Goal: Task Accomplishment & Management: Manage account settings

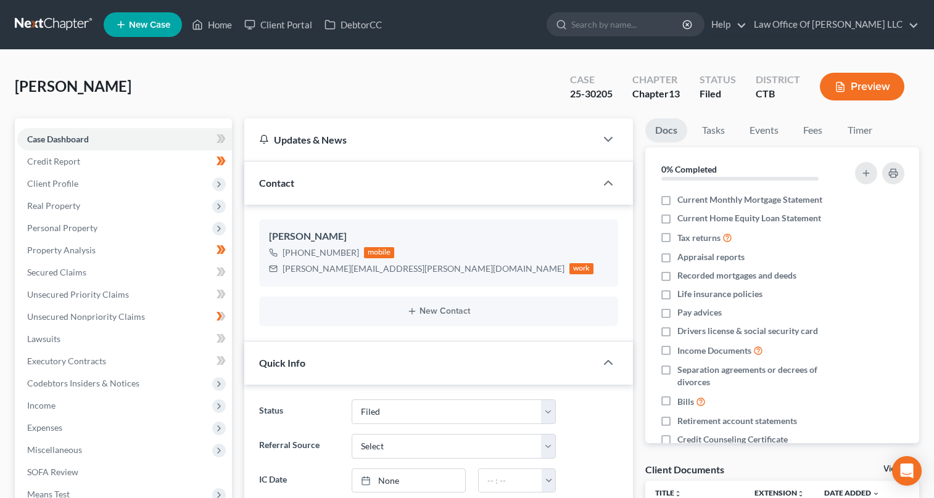
select select "6"
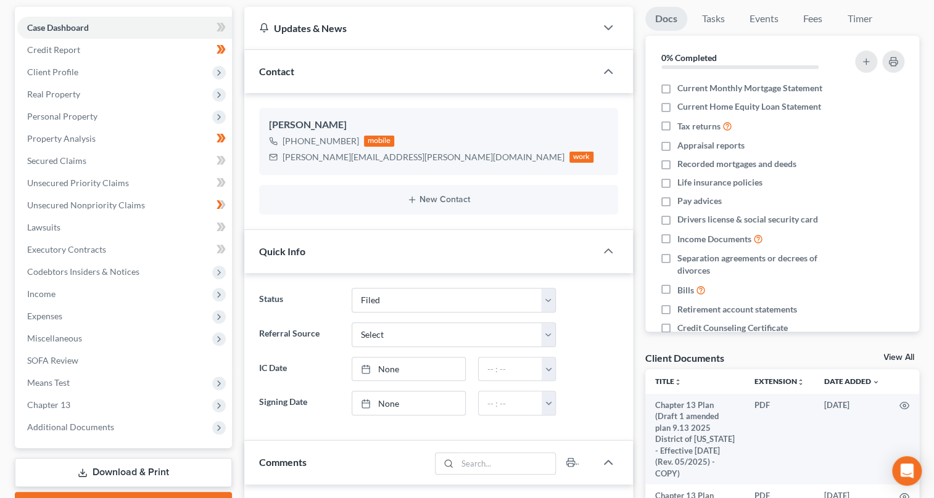
scroll to position [802, 0]
click at [120, 156] on link "Secured Claims" at bounding box center [124, 161] width 215 height 22
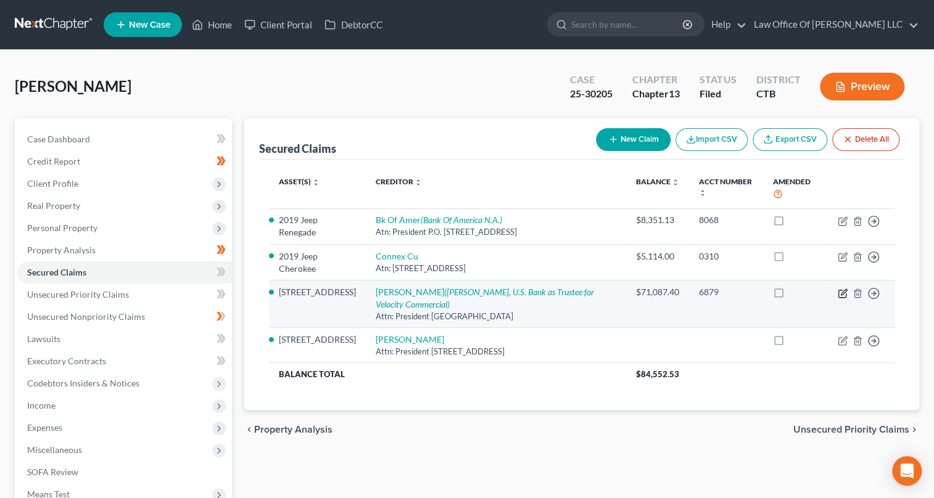
click at [843, 292] on icon "button" at bounding box center [842, 294] width 10 height 10
select select "36"
select select "4"
select select "0"
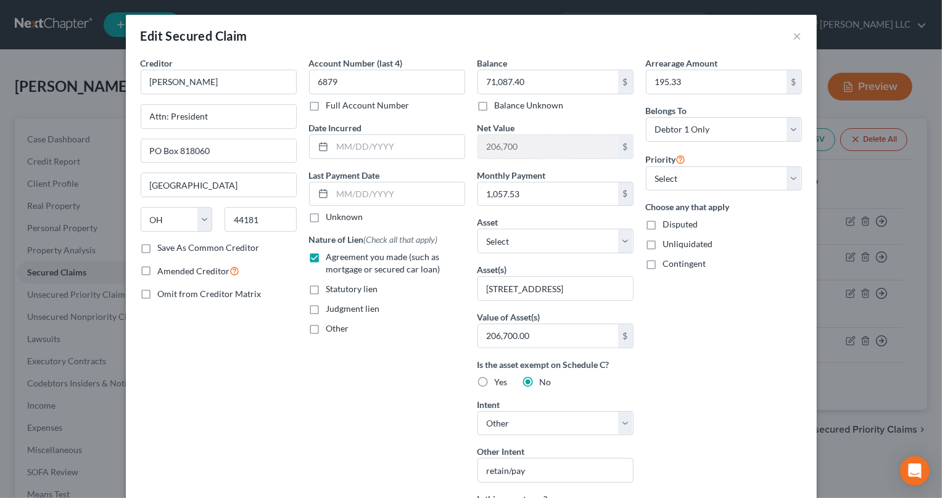
scroll to position [335, 0]
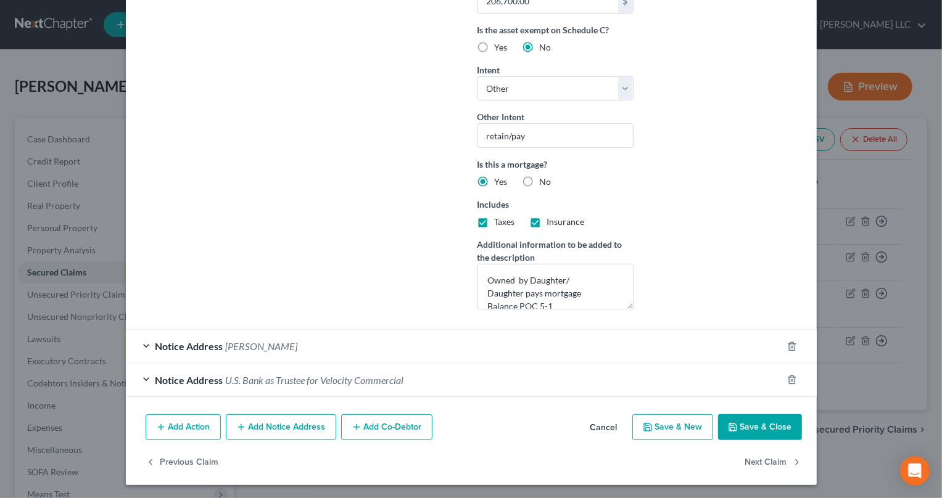
click at [781, 421] on button "Save & Close" at bounding box center [760, 427] width 84 height 26
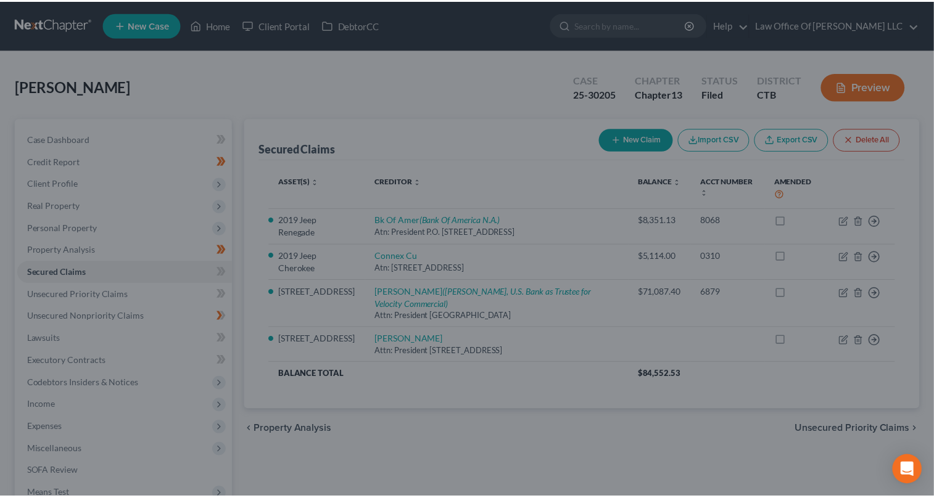
scroll to position [200, 0]
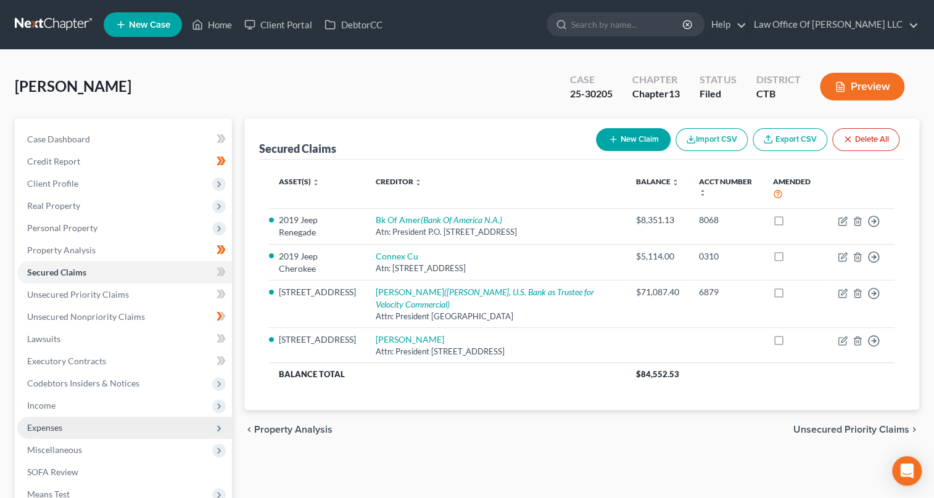
click at [54, 427] on span "Expenses" at bounding box center [44, 427] width 35 height 10
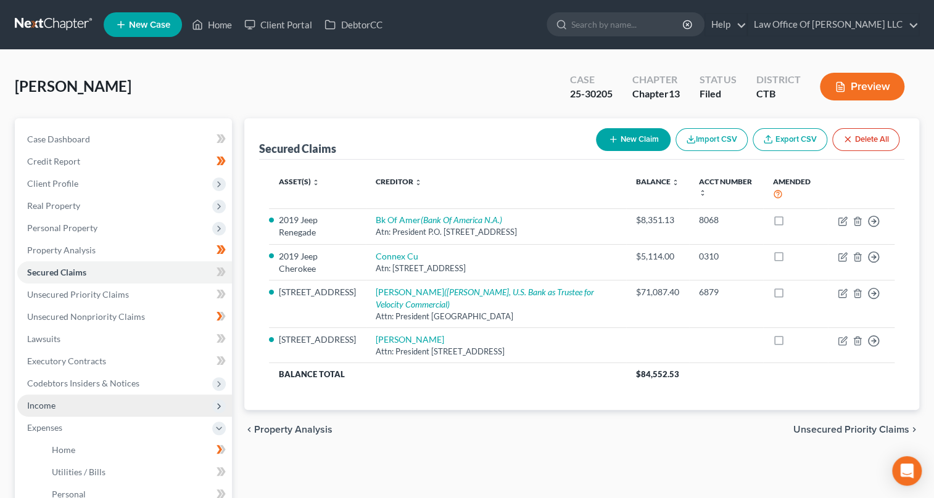
click at [54, 406] on span "Income" at bounding box center [41, 405] width 28 height 10
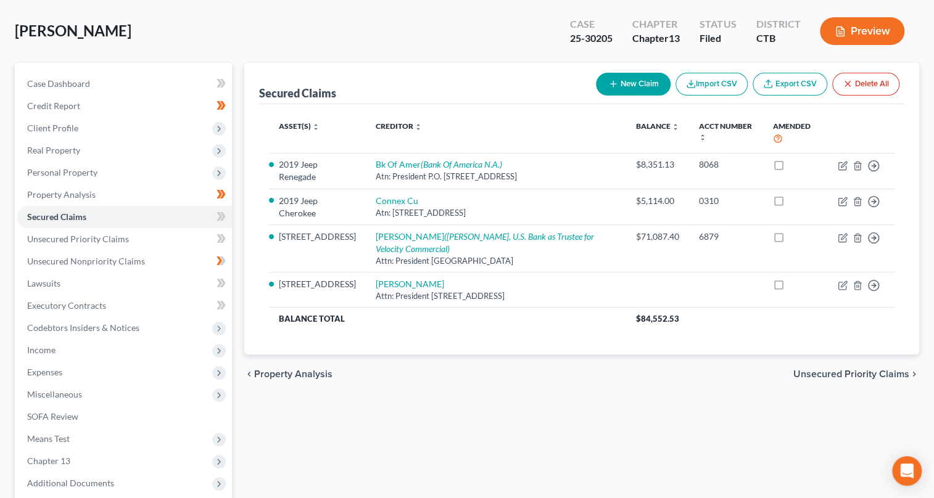
scroll to position [178, 0]
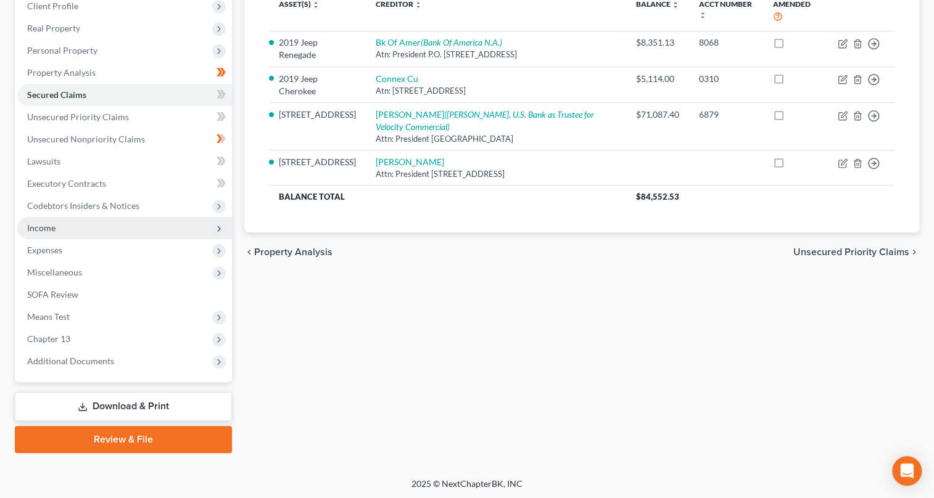
click at [52, 229] on span "Income" at bounding box center [41, 228] width 28 height 10
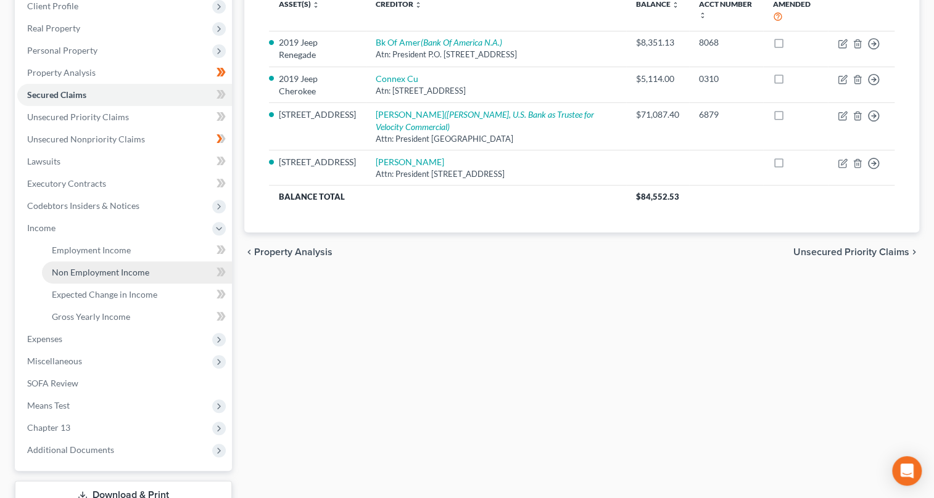
click at [92, 269] on span "Non Employment Income" at bounding box center [100, 272] width 97 height 10
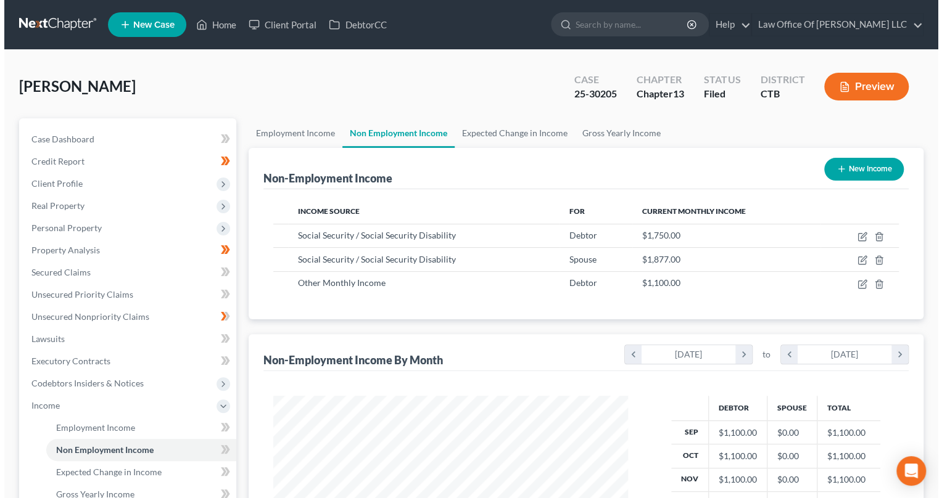
scroll to position [221, 379]
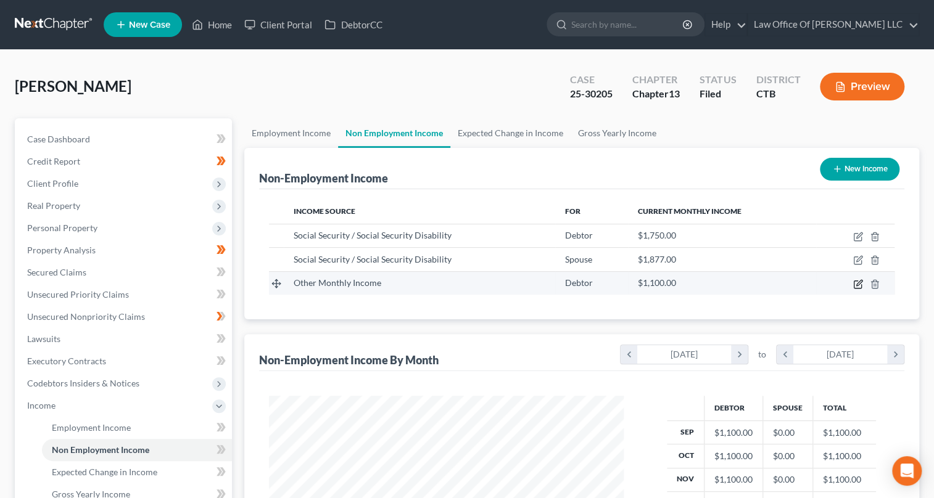
click at [855, 282] on icon "button" at bounding box center [858, 284] width 10 height 10
select select "13"
select select "0"
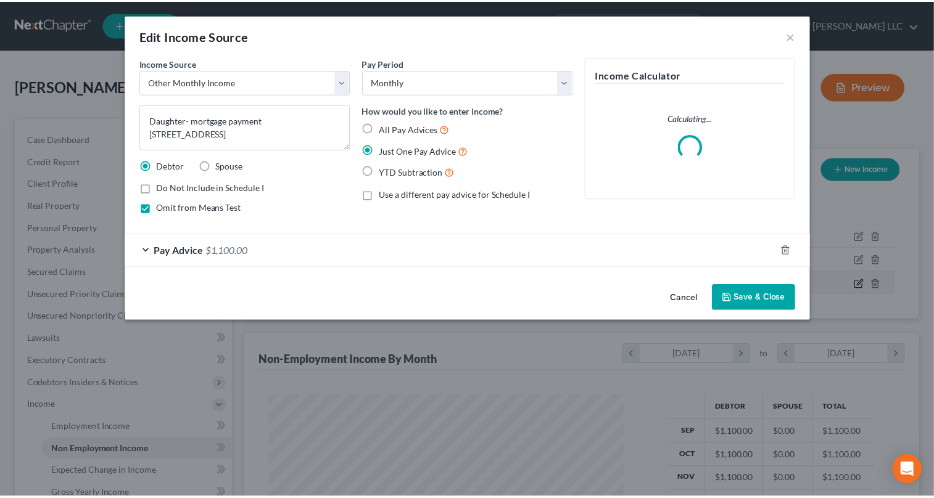
scroll to position [221, 382]
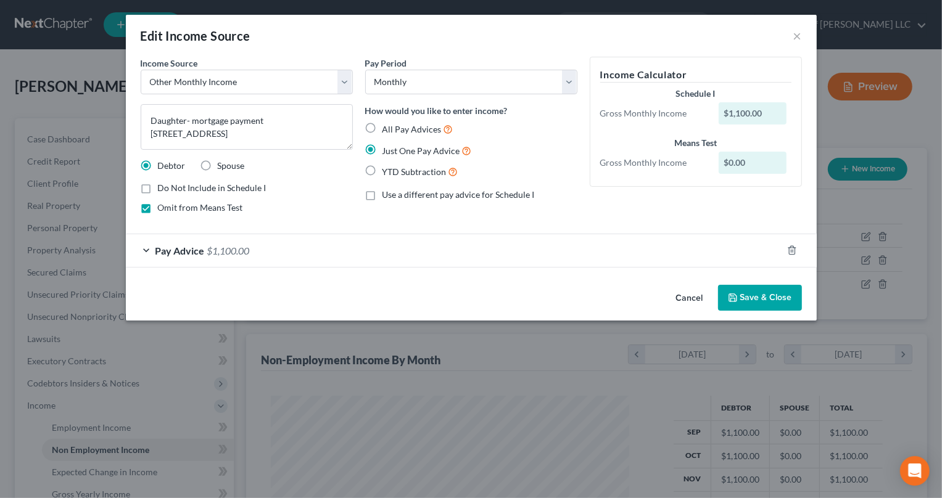
click at [146, 248] on div "Pay Advice $1,100.00" at bounding box center [454, 250] width 656 height 33
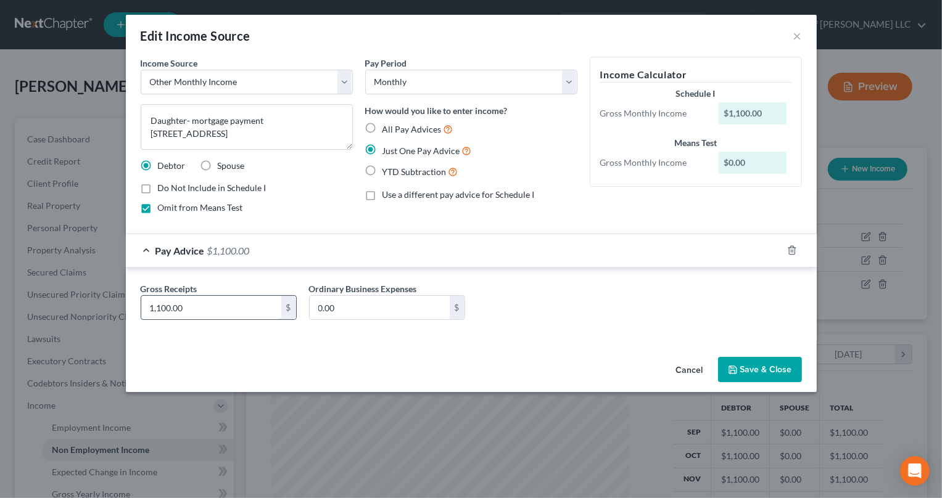
click at [186, 305] on input "1,100.00" at bounding box center [211, 307] width 140 height 23
type input "1,057.93"
click at [749, 366] on button "Save & Close" at bounding box center [760, 370] width 84 height 26
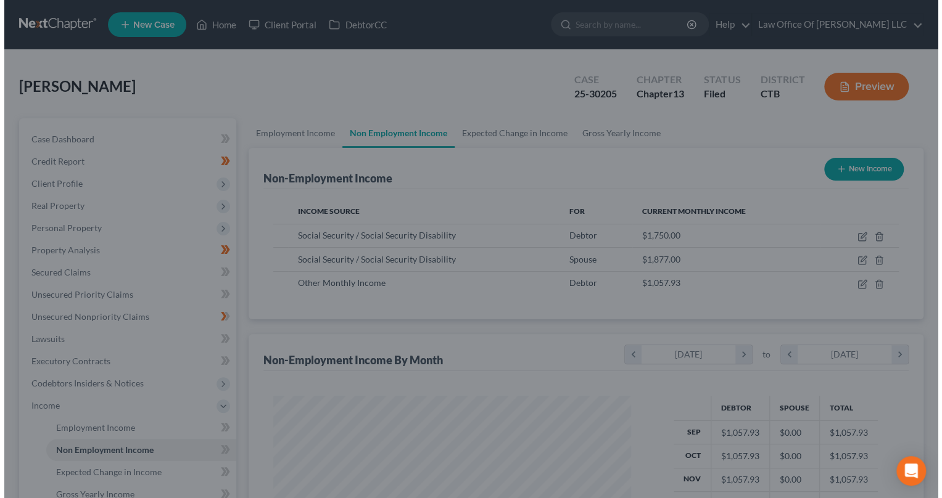
scroll to position [616393, 616235]
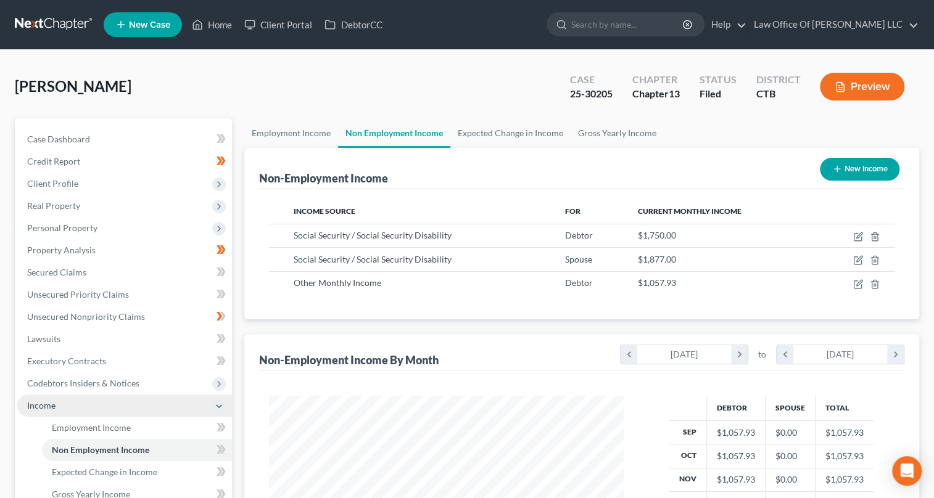
click at [47, 402] on span "Income" at bounding box center [41, 405] width 28 height 10
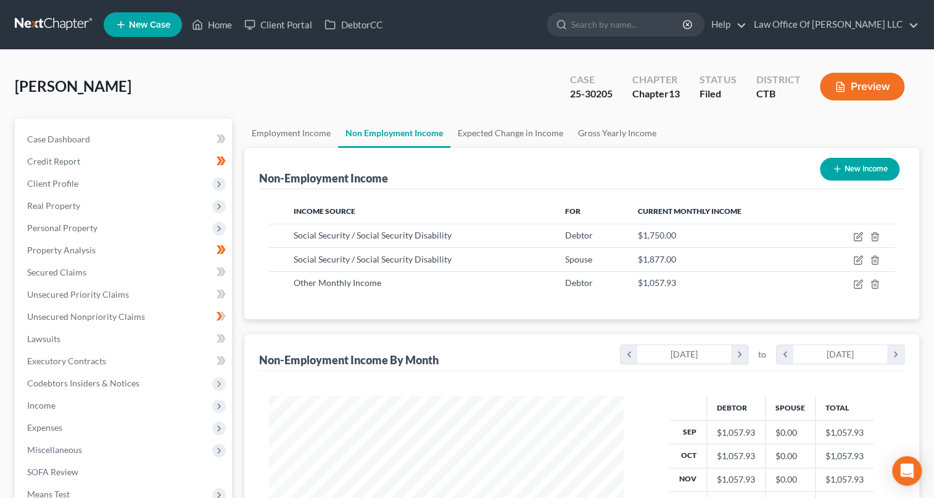
click at [877, 92] on button "Preview" at bounding box center [861, 87] width 84 height 28
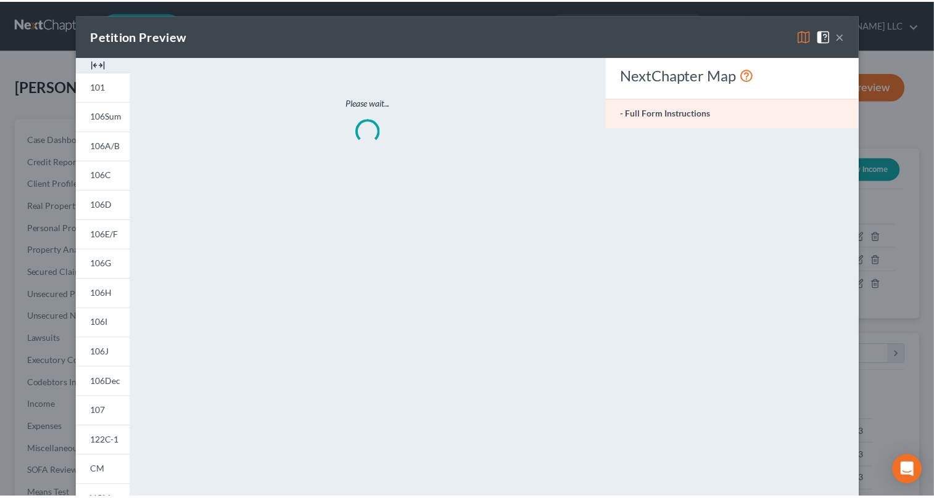
scroll to position [221, 382]
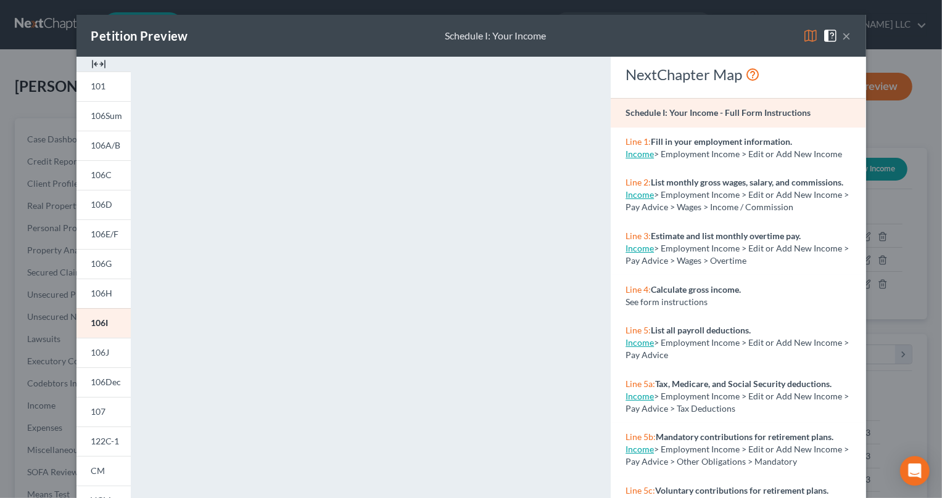
click at [842, 33] on button "×" at bounding box center [846, 35] width 9 height 15
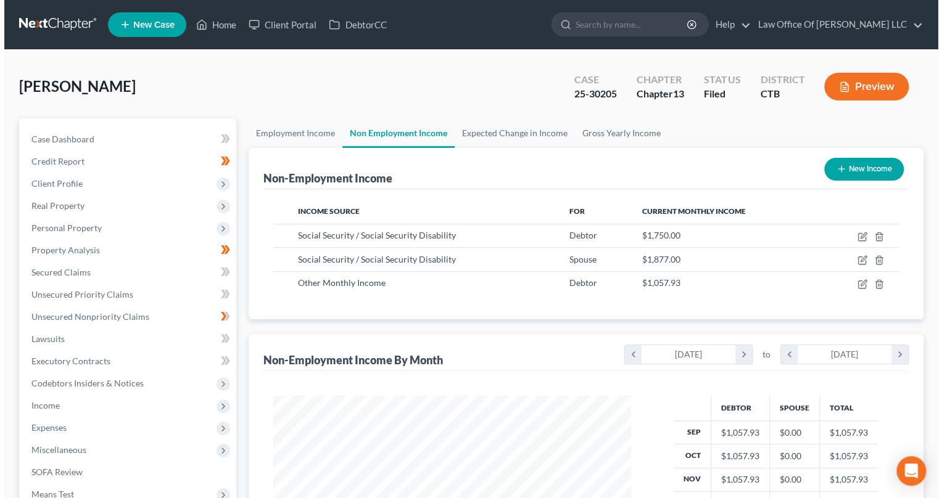
scroll to position [616393, 616235]
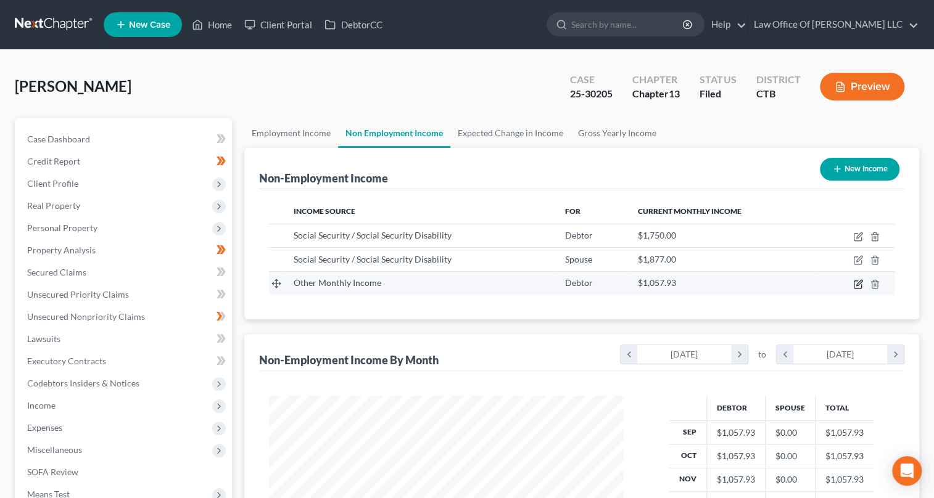
click at [855, 283] on icon "button" at bounding box center [858, 284] width 10 height 10
select select "13"
select select "0"
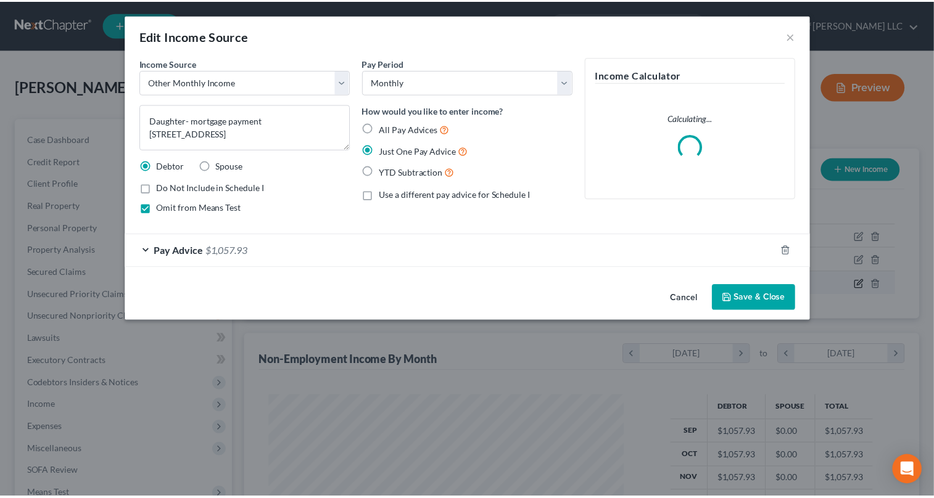
scroll to position [221, 382]
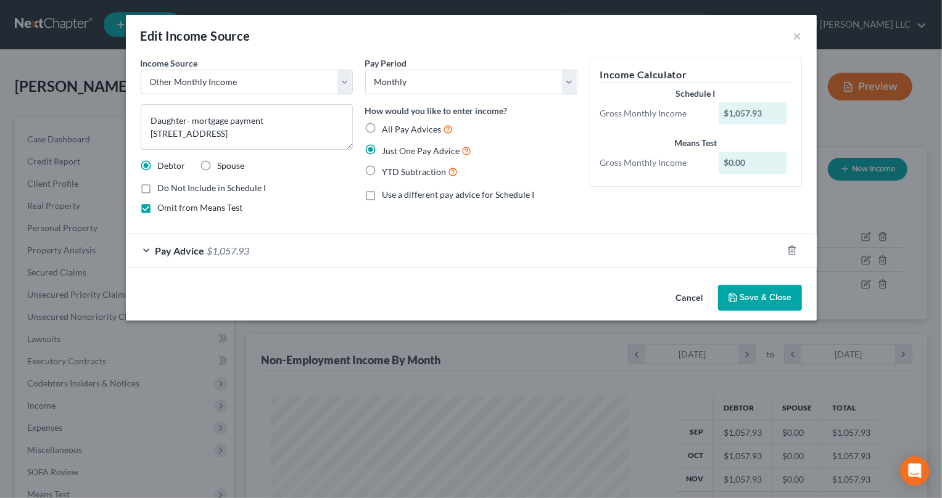
click at [144, 248] on div "Pay Advice $1,057.93" at bounding box center [454, 250] width 656 height 33
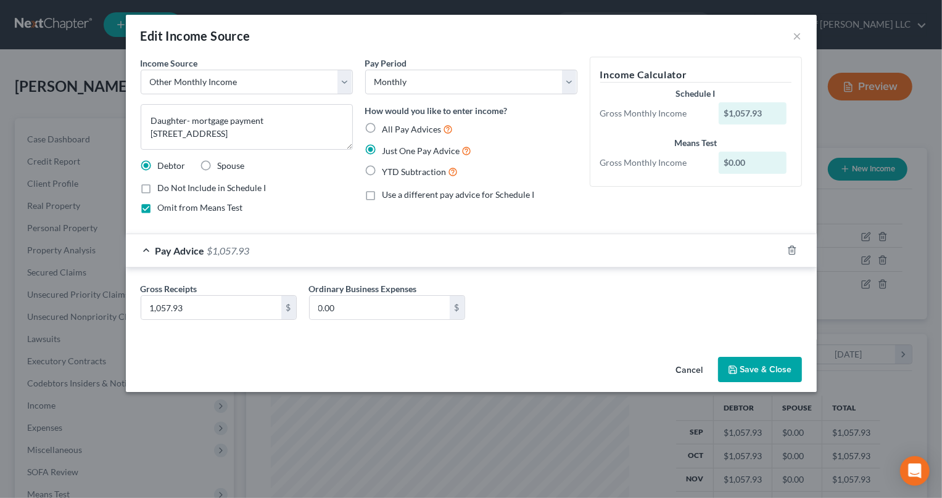
click at [758, 366] on button "Save & Close" at bounding box center [760, 370] width 84 height 26
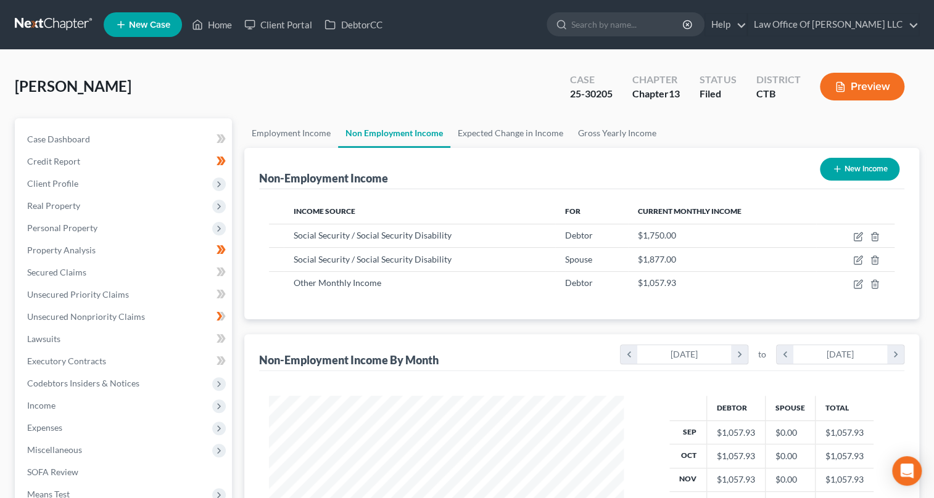
scroll to position [232, 0]
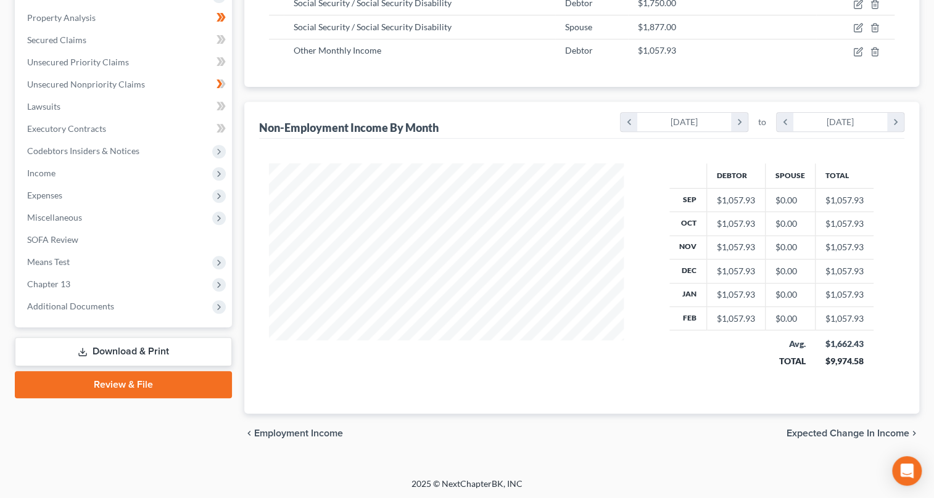
click at [170, 356] on link "Download & Print" at bounding box center [123, 351] width 217 height 29
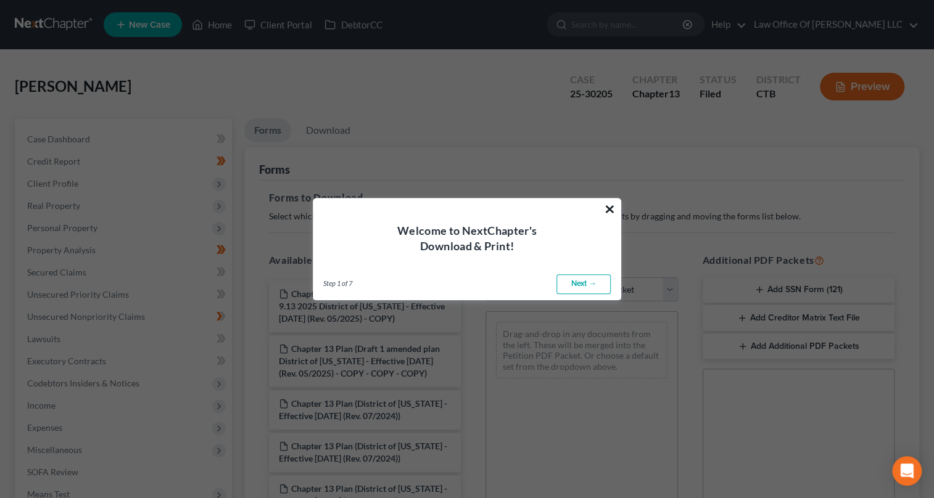
click at [610, 208] on button "×" at bounding box center [610, 209] width 12 height 20
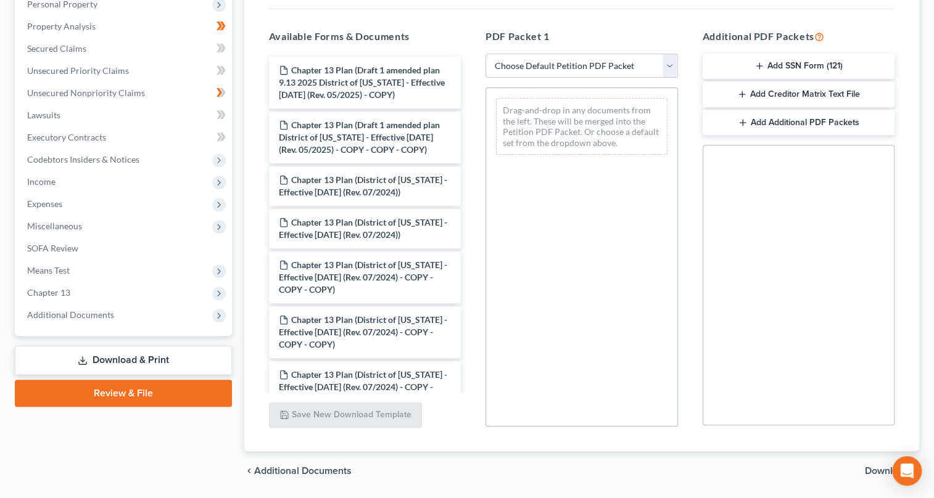
scroll to position [448, 0]
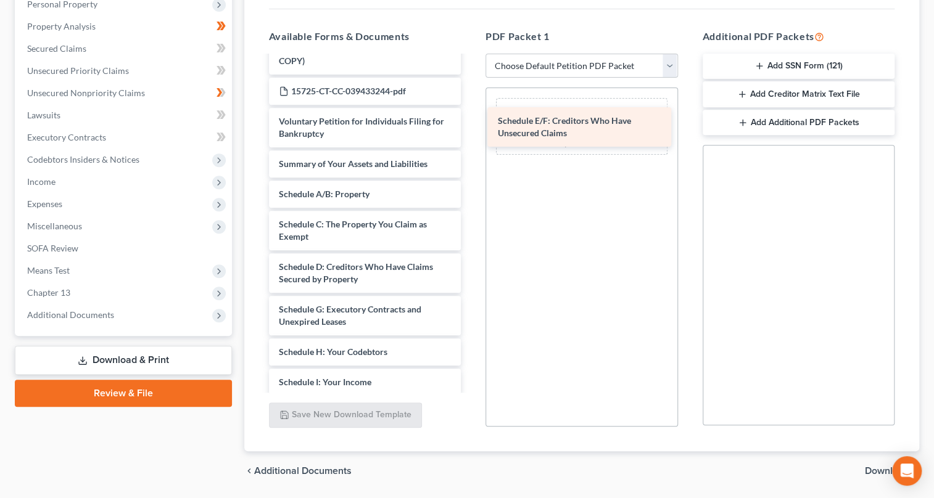
drag, startPoint x: 299, startPoint y: 340, endPoint x: 518, endPoint y: 128, distance: 304.4
click at [471, 128] on div "Schedule E/F: Creditors Who Have Unsecured Claims Chapter 13 Plan (Draft 1 amen…" at bounding box center [365, 147] width 212 height 1078
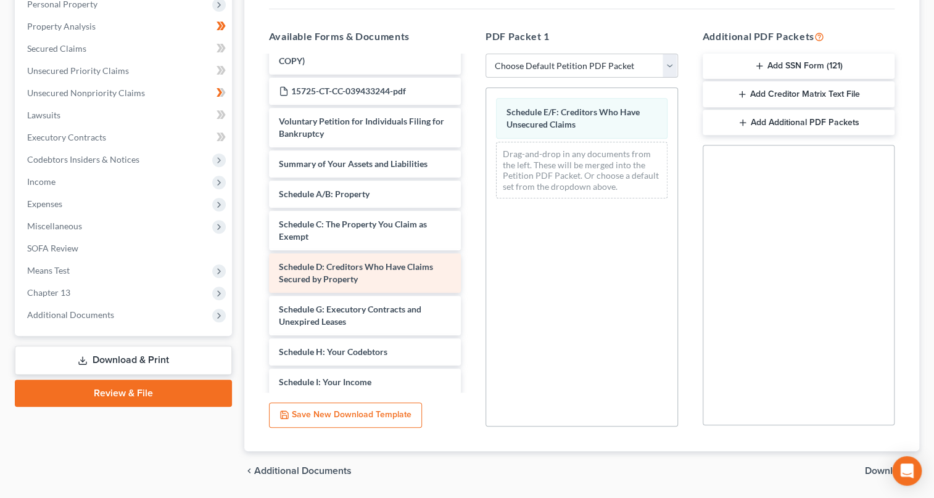
scroll to position [617, 0]
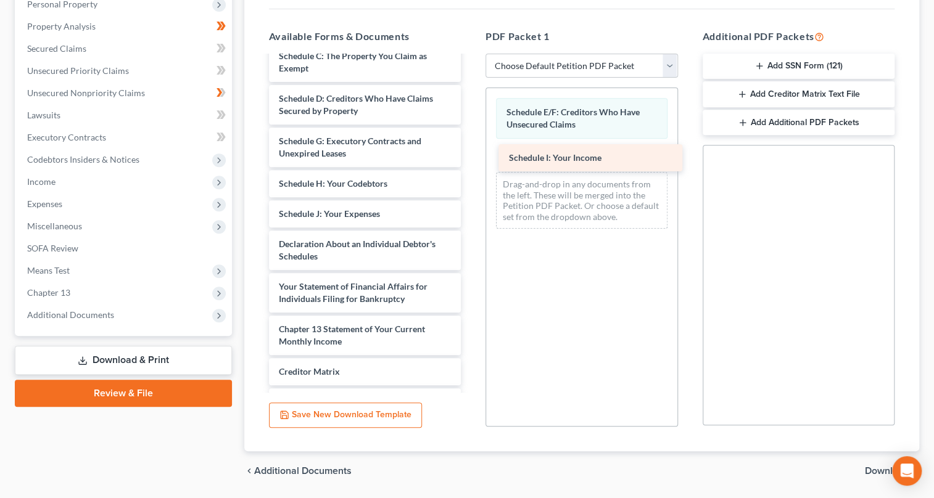
drag, startPoint x: 355, startPoint y: 236, endPoint x: 585, endPoint y: 157, distance: 243.2
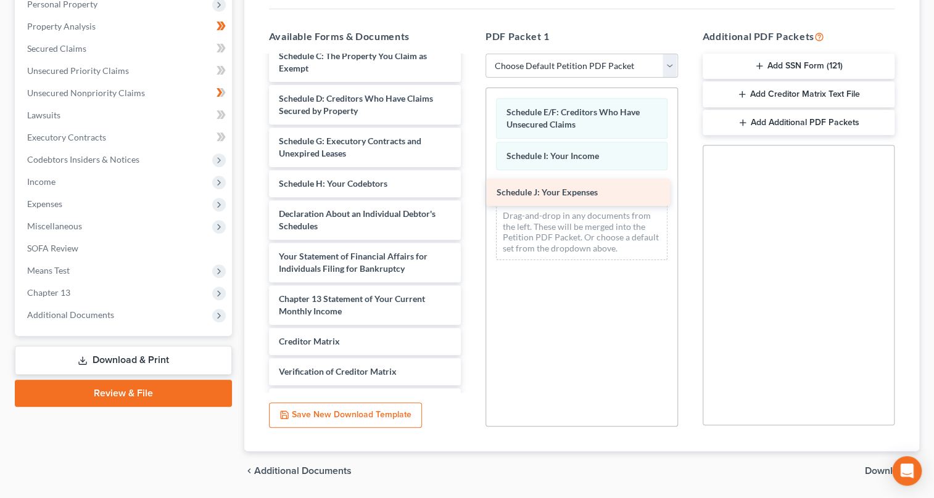
drag, startPoint x: 337, startPoint y: 240, endPoint x: 554, endPoint y: 196, distance: 222.1
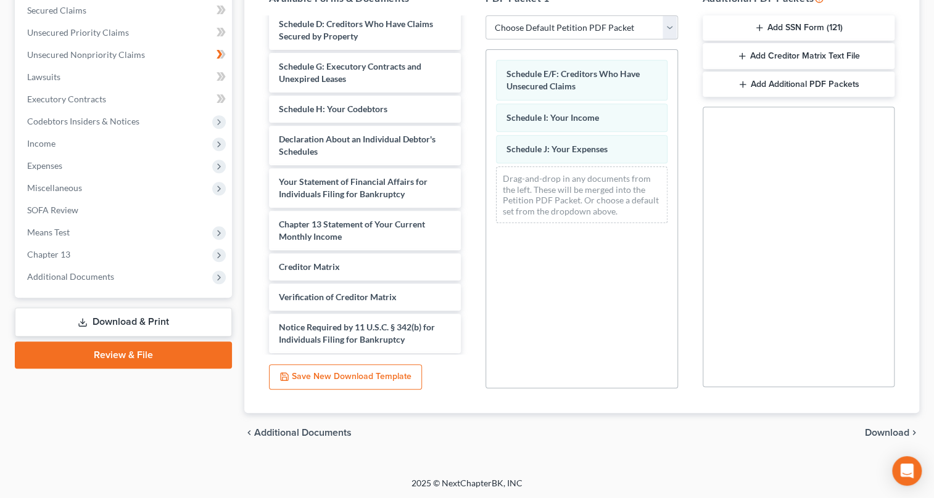
scroll to position [597, 0]
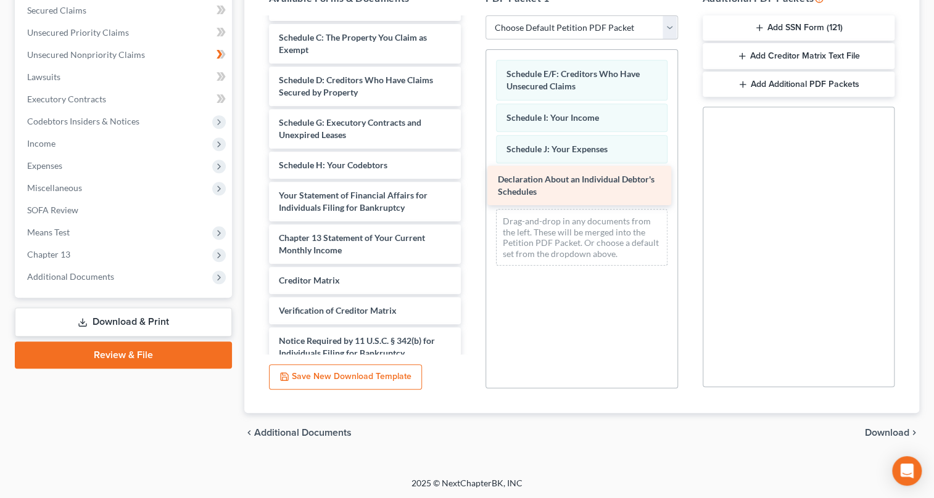
drag, startPoint x: 356, startPoint y: 232, endPoint x: 575, endPoint y: 193, distance: 222.3
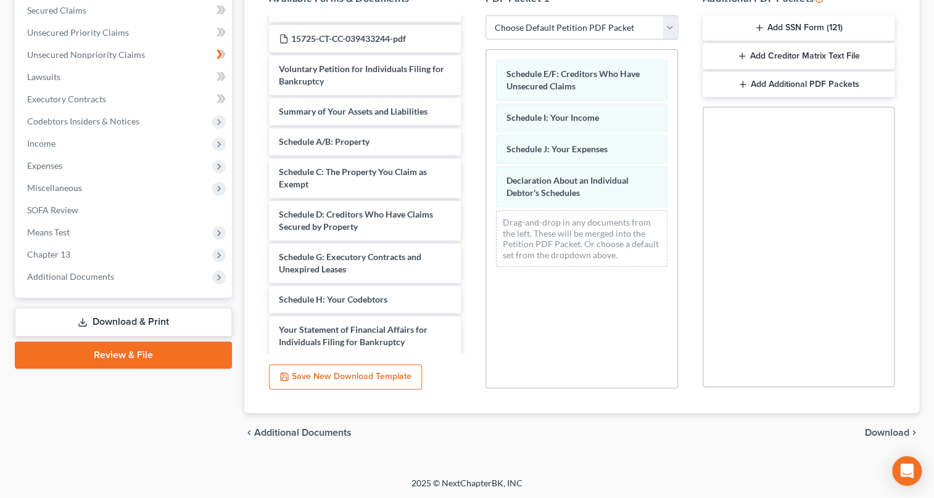
scroll to position [464, 0]
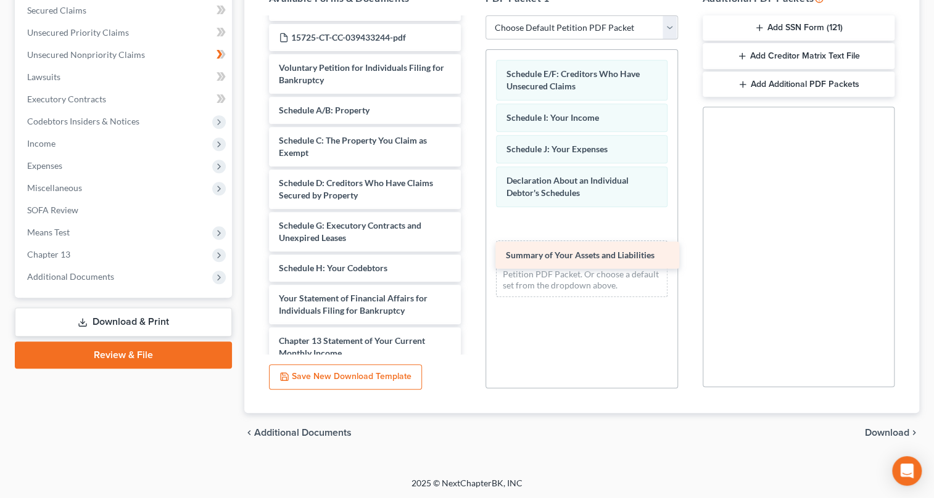
drag, startPoint x: 377, startPoint y: 129, endPoint x: 604, endPoint y: 252, distance: 258.0
click at [471, 252] on div "Summary of Your Assets and Liabilities Chapter 13 Plan (Draft 1 amended plan 9.…" at bounding box center [365, 27] width 212 height 945
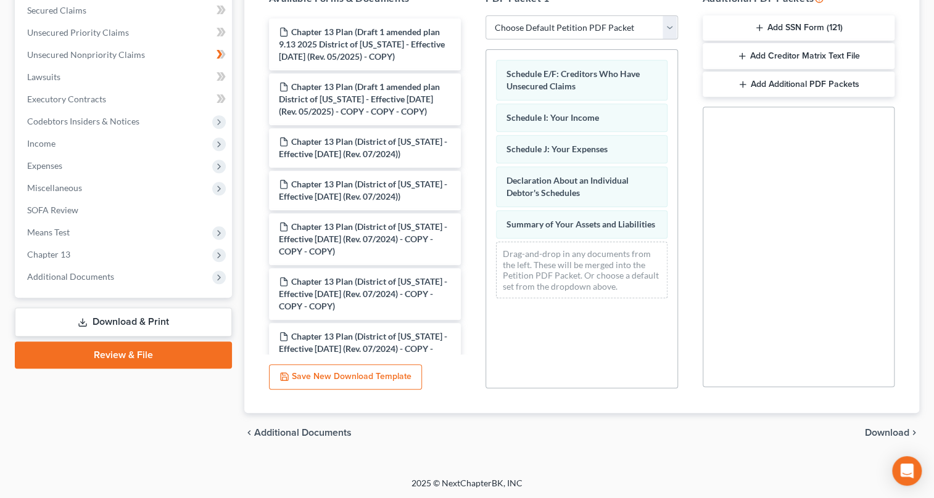
scroll to position [0, 0]
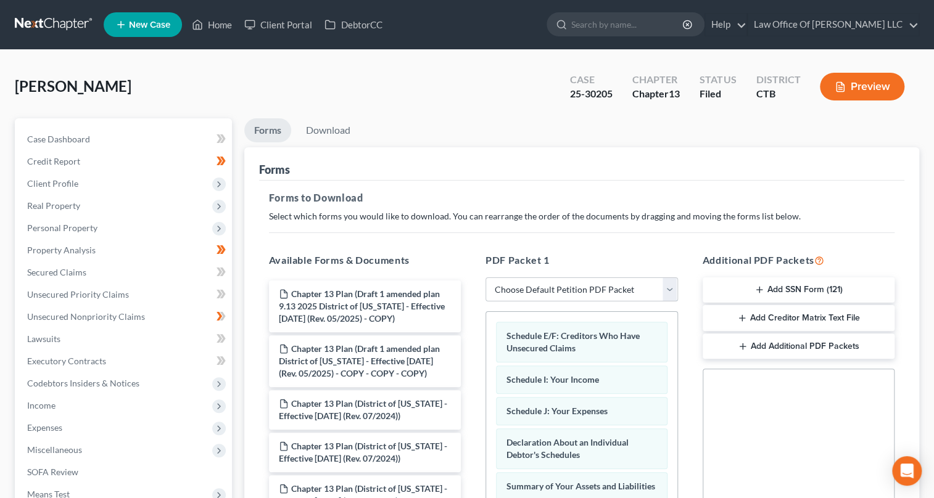
click at [671, 283] on select "Choose Default Petition PDF Packet Complete Bankruptcy Petition (all forms and …" at bounding box center [581, 289] width 192 height 25
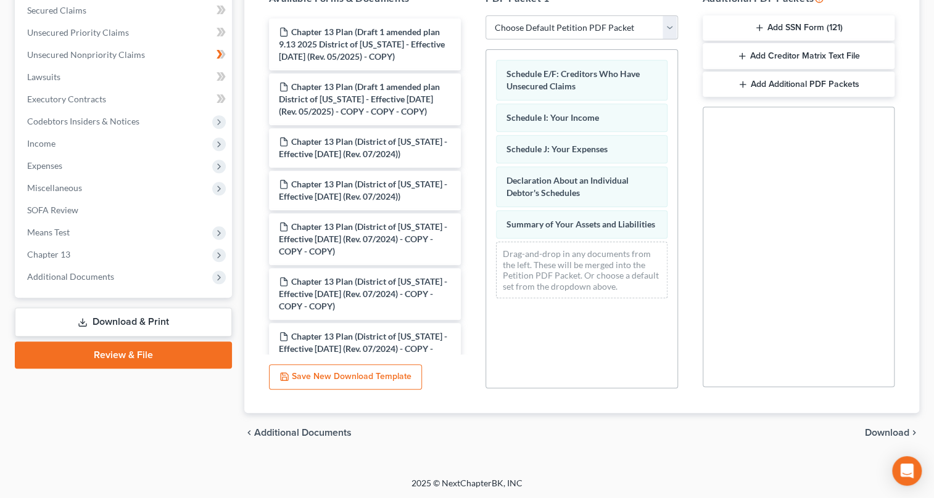
click at [886, 429] on span "Download" at bounding box center [886, 433] width 44 height 10
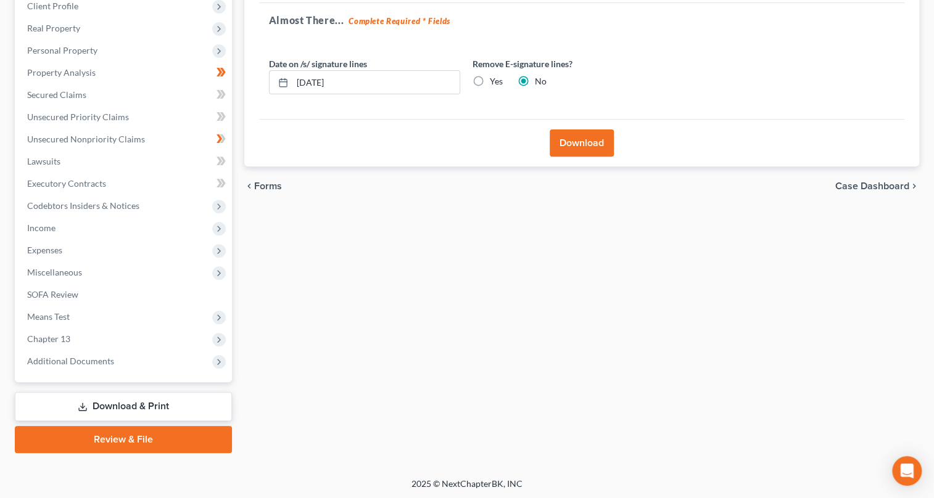
scroll to position [0, 0]
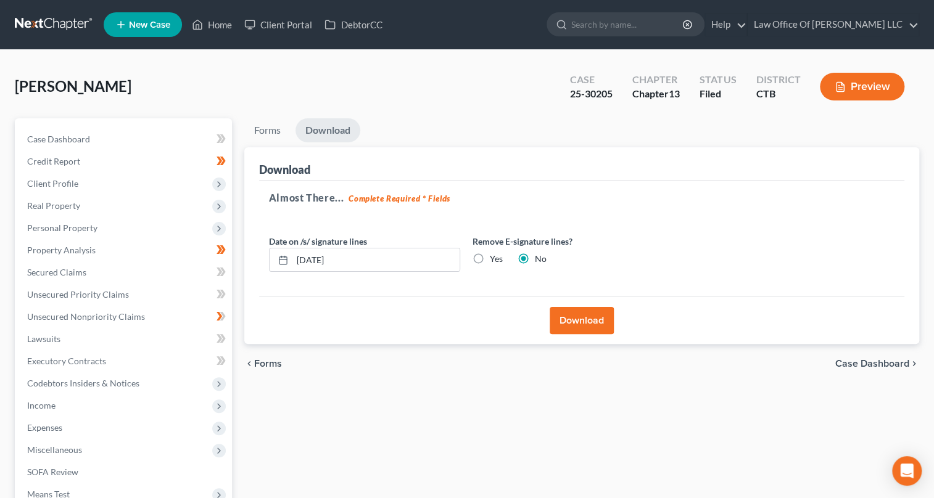
click at [589, 324] on button "Download" at bounding box center [581, 320] width 64 height 27
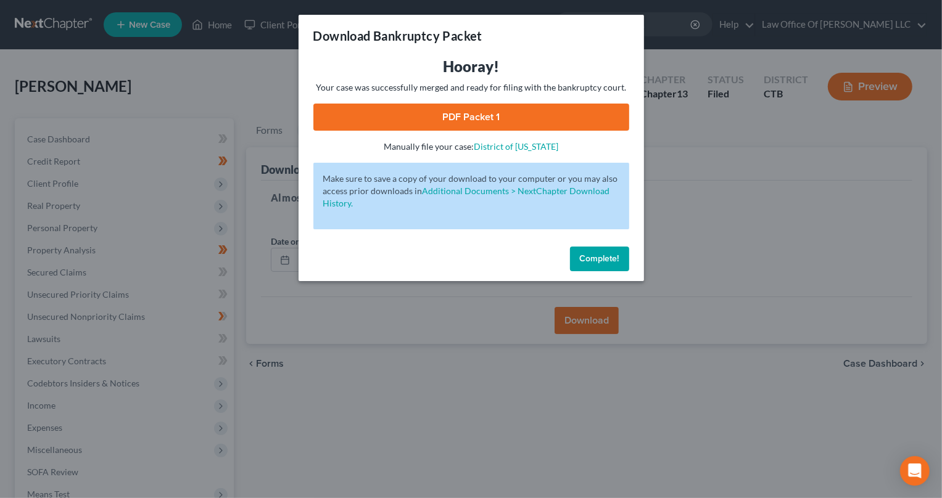
click at [450, 113] on link "PDF Packet 1" at bounding box center [471, 117] width 316 height 27
click at [604, 256] on span "Complete!" at bounding box center [599, 258] width 39 height 10
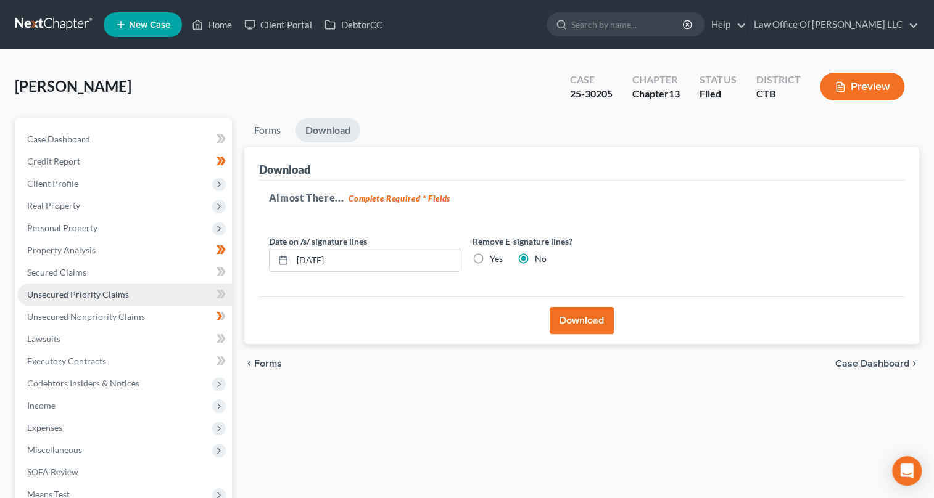
click at [89, 297] on span "Unsecured Priority Claims" at bounding box center [78, 294] width 102 height 10
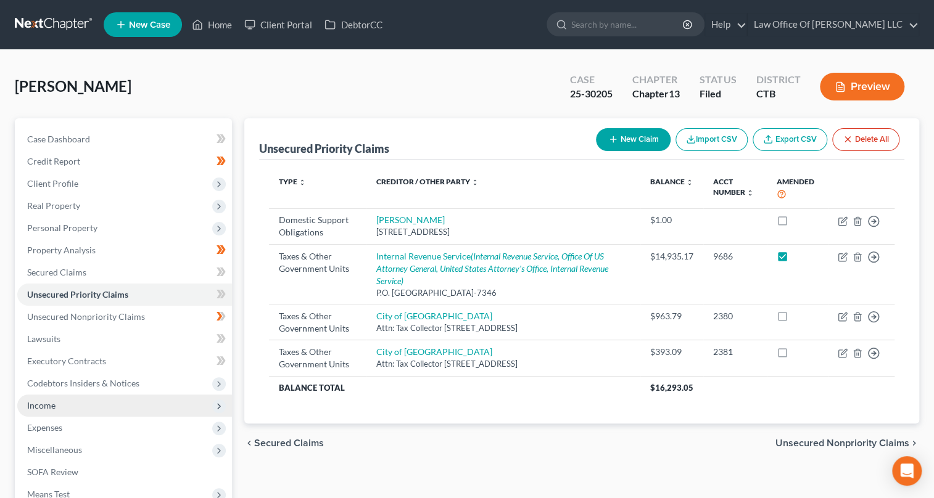
click at [43, 407] on span "Income" at bounding box center [41, 405] width 28 height 10
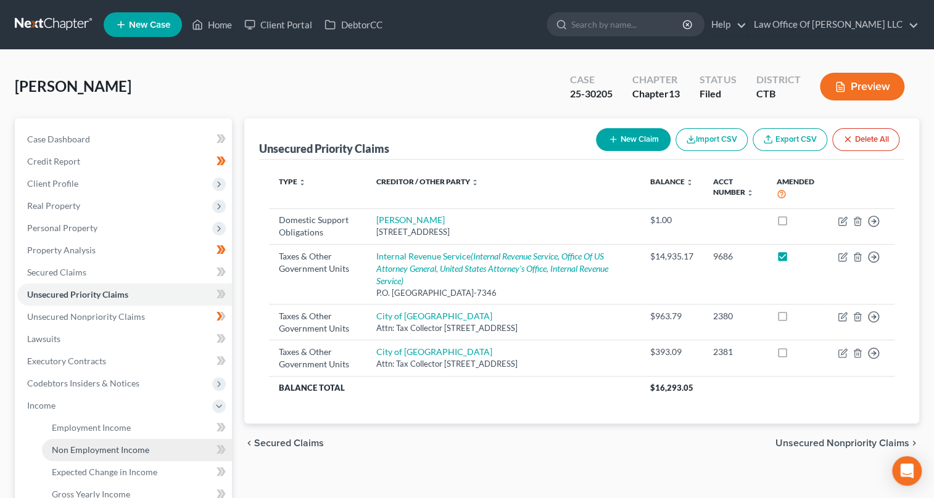
click at [92, 445] on span "Non Employment Income" at bounding box center [100, 450] width 97 height 10
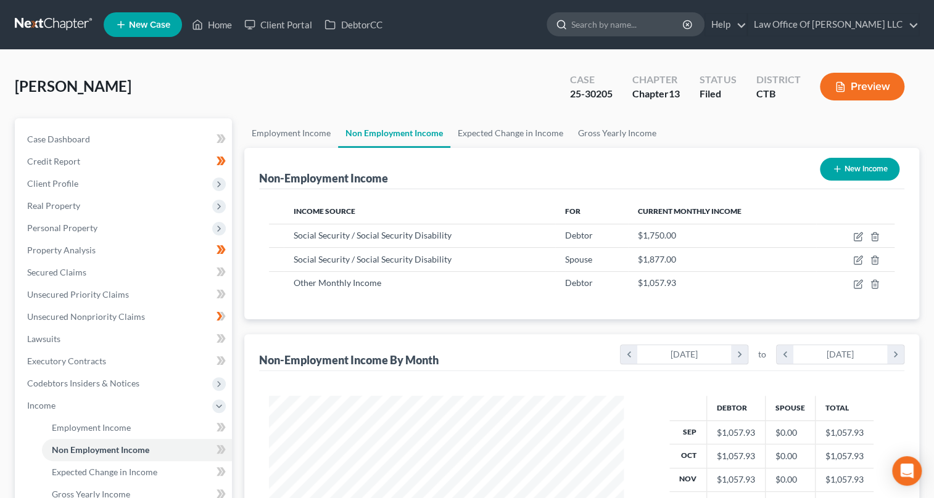
click at [571, 28] on input "search" at bounding box center [627, 24] width 113 height 23
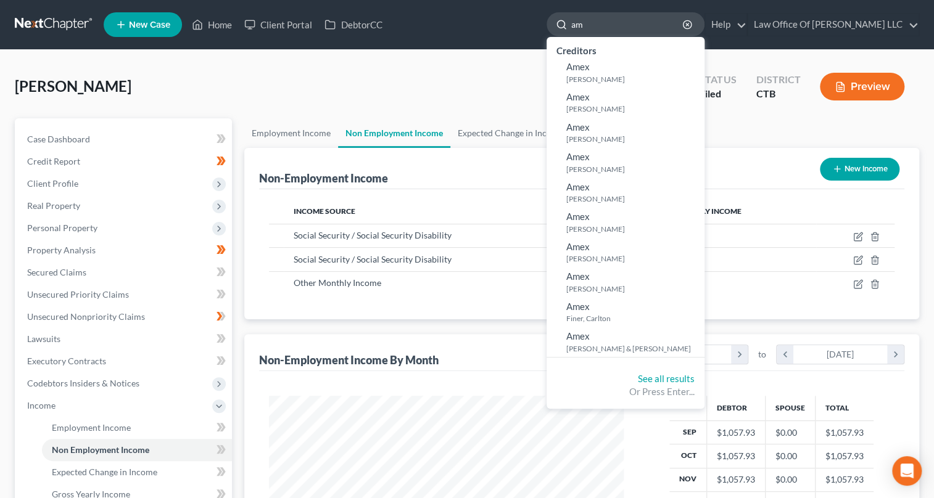
type input "a"
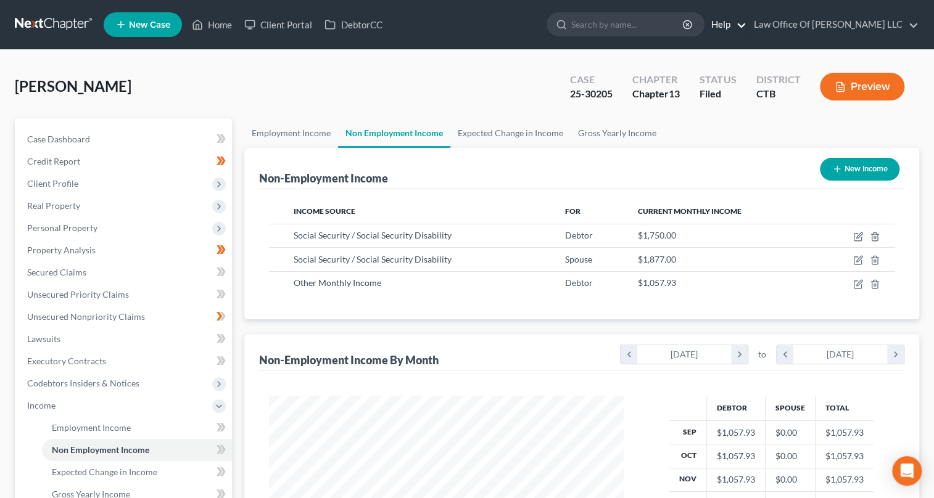
click at [734, 23] on link "Help" at bounding box center [725, 25] width 41 height 22
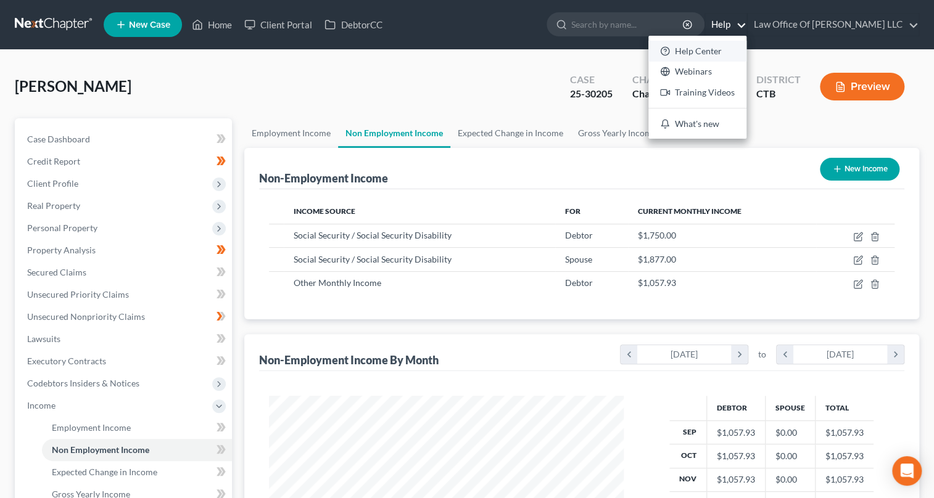
click at [694, 49] on link "Help Center" at bounding box center [697, 51] width 98 height 21
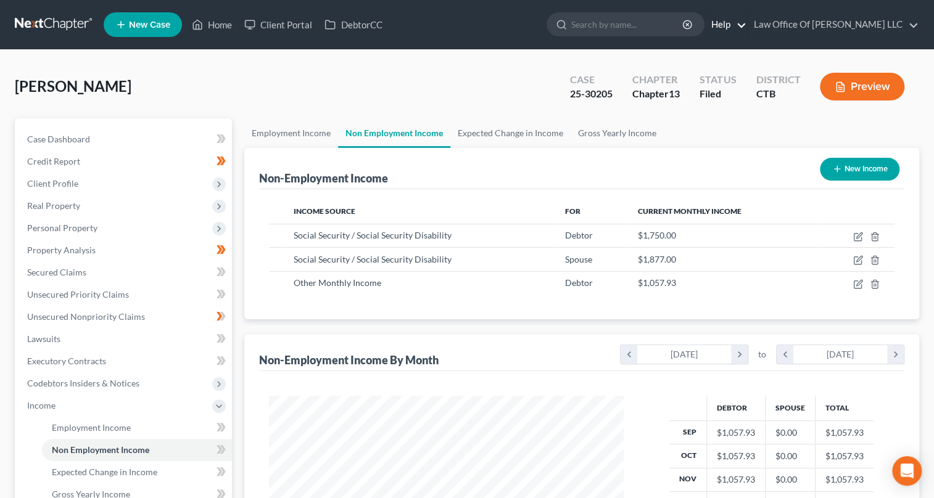
click at [734, 25] on link "Help" at bounding box center [725, 25] width 41 height 22
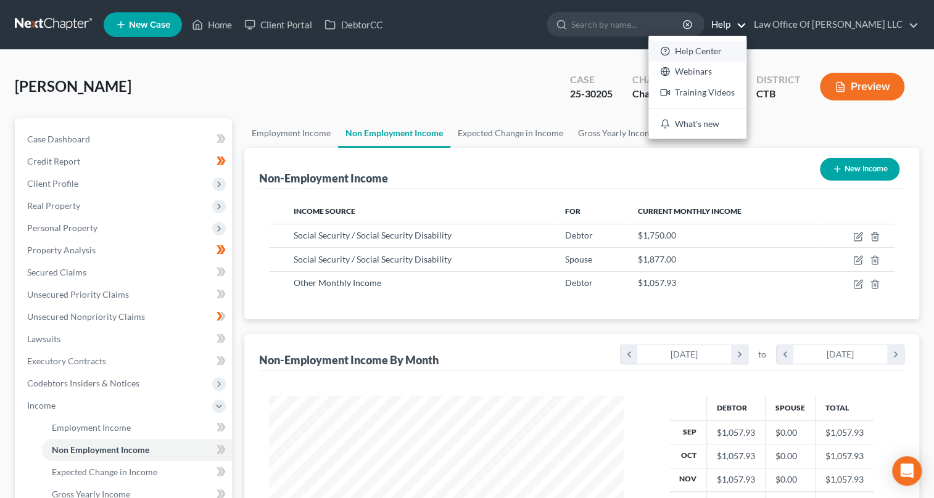
click at [715, 49] on link "Help Center" at bounding box center [697, 51] width 98 height 21
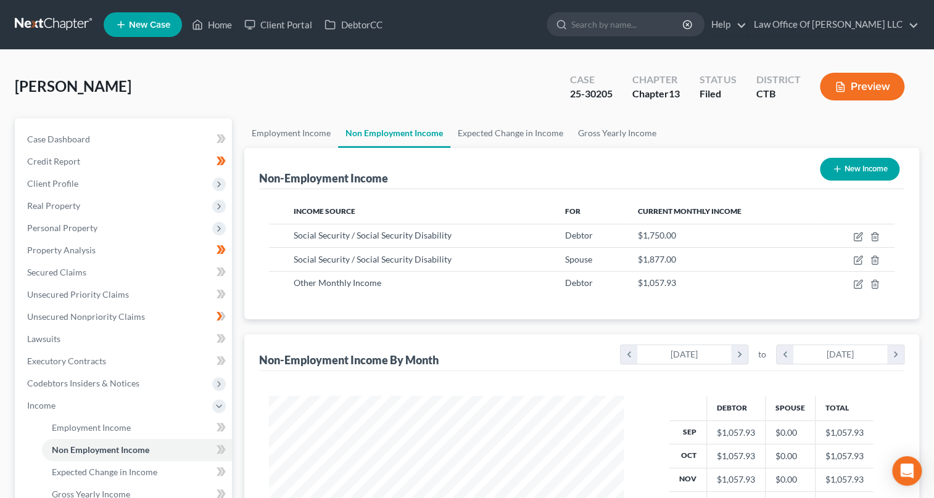
scroll to position [266, 0]
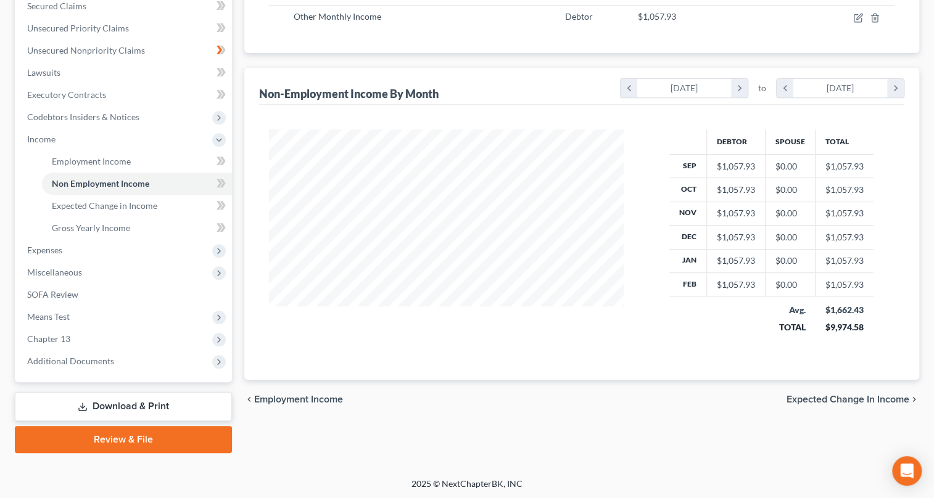
click at [171, 409] on link "Download & Print" at bounding box center [123, 406] width 217 height 29
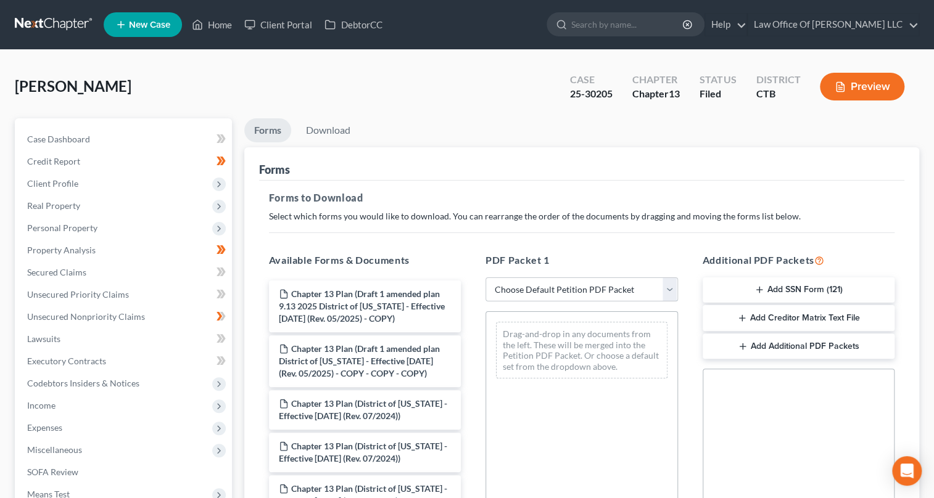
click at [671, 287] on select "Choose Default Petition PDF Packet Complete Bankruptcy Petition (all forms and …" at bounding box center [581, 289] width 192 height 25
select select "2"
click at [485, 277] on select "Choose Default Petition PDF Packet Complete Bankruptcy Petition (all forms and …" at bounding box center [581, 289] width 192 height 25
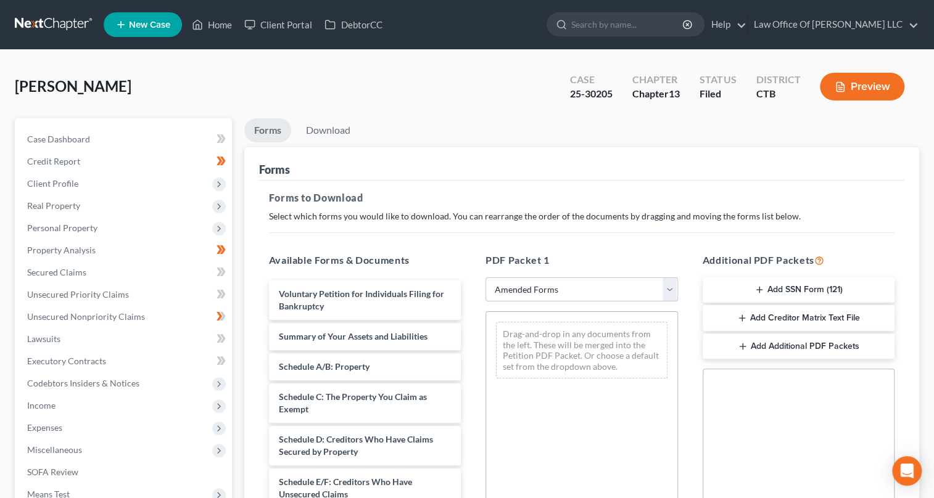
scroll to position [112, 0]
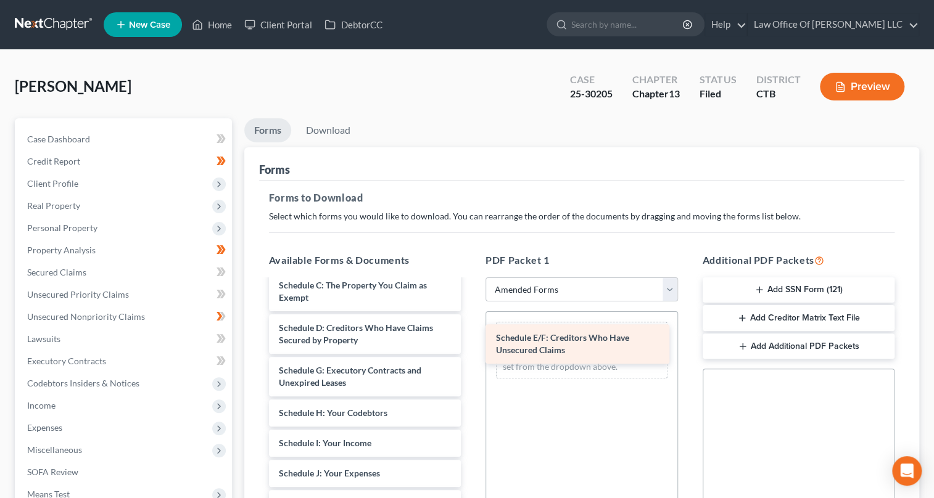
drag, startPoint x: 391, startPoint y: 372, endPoint x: 608, endPoint y: 342, distance: 219.2
click at [471, 342] on div "Schedule E/F: Creditors Who Have Unsecured Claims Voluntary Petition for Indivi…" at bounding box center [365, 458] width 212 height 579
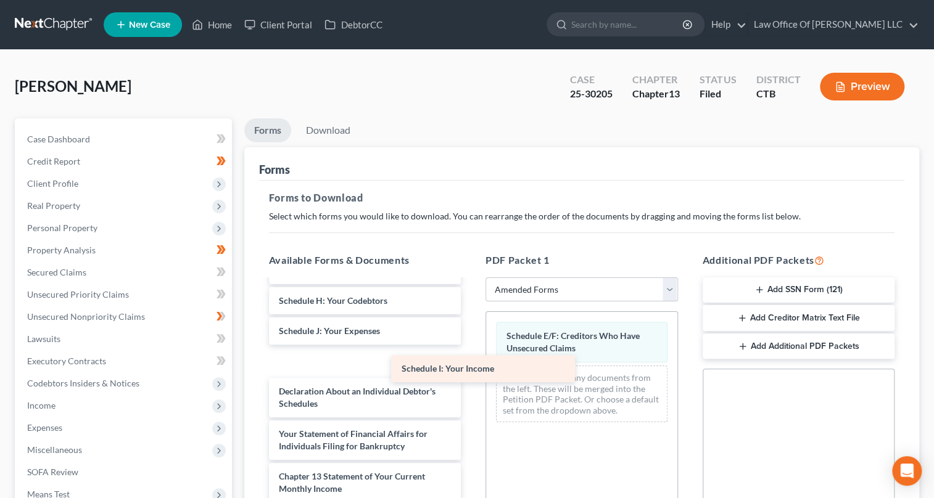
scroll to position [216, 0]
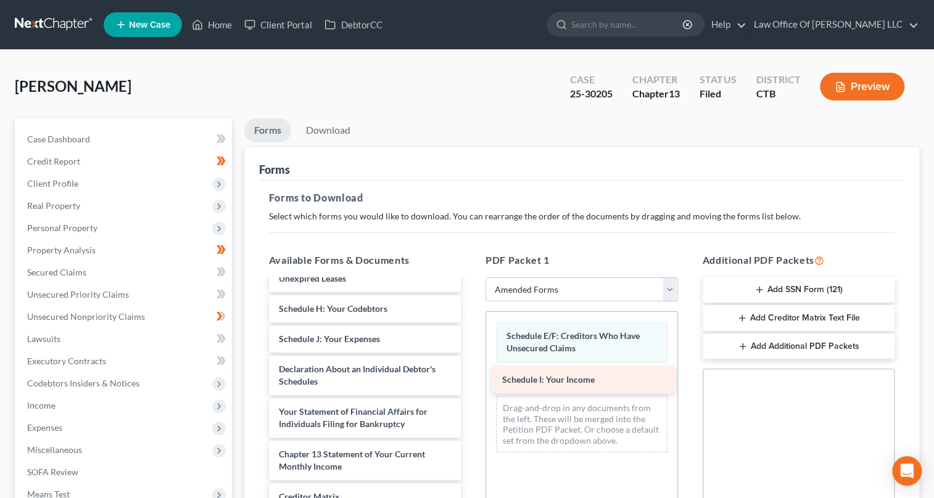
drag, startPoint x: 348, startPoint y: 332, endPoint x: 572, endPoint y: 382, distance: 228.9
click at [471, 382] on div "Schedule I: Your Income Voluntary Petition for Individuals Filing for Bankruptc…" at bounding box center [365, 339] width 212 height 549
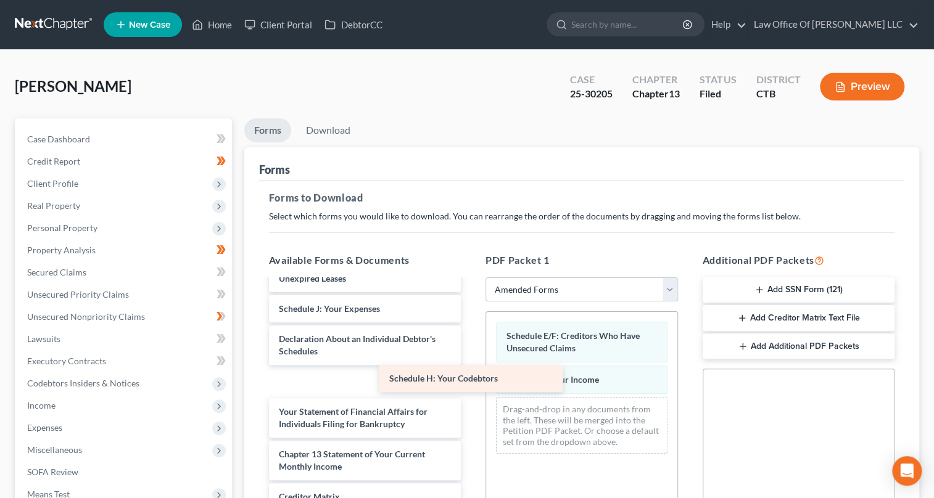
scroll to position [185, 0]
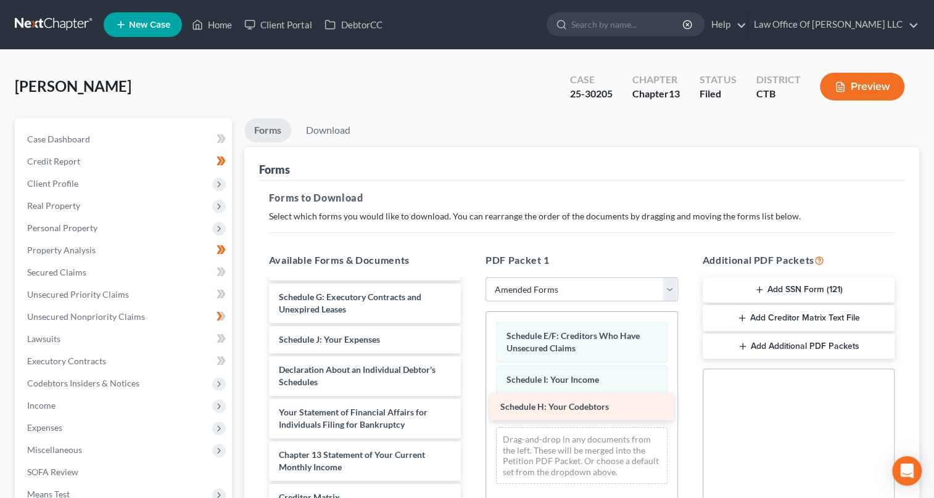
drag, startPoint x: 340, startPoint y: 313, endPoint x: 562, endPoint y: 412, distance: 242.6
click at [471, 412] on div "Schedule H: Your Codebtors Voluntary Petition for Individuals Filing for Bankru…" at bounding box center [365, 355] width 212 height 519
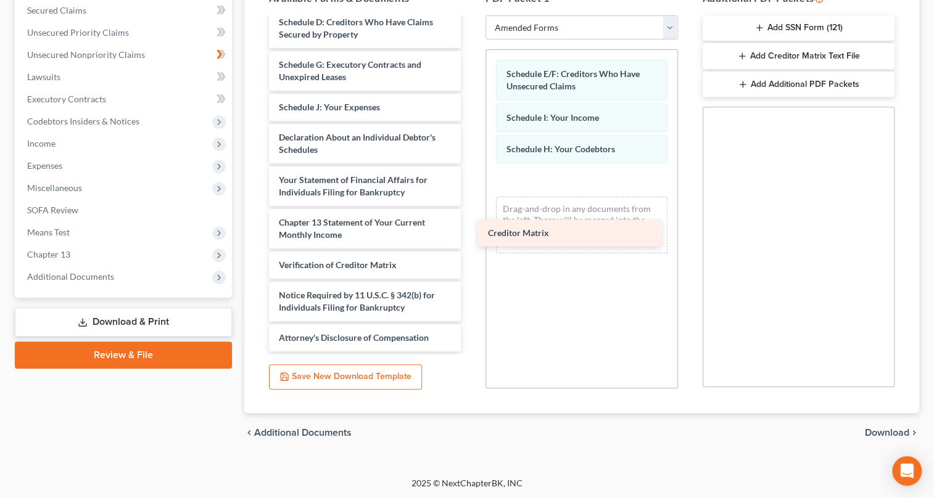
scroll to position [155, 0]
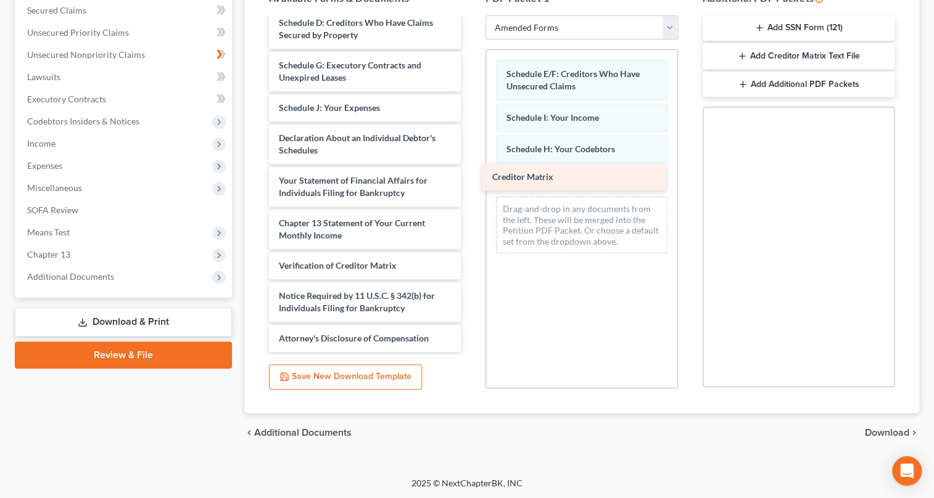
drag, startPoint x: 316, startPoint y: 238, endPoint x: 529, endPoint y: 181, distance: 220.8
click at [471, 181] on div "Creditor Matrix Voluntary Petition for Individuals Filing for Bankruptcy Summar…" at bounding box center [365, 108] width 212 height 488
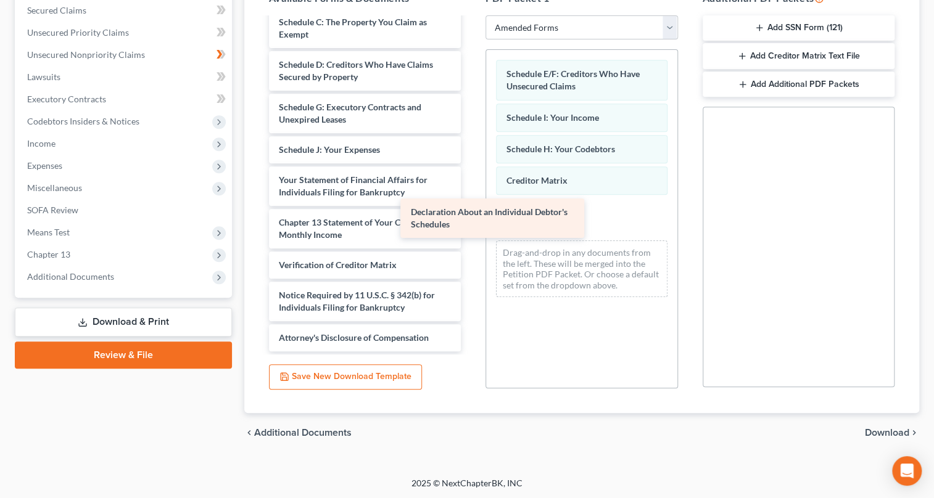
scroll to position [112, 0]
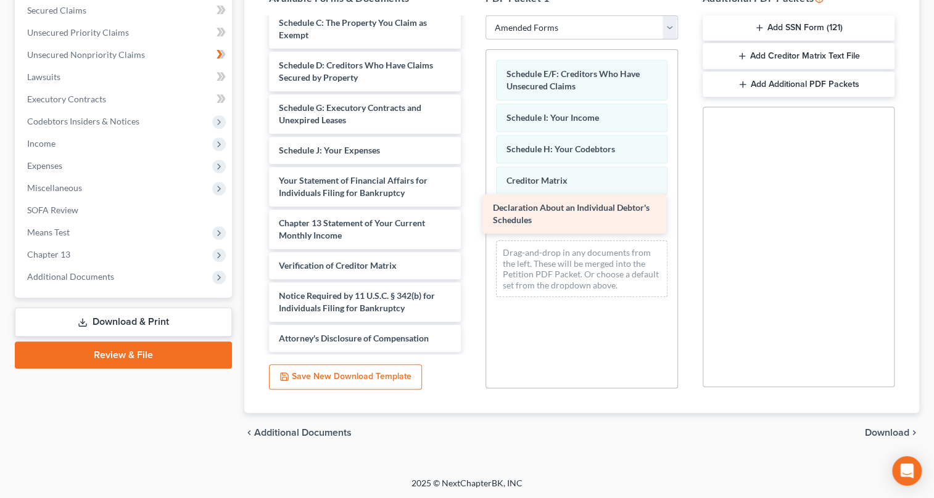
drag, startPoint x: 343, startPoint y: 144, endPoint x: 557, endPoint y: 216, distance: 225.8
click at [471, 216] on div "Declaration About an Individual Debtor's Schedules Voluntary Petition for Indiv…" at bounding box center [365, 129] width 212 height 446
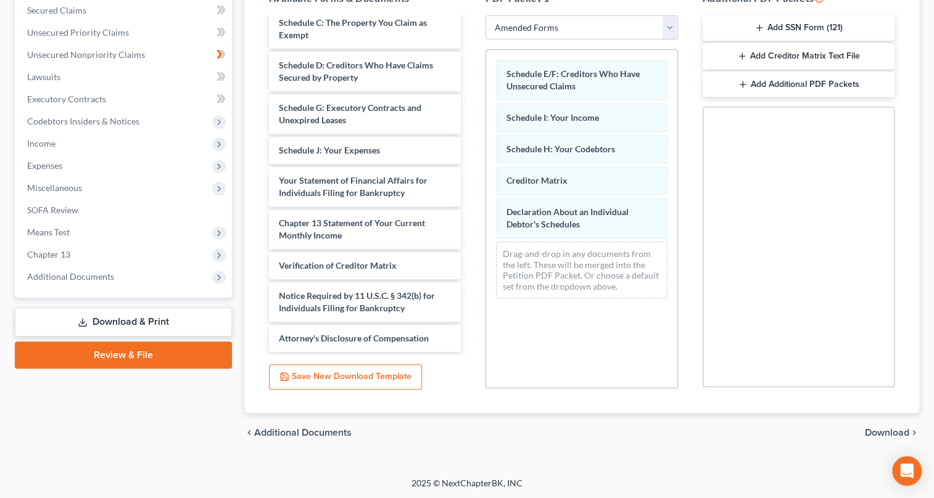
click at [900, 432] on span "Download" at bounding box center [886, 433] width 44 height 10
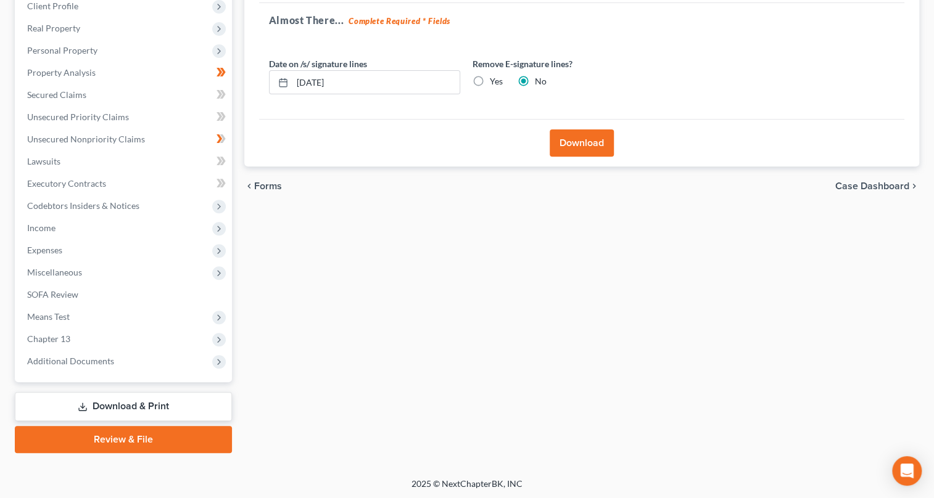
drag, startPoint x: 573, startPoint y: 148, endPoint x: 480, endPoint y: 252, distance: 139.3
click at [490, 255] on div "Forms Download Forms Forms to Download Select which forms you would like to dow…" at bounding box center [582, 197] width 688 height 512
click at [318, 80] on input "[DATE]" at bounding box center [375, 82] width 167 height 23
type input "[DATE]"
click at [588, 141] on button "Download" at bounding box center [581, 142] width 64 height 27
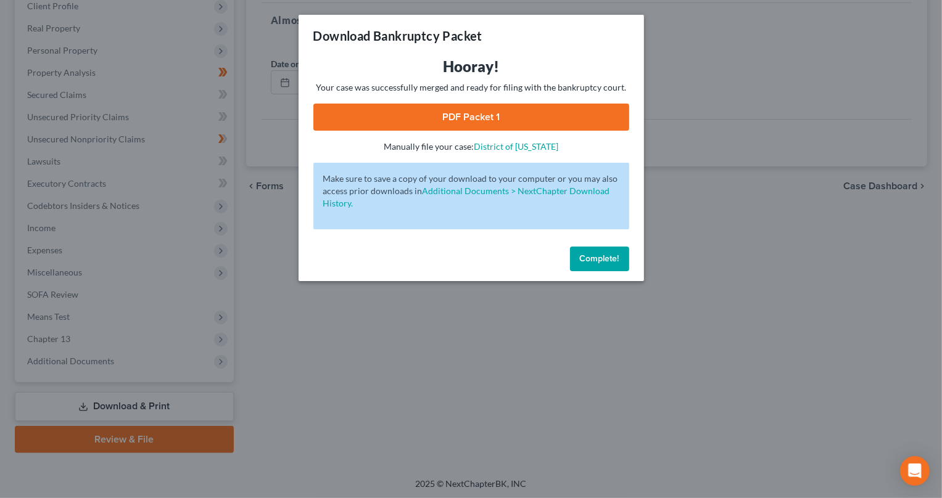
click at [453, 119] on link "PDF Packet 1" at bounding box center [471, 117] width 316 height 27
click at [594, 263] on span "Complete!" at bounding box center [599, 258] width 39 height 10
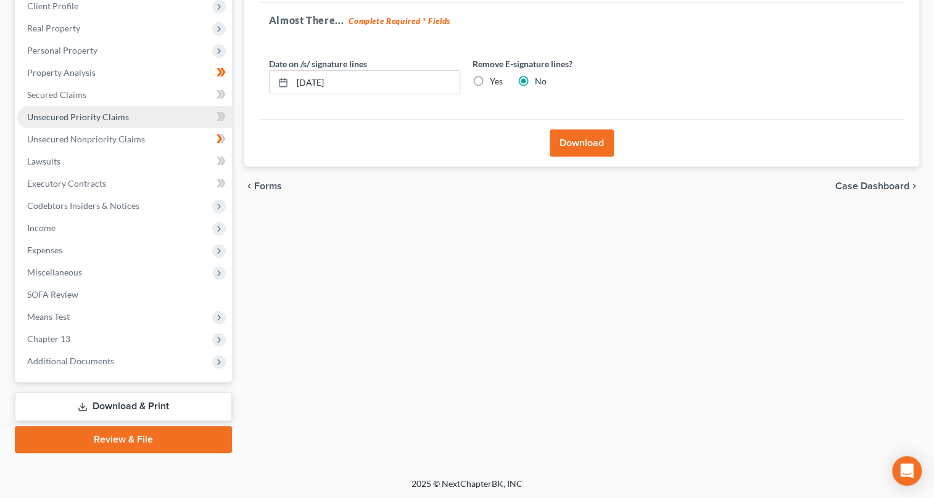
click at [107, 113] on span "Unsecured Priority Claims" at bounding box center [78, 117] width 102 height 10
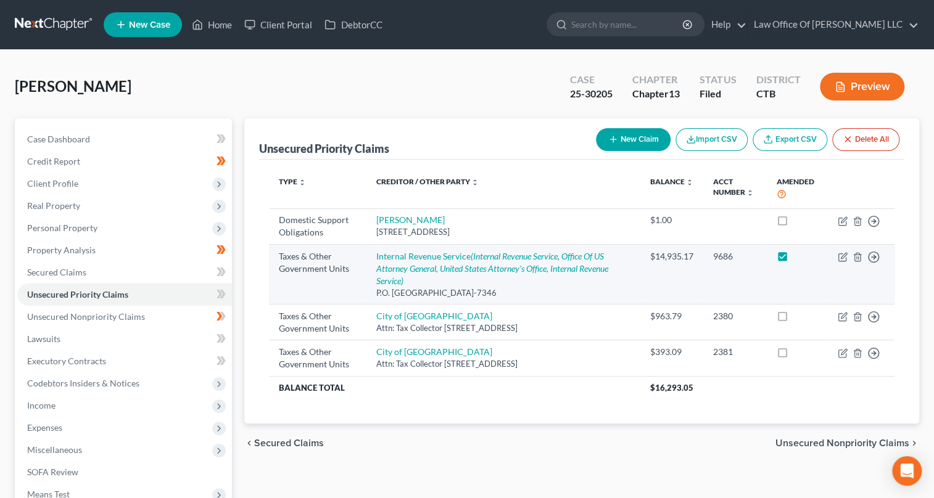
click at [794, 260] on label at bounding box center [794, 260] width 0 height 0
click at [799, 257] on input "checkbox" at bounding box center [803, 254] width 8 height 8
click at [794, 260] on label at bounding box center [794, 260] width 0 height 0
click at [799, 254] on input "checkbox" at bounding box center [803, 254] width 8 height 8
checkbox input "true"
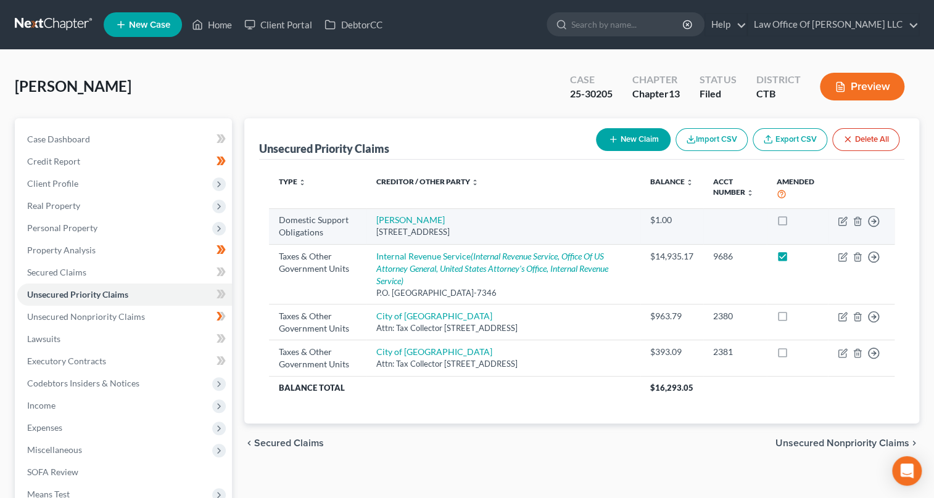
click at [794, 223] on label at bounding box center [794, 223] width 0 height 0
click at [799, 220] on input "checkbox" at bounding box center [803, 218] width 8 height 8
click at [794, 223] on label at bounding box center [794, 223] width 0 height 0
click at [799, 218] on input "checkbox" at bounding box center [803, 218] width 8 height 8
checkbox input "false"
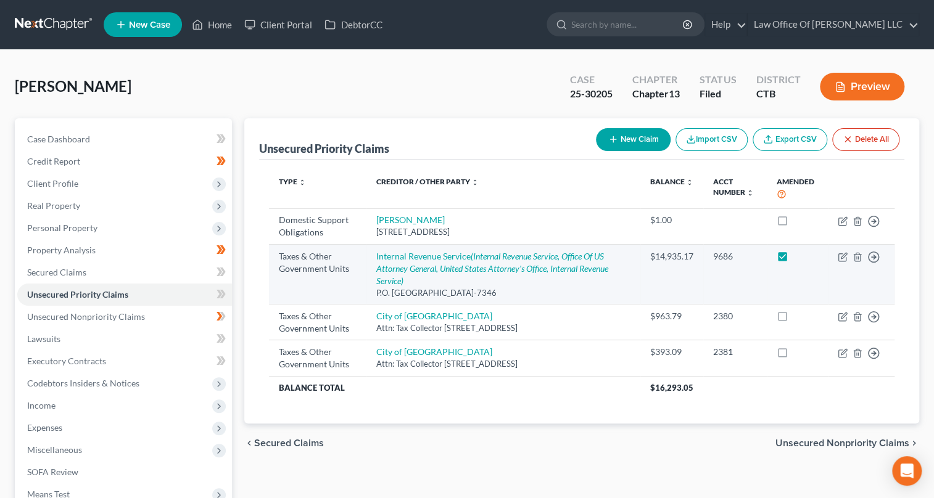
click at [794, 260] on label at bounding box center [794, 260] width 0 height 0
click at [799, 253] on input "checkbox" at bounding box center [803, 254] width 8 height 8
checkbox input "false"
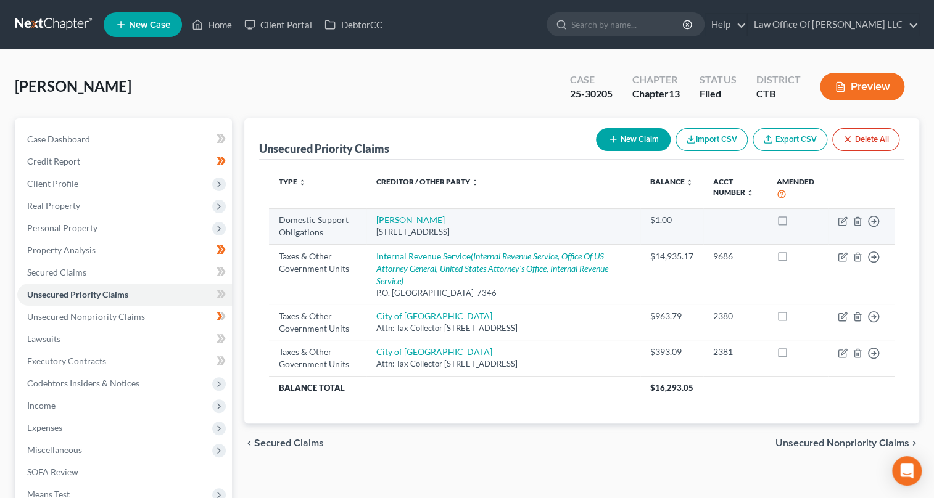
click at [655, 222] on div "$1.00" at bounding box center [671, 220] width 43 height 12
click at [657, 218] on div "$1.00" at bounding box center [671, 220] width 43 height 12
click at [408, 222] on link "[PERSON_NAME]" at bounding box center [410, 220] width 68 height 10
select select "6"
select select "0"
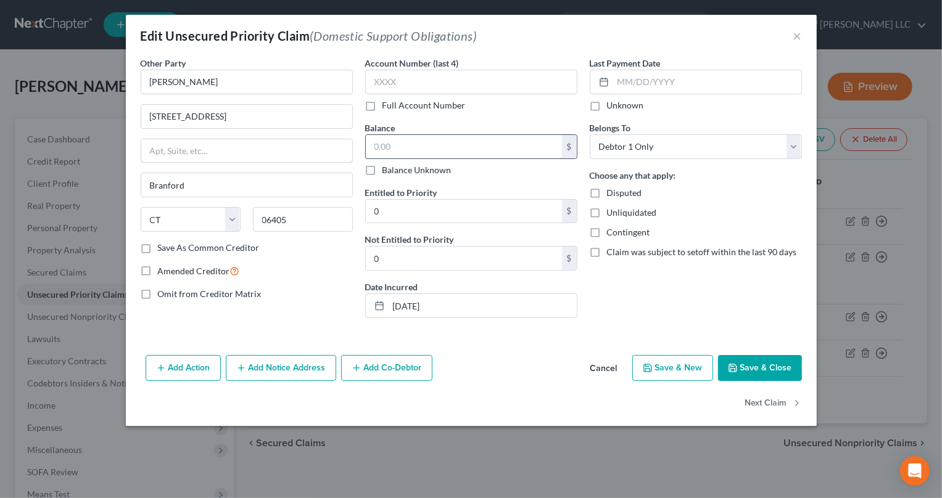
type input "1.00"
click at [379, 144] on input "text" at bounding box center [464, 146] width 196 height 23
type input "0"
click at [768, 368] on button "Save & Close" at bounding box center [760, 368] width 84 height 26
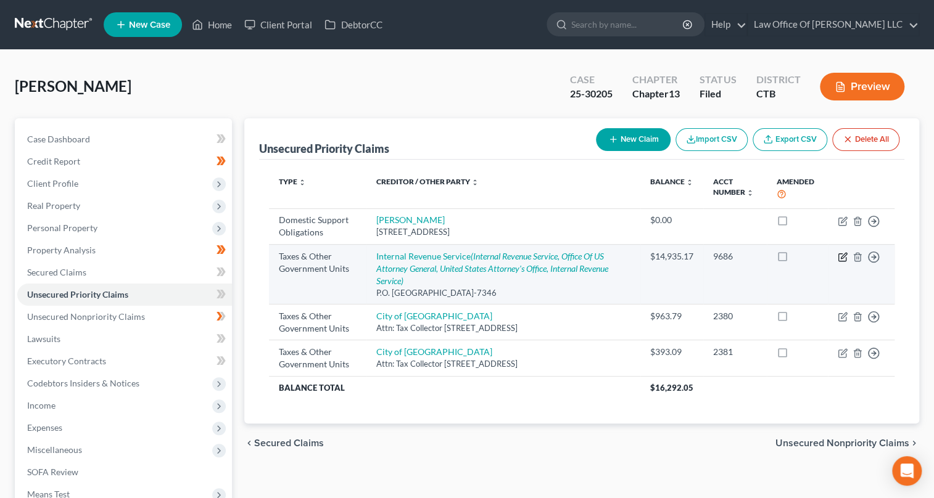
click at [843, 257] on icon "button" at bounding box center [842, 257] width 10 height 10
select select "0"
select select "39"
select select "0"
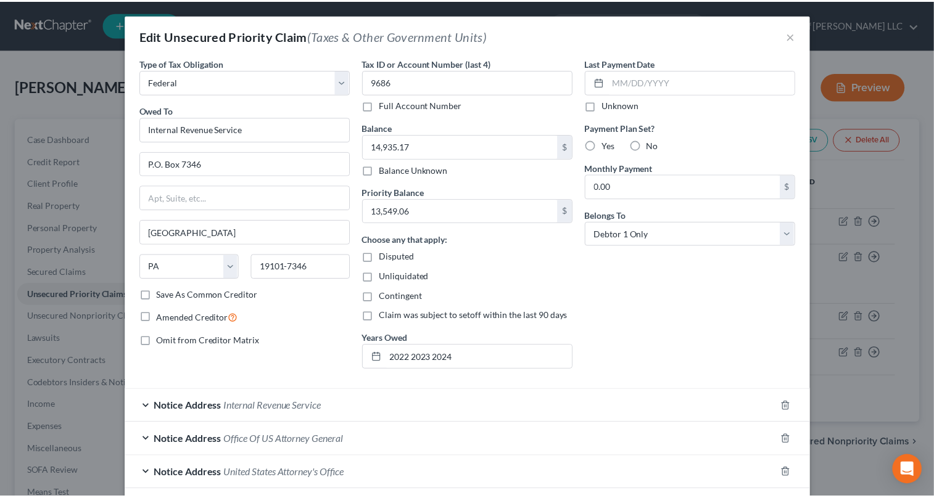
scroll to position [128, 0]
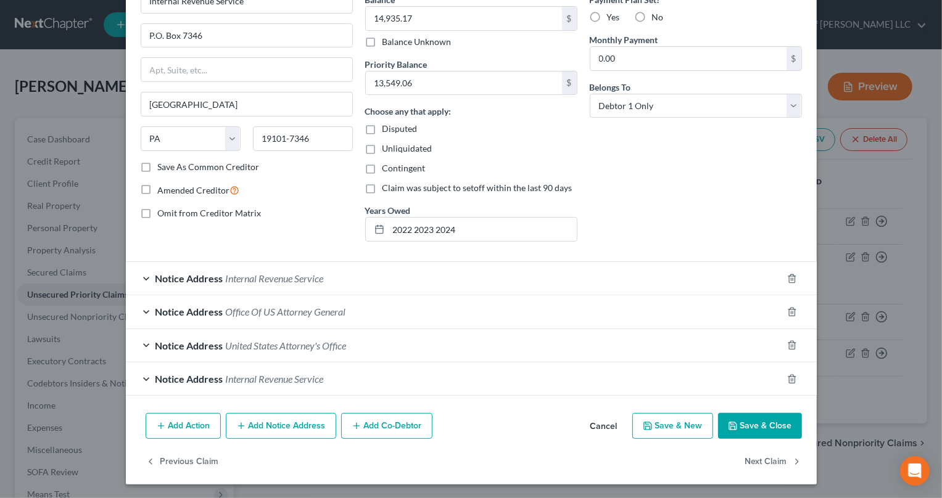
click at [775, 425] on button "Save & Close" at bounding box center [760, 426] width 84 height 26
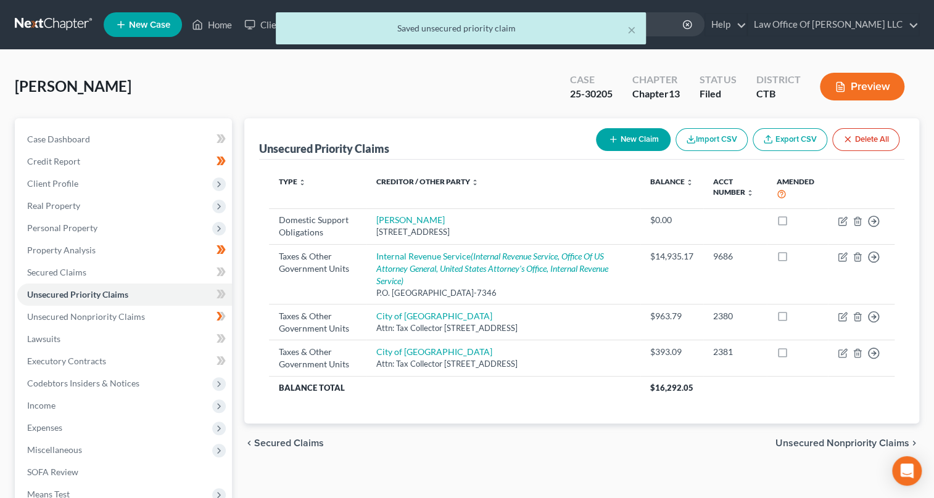
scroll to position [178, 0]
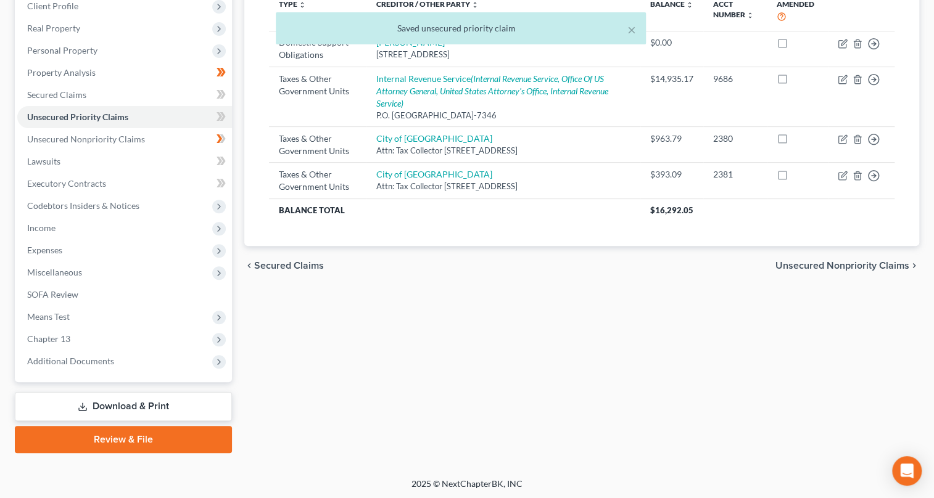
click at [123, 408] on link "Download & Print" at bounding box center [123, 406] width 217 height 29
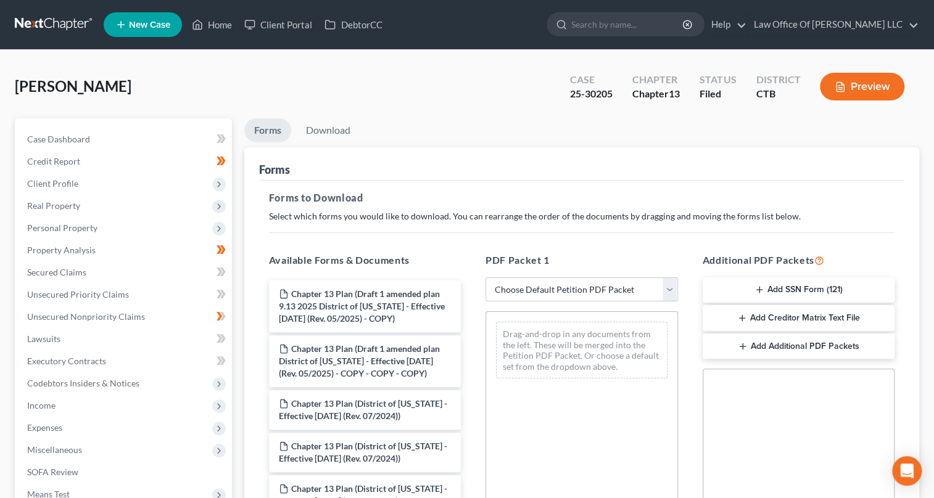
scroll to position [55, 0]
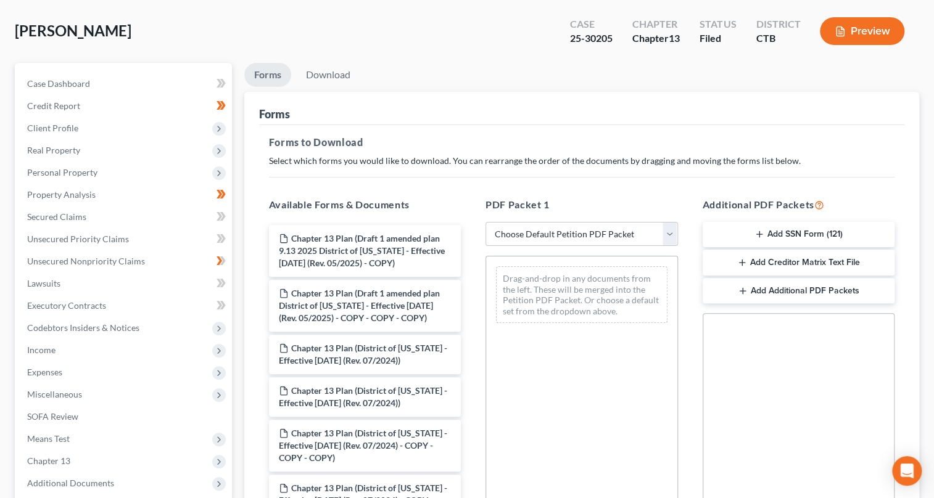
click at [673, 231] on select "Choose Default Petition PDF Packet Complete Bankruptcy Petition (all forms and …" at bounding box center [581, 234] width 192 height 25
select select "2"
click at [485, 222] on select "Choose Default Petition PDF Packet Complete Bankruptcy Petition (all forms and …" at bounding box center [581, 234] width 192 height 25
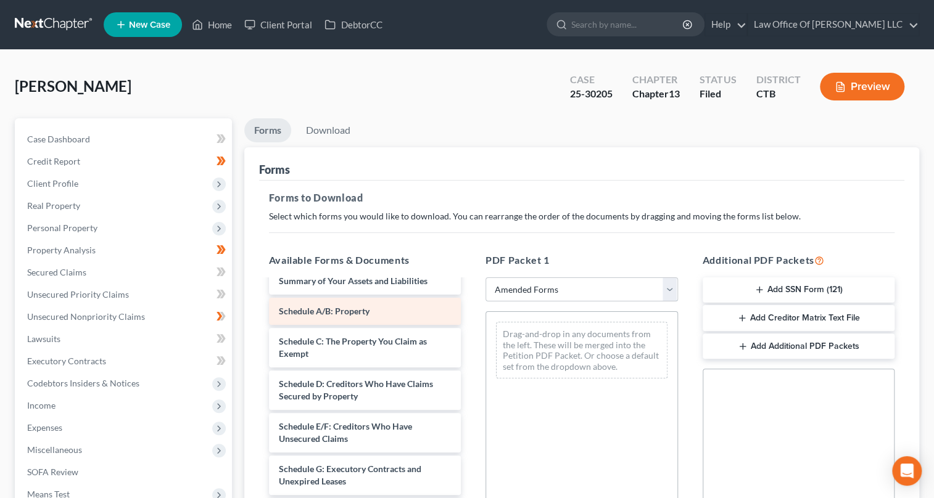
scroll to position [112, 0]
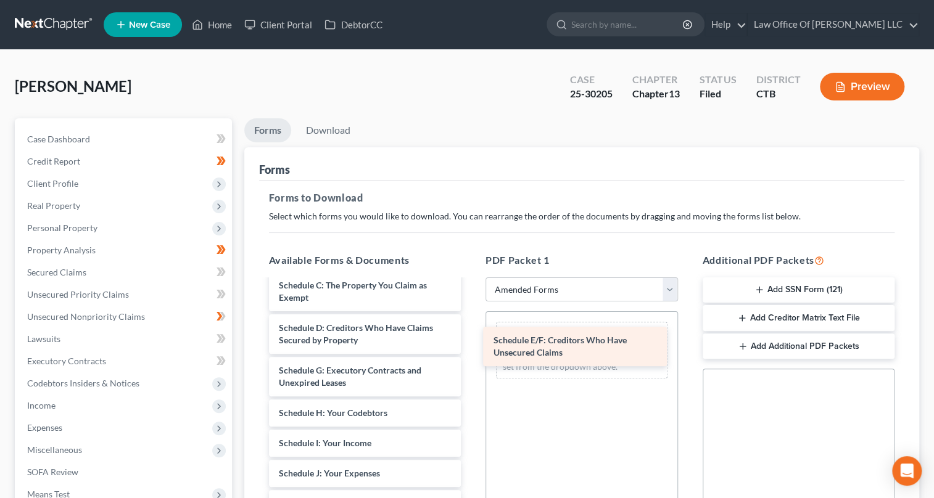
drag, startPoint x: 345, startPoint y: 374, endPoint x: 560, endPoint y: 345, distance: 216.4
click at [471, 345] on div "Schedule E/F: Creditors Who Have Unsecured Claims Voluntary Petition for Indivi…" at bounding box center [365, 458] width 212 height 579
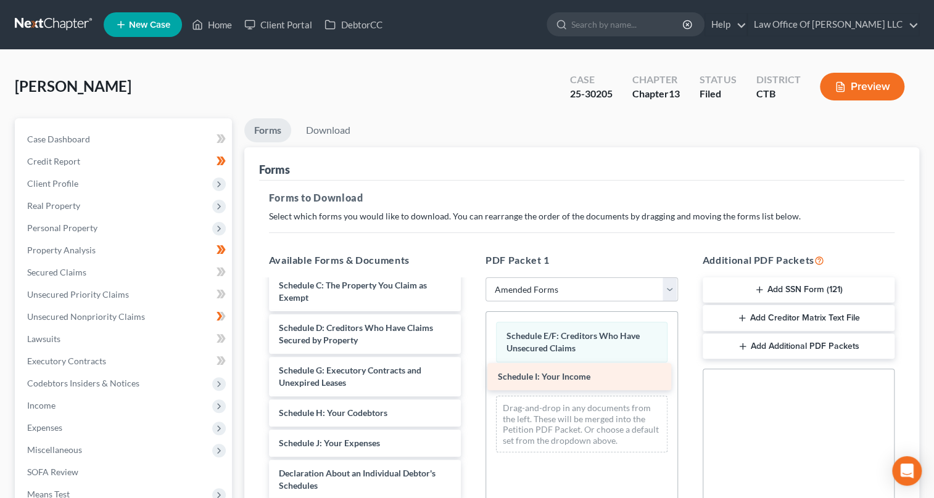
drag, startPoint x: 342, startPoint y: 444, endPoint x: 556, endPoint y: 382, distance: 222.7
click at [471, 380] on div "Schedule I: Your Income Voluntary Petition for Individuals Filing for Bankruptc…" at bounding box center [365, 443] width 212 height 549
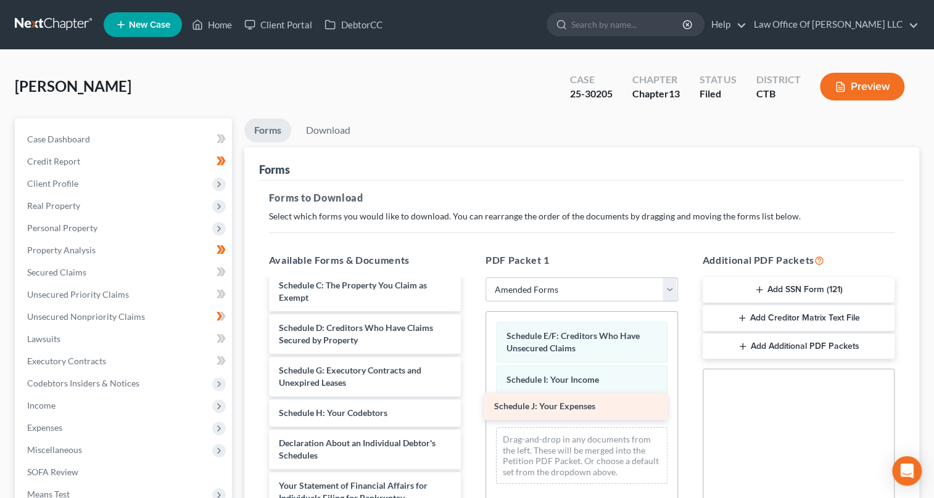
drag, startPoint x: 325, startPoint y: 446, endPoint x: 540, endPoint y: 411, distance: 218.0
click at [471, 411] on div "Schedule J: Your Expenses Voluntary Petition for Individuals Filing for Bankrup…" at bounding box center [365, 428] width 212 height 519
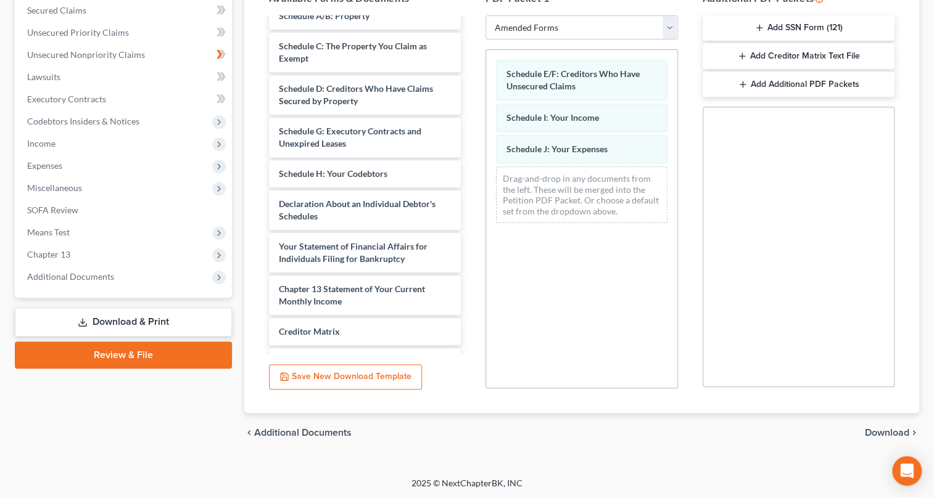
scroll to position [91, 0]
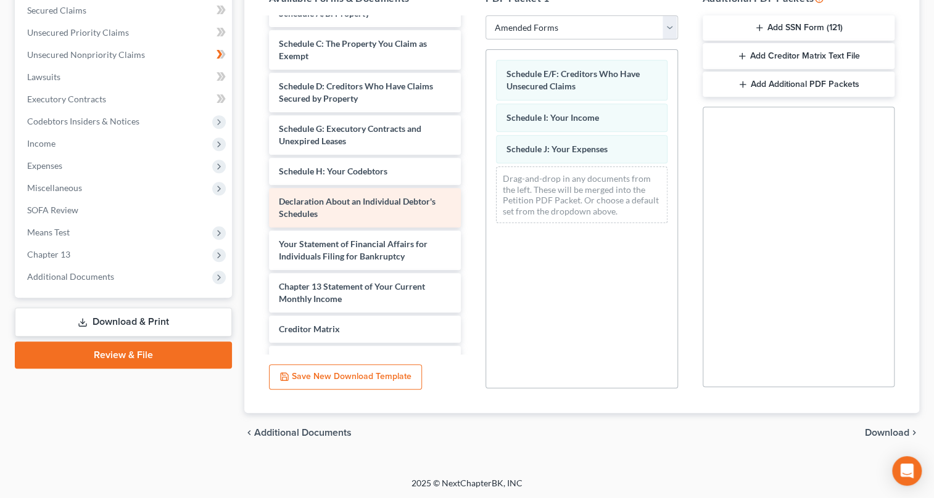
click at [345, 220] on div "Voluntary Petition for Individuals Filing for Bankruptcy Summary of Your Assets…" at bounding box center [365, 186] width 212 height 519
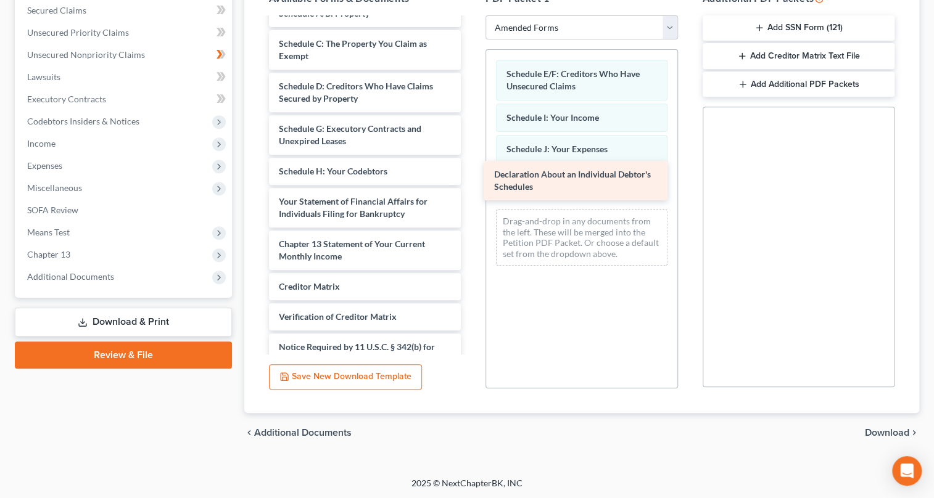
drag, startPoint x: 345, startPoint y: 220, endPoint x: 561, endPoint y: 194, distance: 216.7
click at [471, 194] on div "Declaration About an Individual Debtor's Schedules Voluntary Petition for Indiv…" at bounding box center [365, 165] width 212 height 476
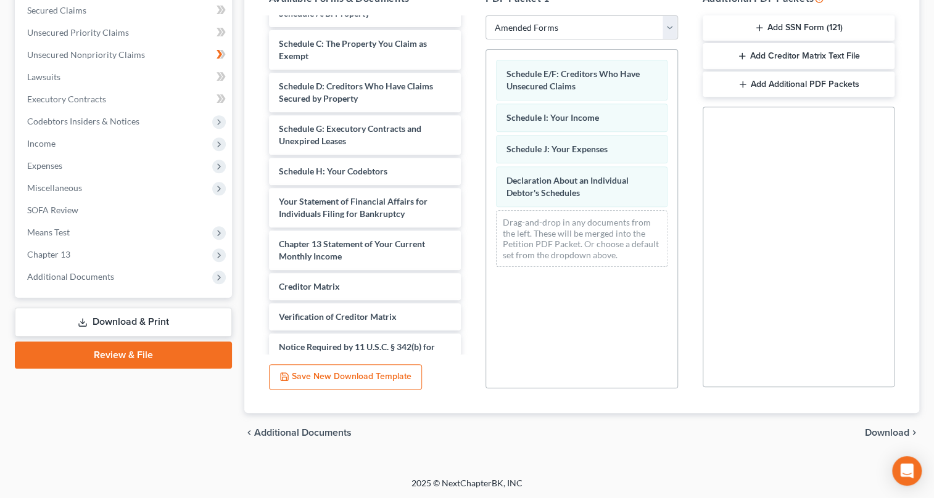
click at [897, 429] on span "Download" at bounding box center [886, 433] width 44 height 10
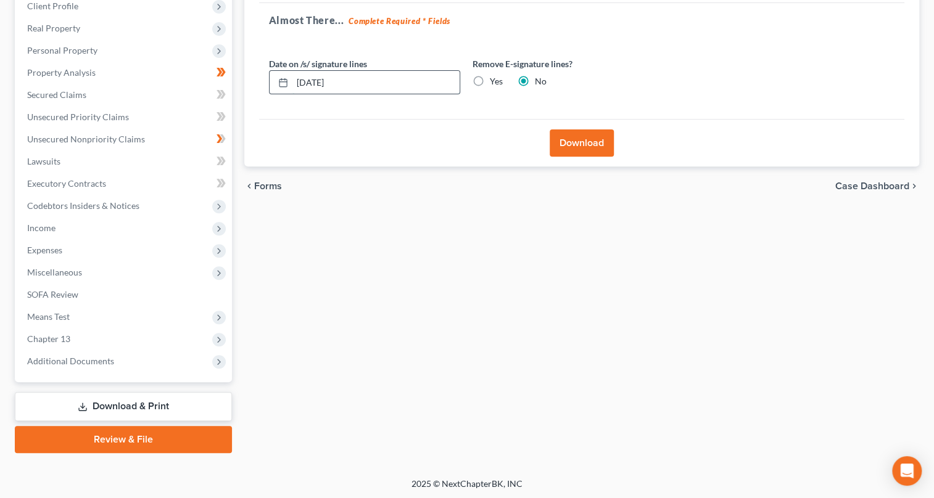
click at [314, 80] on input "[DATE]" at bounding box center [375, 82] width 167 height 23
type input "[DATE]"
click at [572, 143] on button "Download" at bounding box center [581, 142] width 64 height 27
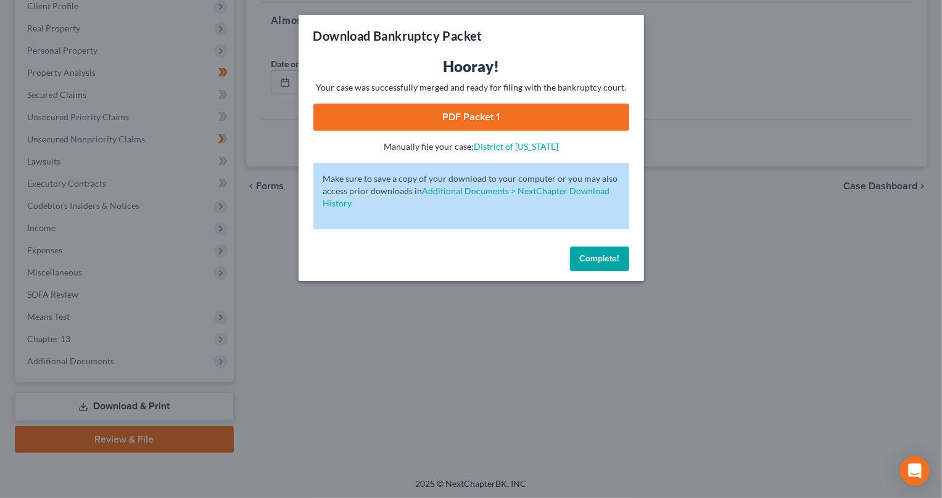
click at [498, 111] on link "PDF Packet 1" at bounding box center [471, 117] width 316 height 27
click at [483, 112] on link "PDF Packet 1" at bounding box center [471, 117] width 316 height 27
click at [580, 261] on span "Complete!" at bounding box center [599, 258] width 39 height 10
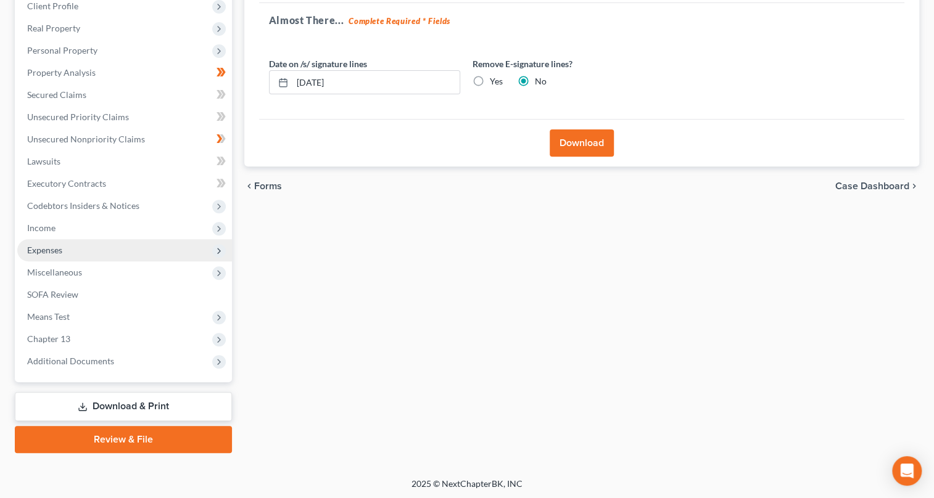
click at [64, 248] on span "Expenses" at bounding box center [124, 250] width 215 height 22
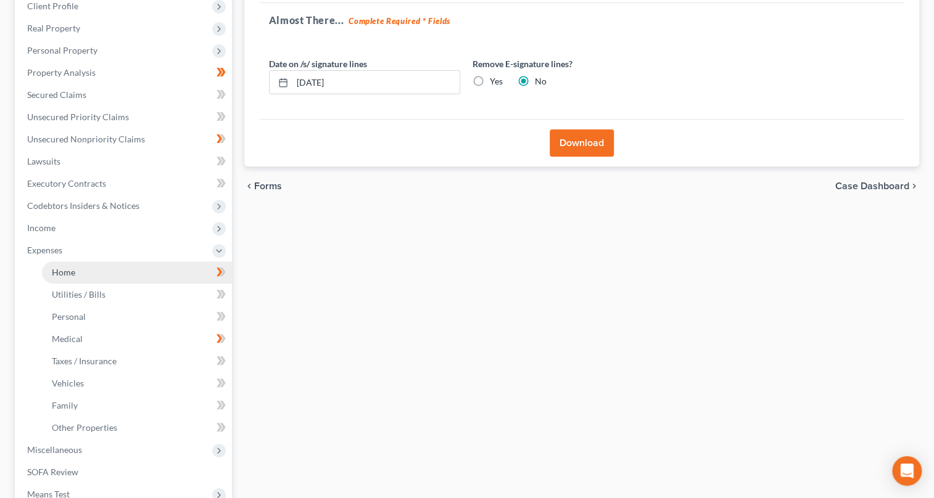
click at [71, 272] on span "Home" at bounding box center [63, 272] width 23 height 10
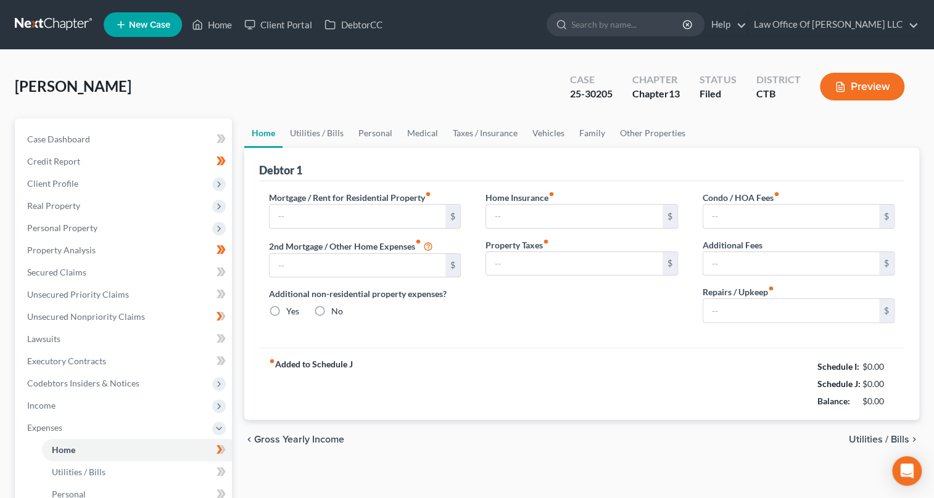
type input "1,500.00"
radio input "true"
type input "0.00"
click at [894, 438] on span "Utilities / Bills" at bounding box center [878, 440] width 60 height 10
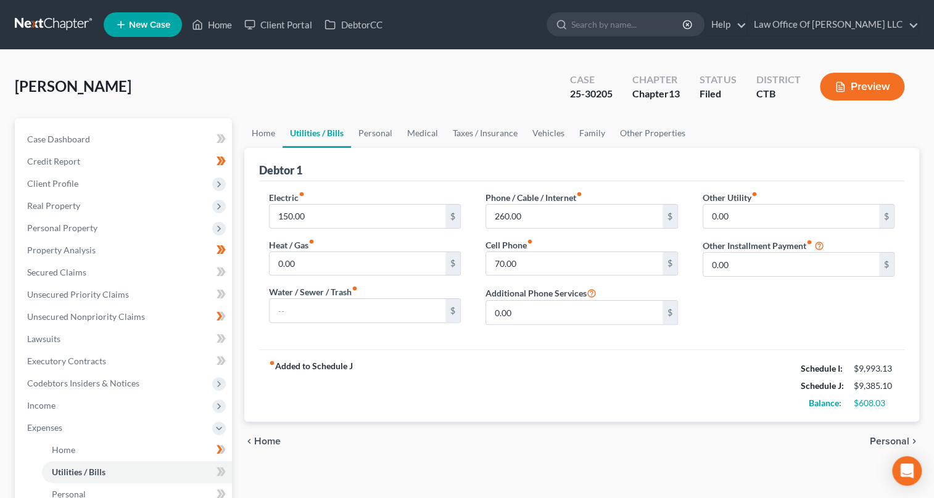
click at [891, 440] on span "Personal" at bounding box center [888, 442] width 39 height 10
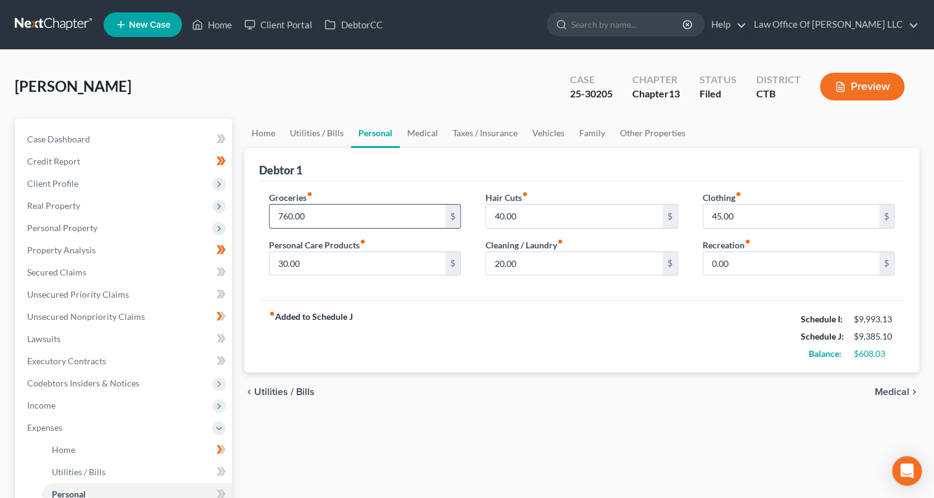
click at [284, 215] on input "760.00" at bounding box center [357, 216] width 176 height 23
click at [285, 216] on input "760.00" at bounding box center [357, 216] width 176 height 23
type input "740.00"
click at [497, 213] on input "40.00" at bounding box center [574, 216] width 176 height 23
click at [498, 213] on input "40.00" at bounding box center [574, 216] width 176 height 23
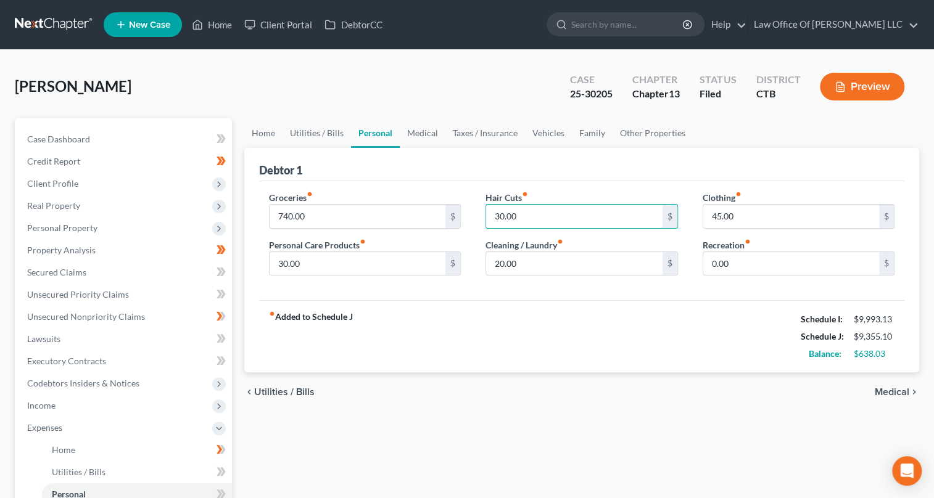
type input "30.00"
click at [895, 390] on span "Medical" at bounding box center [891, 392] width 35 height 10
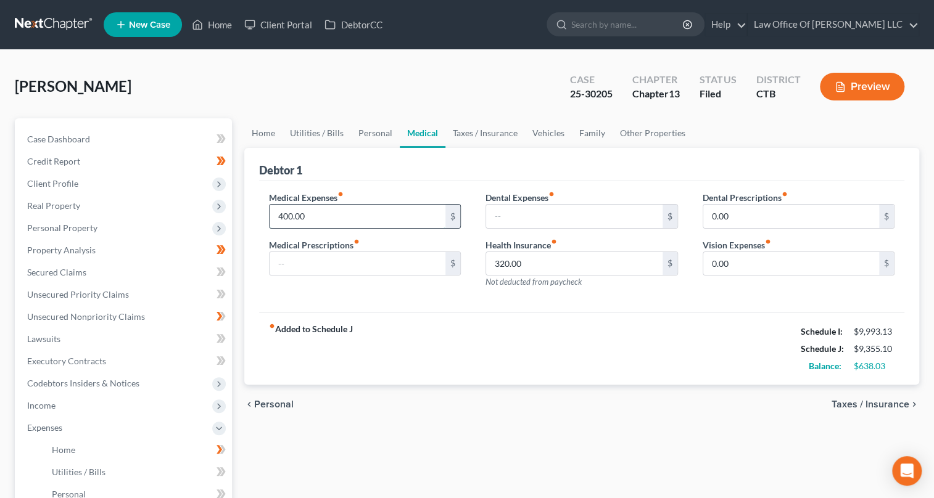
click at [289, 216] on input "400.00" at bounding box center [357, 216] width 176 height 23
click at [290, 216] on input "400.00" at bounding box center [357, 216] width 176 height 23
type input "0"
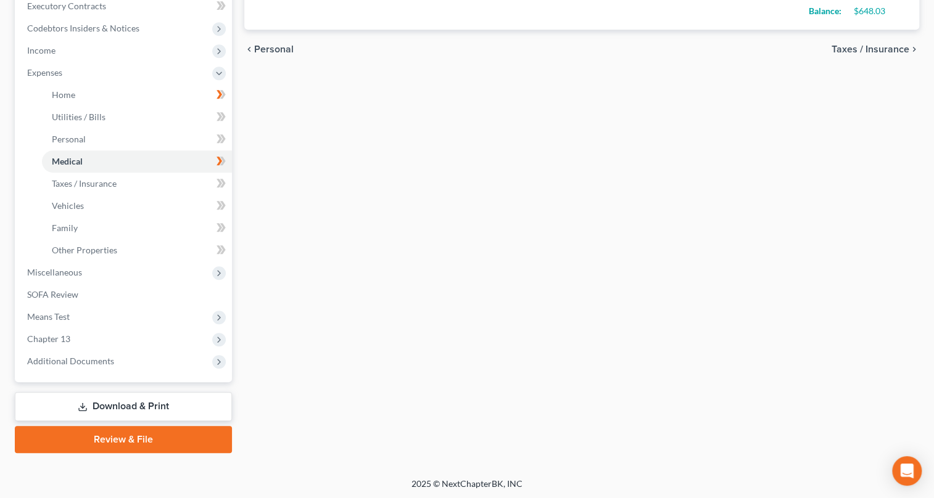
type input "390.00"
click at [854, 46] on span "Taxes / Insurance" at bounding box center [870, 49] width 78 height 10
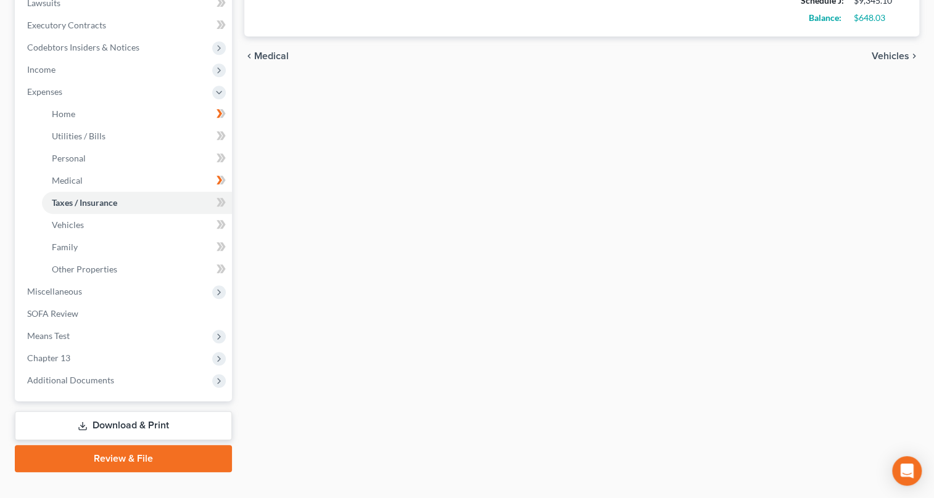
scroll to position [355, 0]
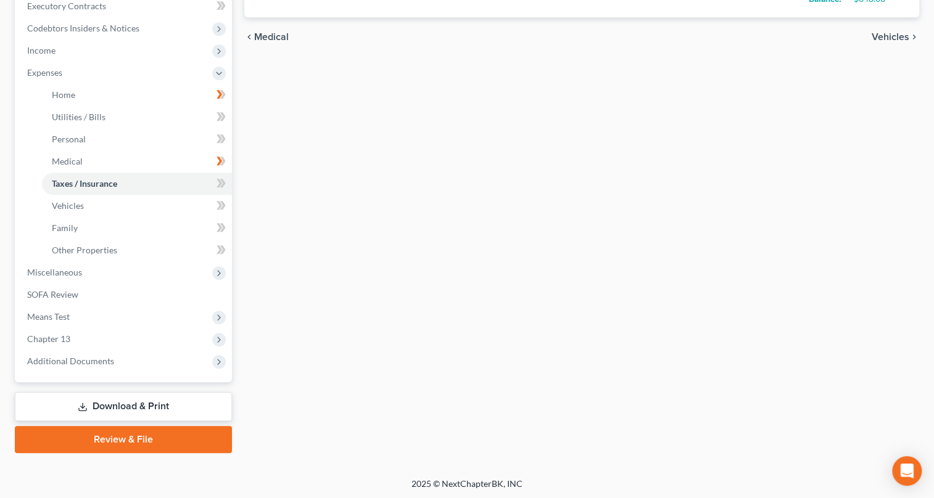
click at [129, 413] on link "Download & Print" at bounding box center [123, 406] width 217 height 29
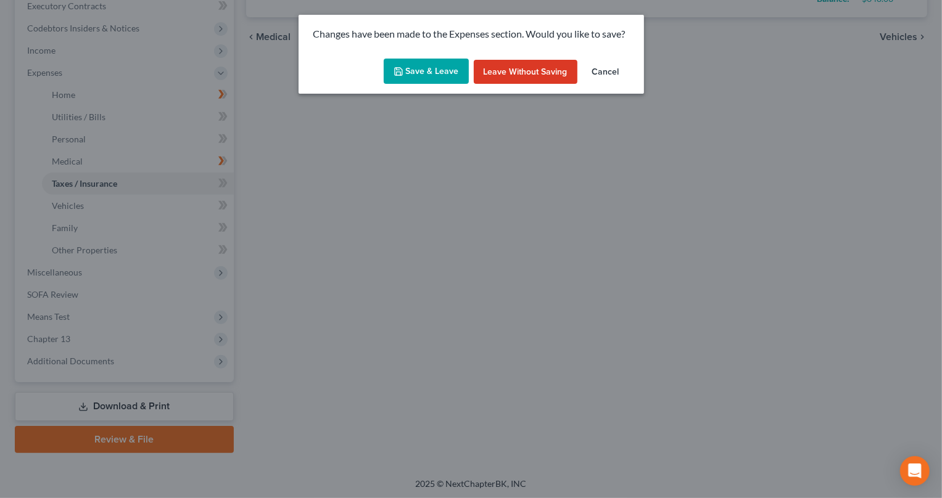
click at [445, 70] on button "Save & Leave" at bounding box center [426, 72] width 85 height 26
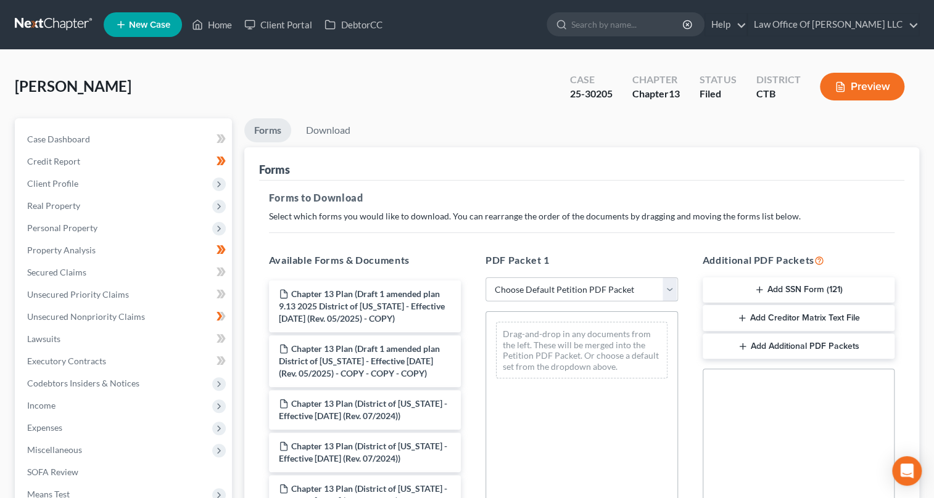
click at [668, 284] on select "Choose Default Petition PDF Packet Complete Bankruptcy Petition (all forms and …" at bounding box center [581, 289] width 192 height 25
select select "2"
click at [485, 277] on select "Choose Default Petition PDF Packet Complete Bankruptcy Petition (all forms and …" at bounding box center [581, 289] width 192 height 25
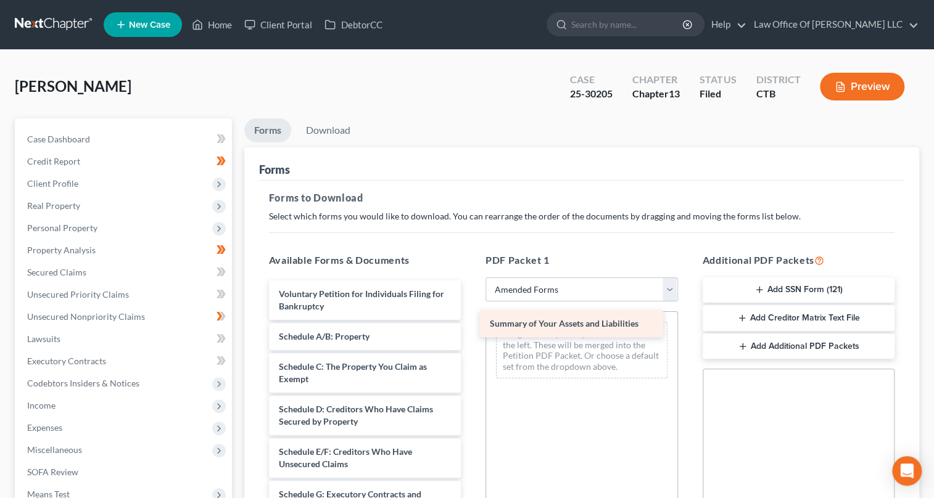
drag, startPoint x: 355, startPoint y: 334, endPoint x: 565, endPoint y: 322, distance: 211.2
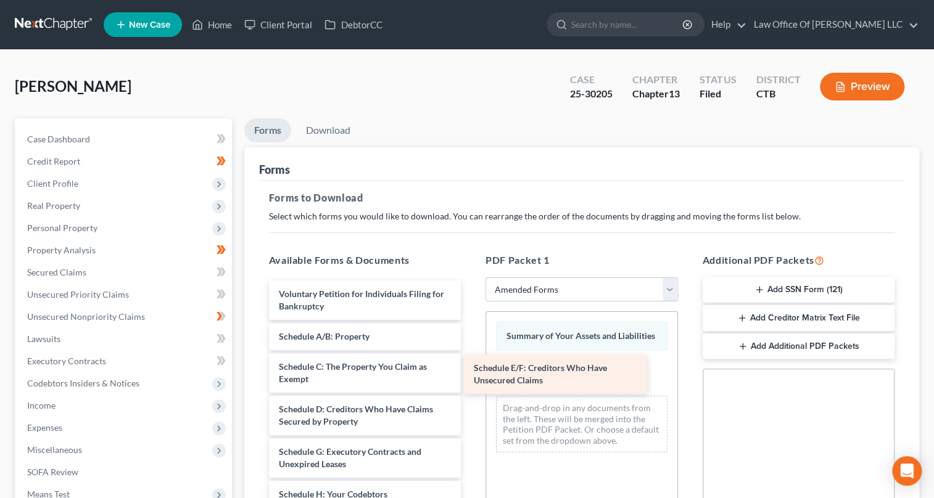
drag, startPoint x: 344, startPoint y: 451, endPoint x: 538, endPoint y: 369, distance: 210.5
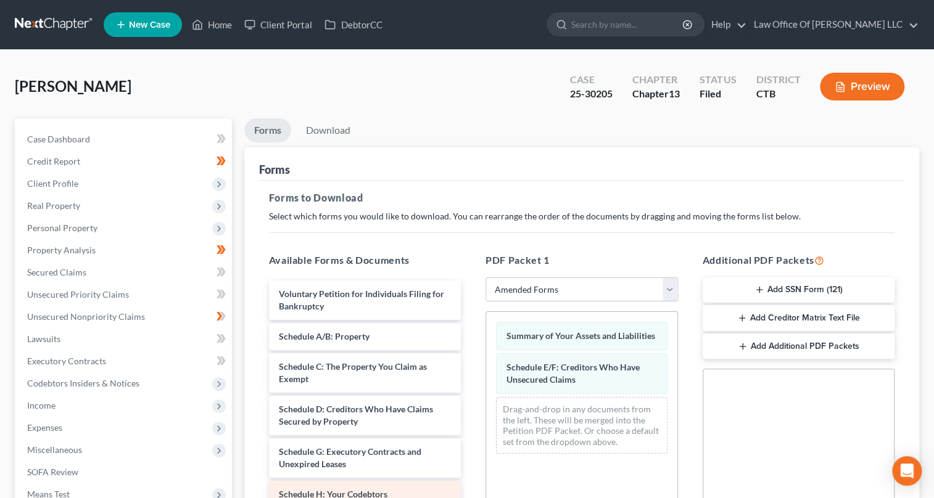
scroll to position [112, 0]
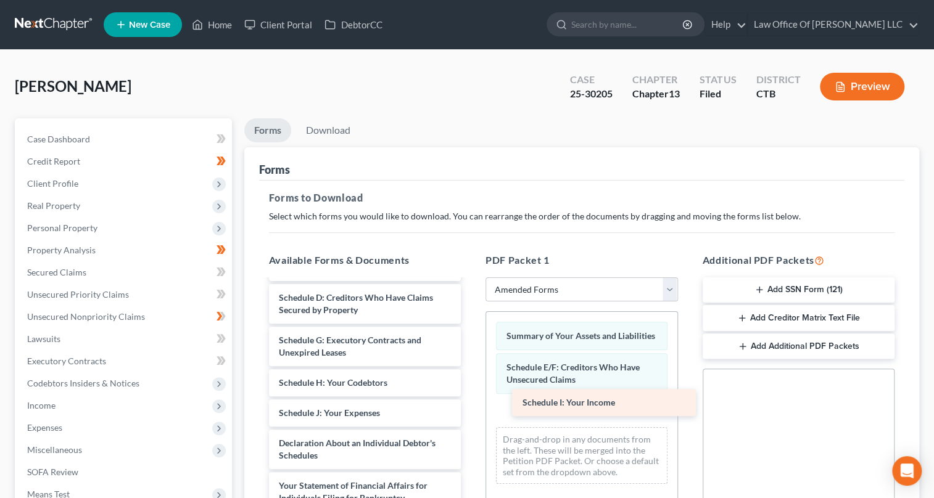
drag, startPoint x: 329, startPoint y: 413, endPoint x: 573, endPoint y: 404, distance: 243.7
click at [471, 404] on div "Schedule I: Your Income Voluntary Petition for Individuals Filing for Bankruptc…" at bounding box center [365, 428] width 212 height 519
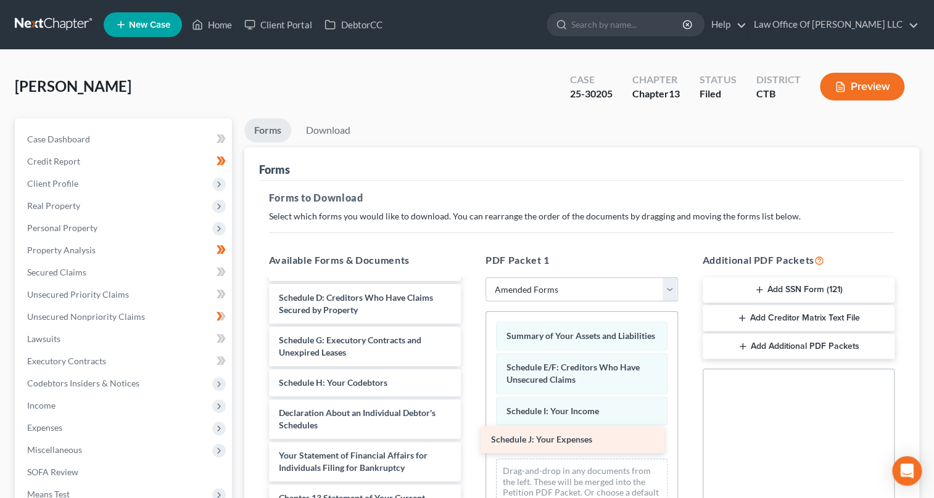
drag, startPoint x: 347, startPoint y: 419, endPoint x: 559, endPoint y: 448, distance: 214.0
click at [471, 448] on div "Schedule J: Your Expenses Voluntary Petition for Individuals Filing for Bankrup…" at bounding box center [365, 413] width 212 height 488
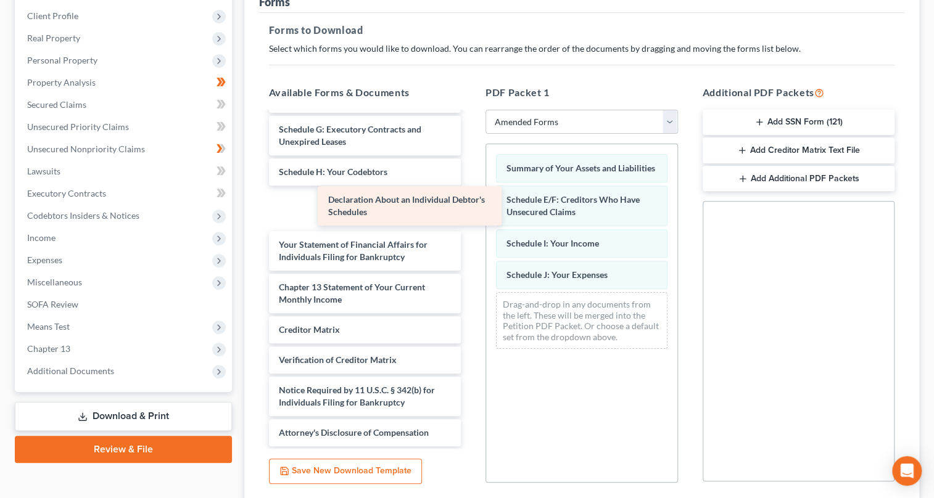
scroll to position [112, 0]
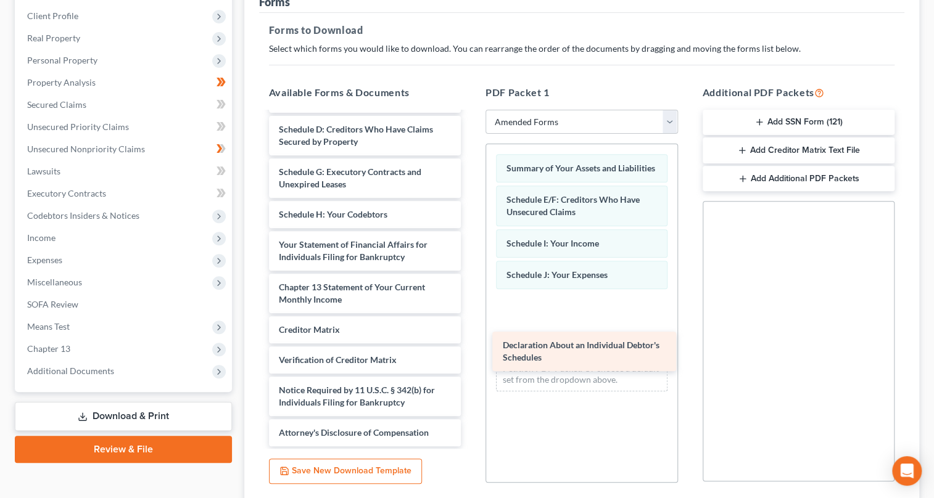
drag, startPoint x: 331, startPoint y: 207, endPoint x: 555, endPoint y: 353, distance: 267.0
click at [471, 353] on div "Declaration About an Individual Debtor's Schedules Voluntary Petition for Indiv…" at bounding box center [365, 224] width 212 height 446
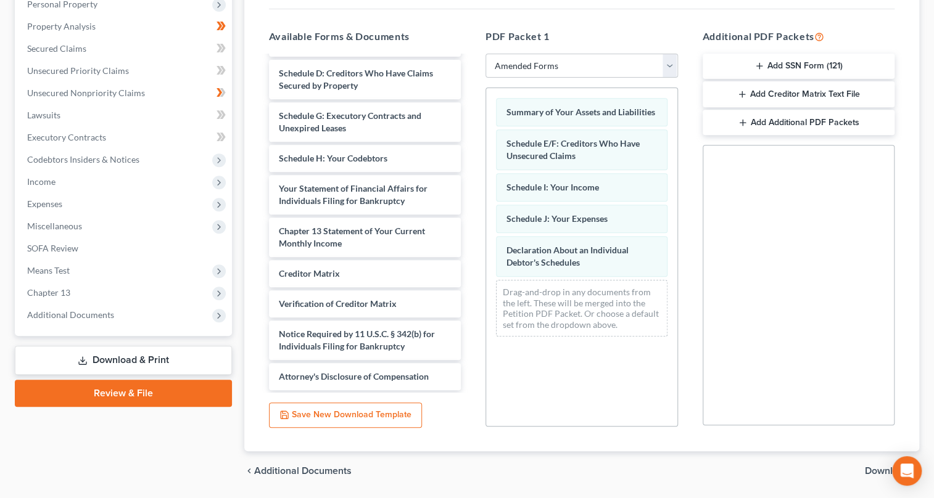
scroll to position [262, 0]
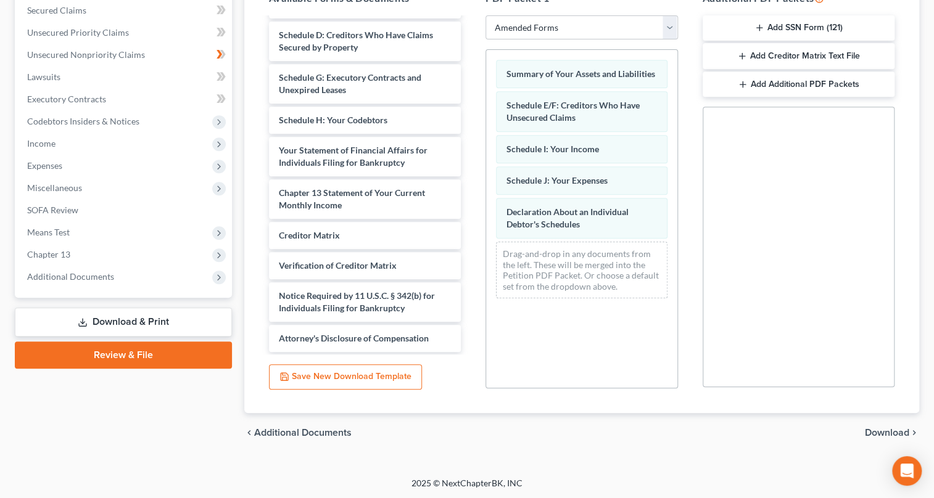
click at [877, 428] on span "Download" at bounding box center [886, 433] width 44 height 10
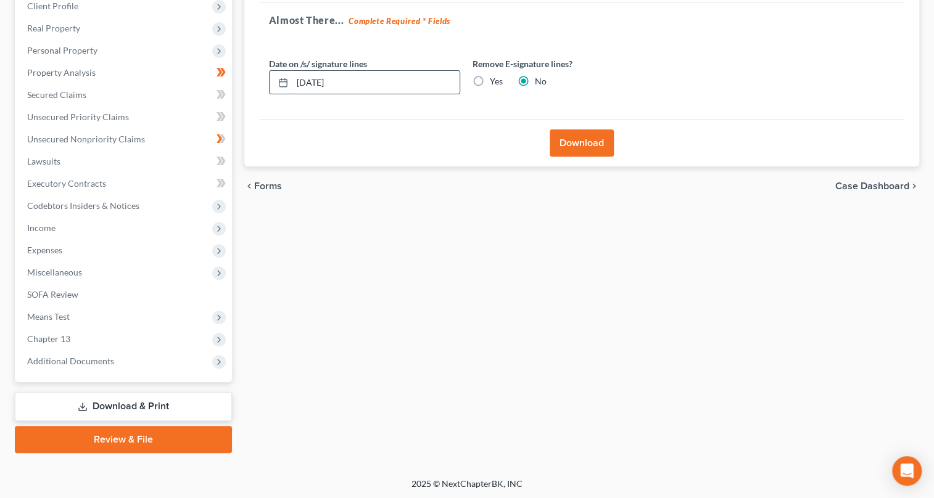
click at [319, 79] on input "[DATE]" at bounding box center [375, 82] width 167 height 23
type input "[DATE]"
click at [578, 142] on button "Download" at bounding box center [581, 142] width 64 height 27
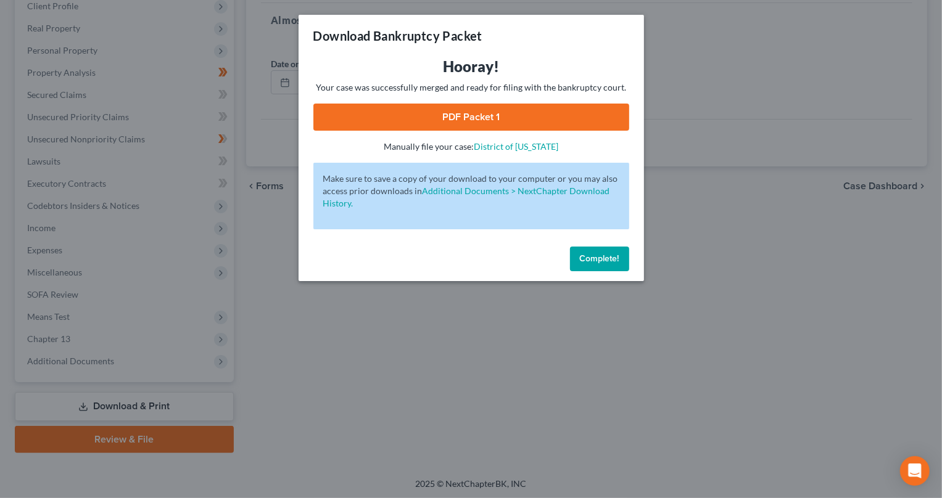
click at [605, 258] on span "Complete!" at bounding box center [599, 258] width 39 height 10
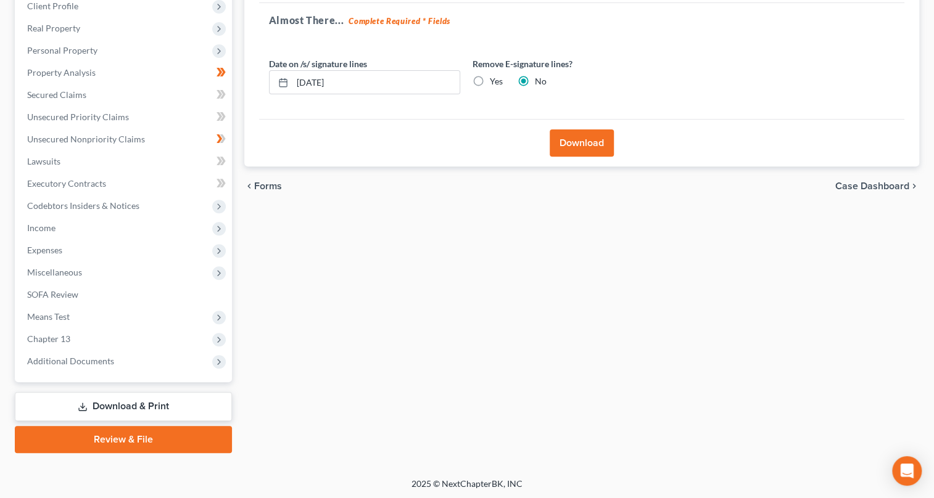
click at [586, 136] on button "Download" at bounding box center [581, 142] width 64 height 27
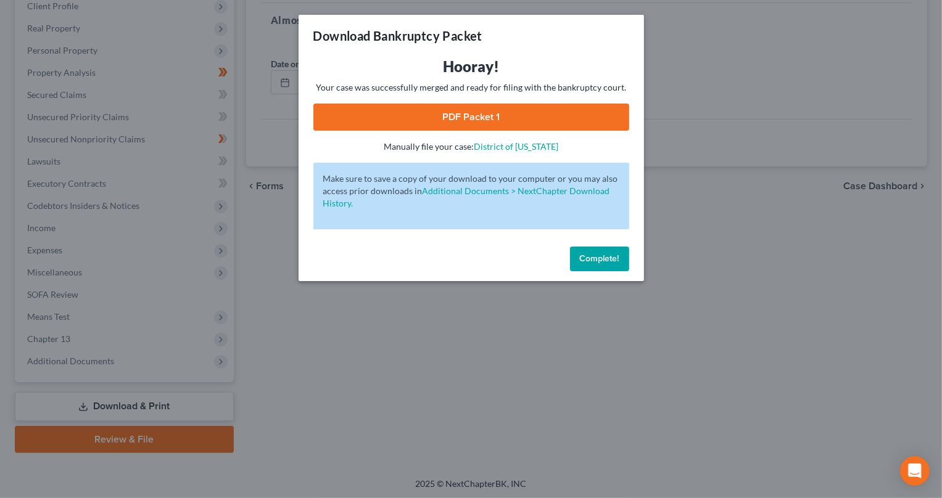
click at [538, 123] on link "PDF Packet 1" at bounding box center [471, 117] width 316 height 27
click at [600, 261] on span "Complete!" at bounding box center [599, 258] width 39 height 10
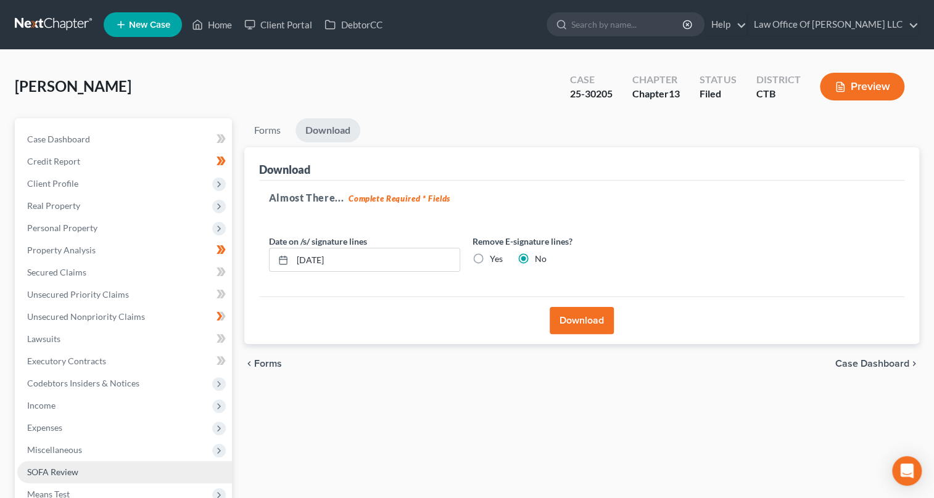
scroll to position [55, 0]
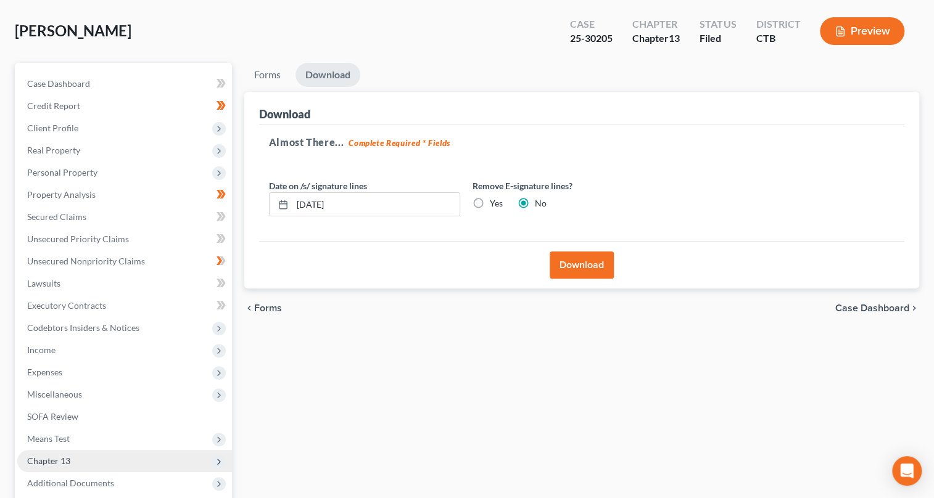
click at [193, 457] on span "Chapter 13" at bounding box center [124, 461] width 215 height 22
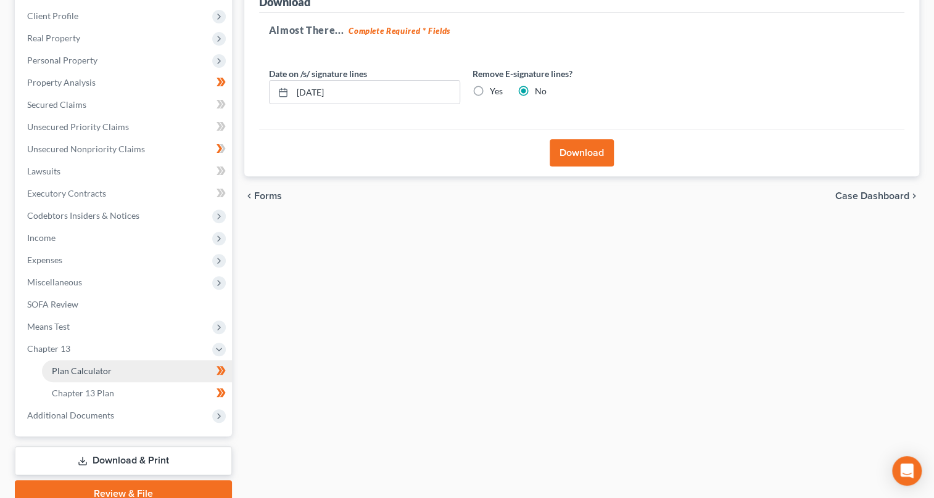
click at [118, 372] on link "Plan Calculator" at bounding box center [137, 371] width 190 height 22
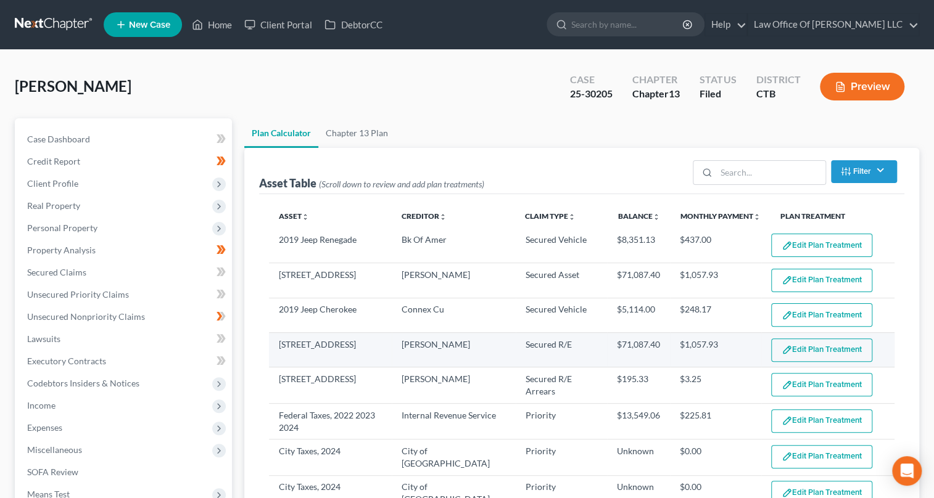
select select "59"
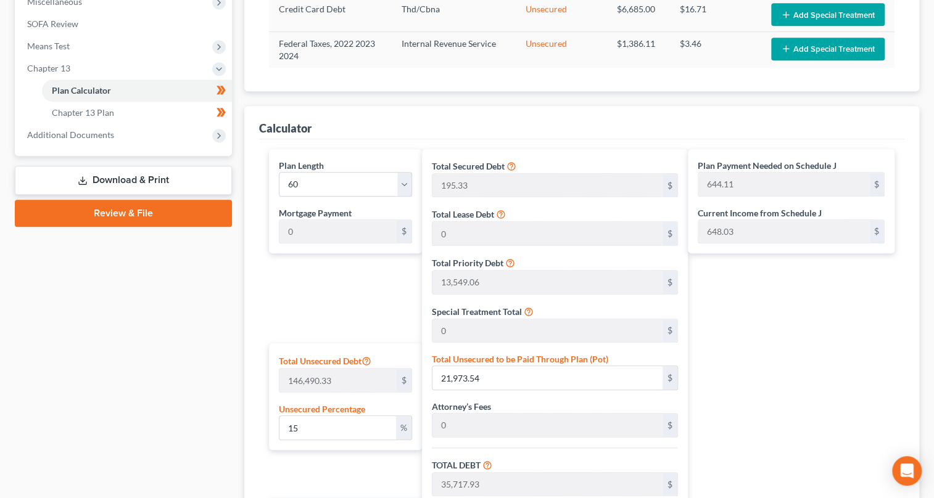
scroll to position [617, 0]
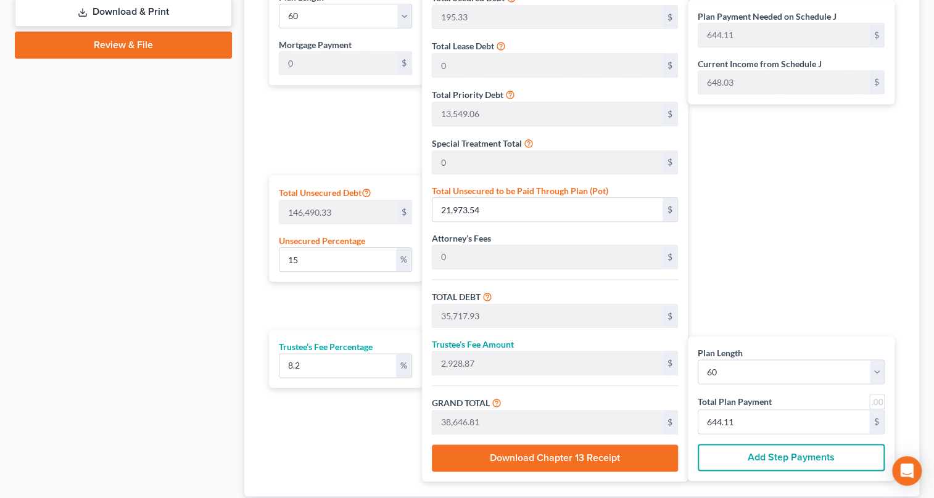
click at [573, 456] on button "Download Chapter 13 Receipt" at bounding box center [555, 458] width 246 height 27
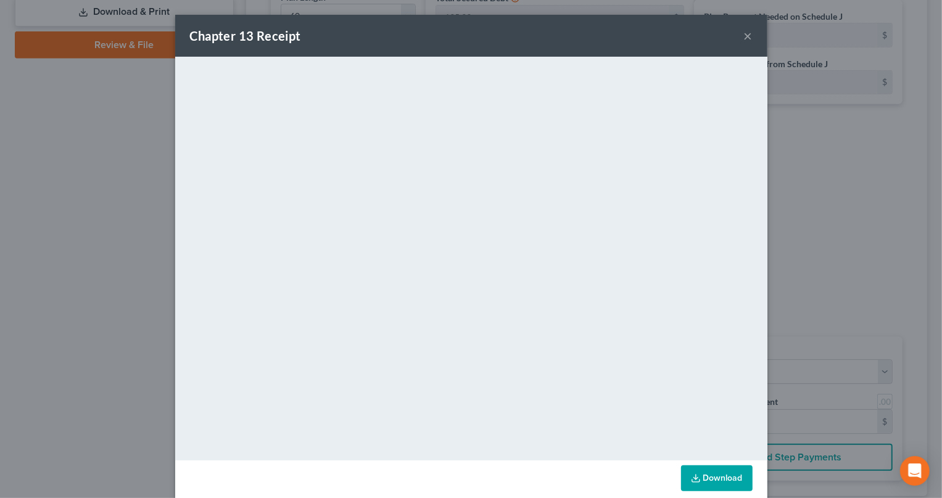
click at [744, 30] on button "×" at bounding box center [748, 35] width 9 height 15
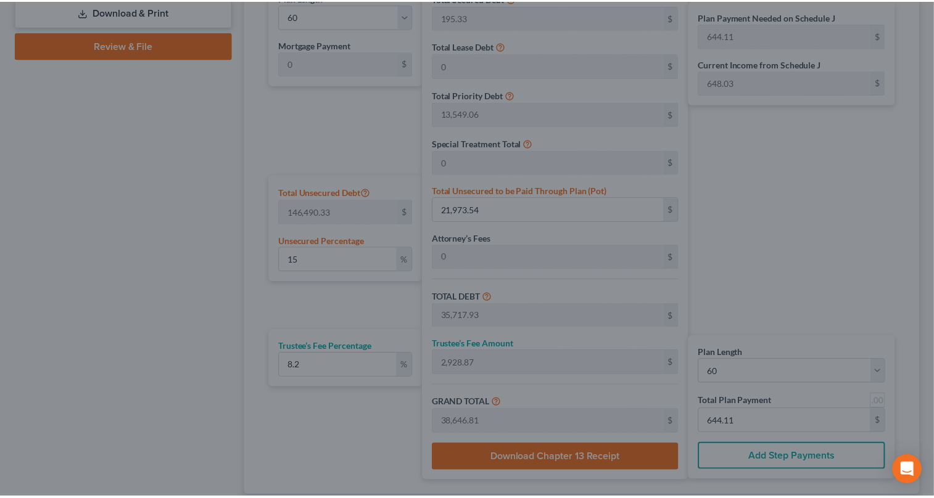
scroll to position [376, 0]
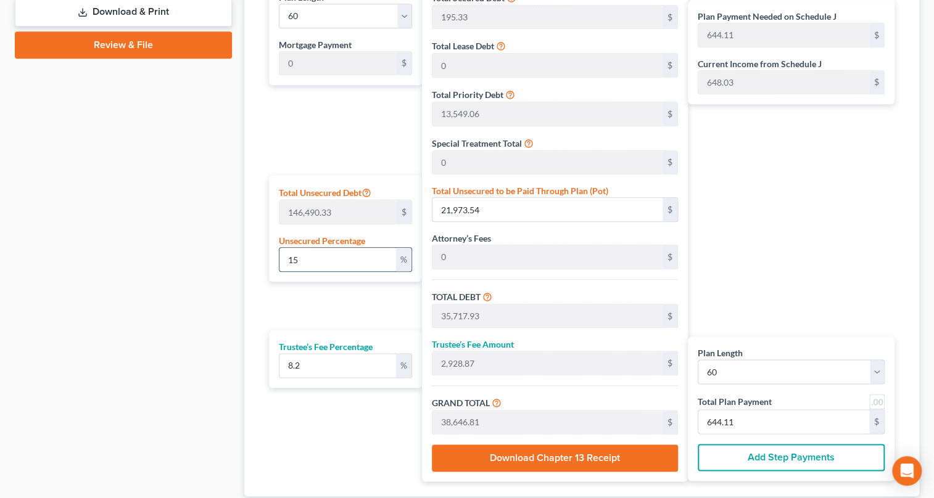
click at [306, 260] on input "15" at bounding box center [337, 259] width 117 height 23
type input "1"
type input "1,464.90"
type input "15,209.29"
type input "1,247.16"
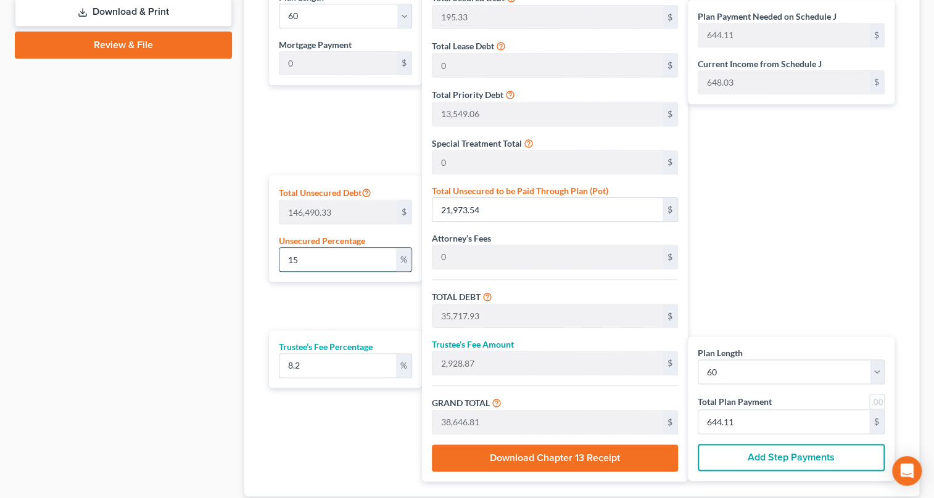
type input "16,456.45"
type input "274.27"
type input "13,744.39"
type input "1,127.03"
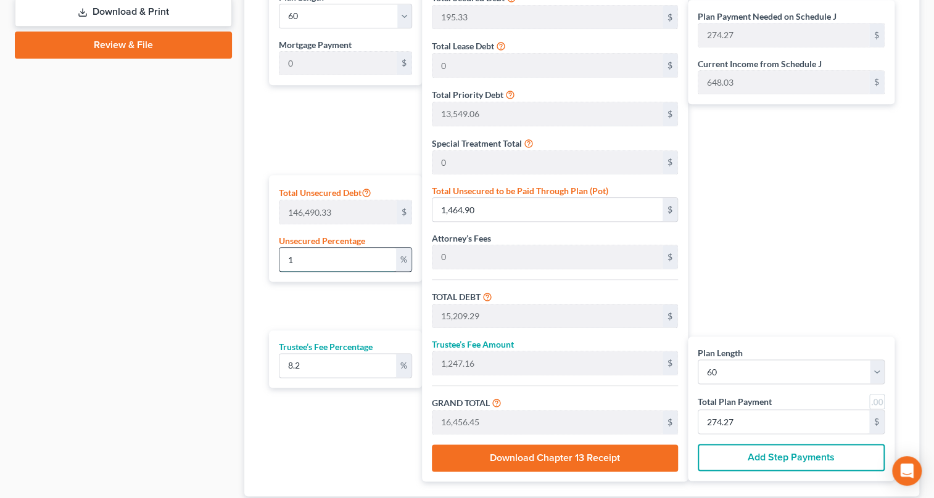
type input "14,871.42"
type input "247.85"
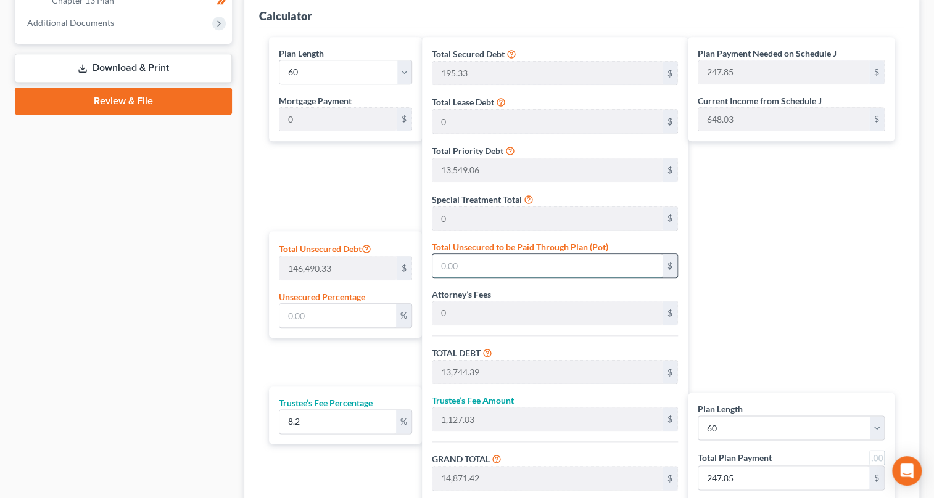
click at [458, 262] on input "text" at bounding box center [547, 265] width 230 height 23
type input "21,973.54"
type input "14.999993514930301"
type input "35,717.93"
type input "2,928.87"
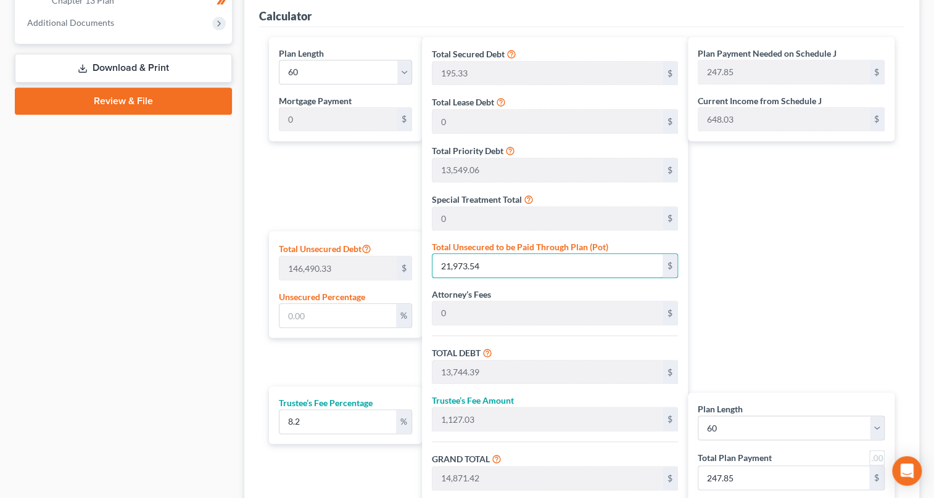
type input "38,646.80"
type input "644.11"
click at [382, 316] on input "14.999993514930301" at bounding box center [337, 315] width 117 height 23
type input "14.99999351493030"
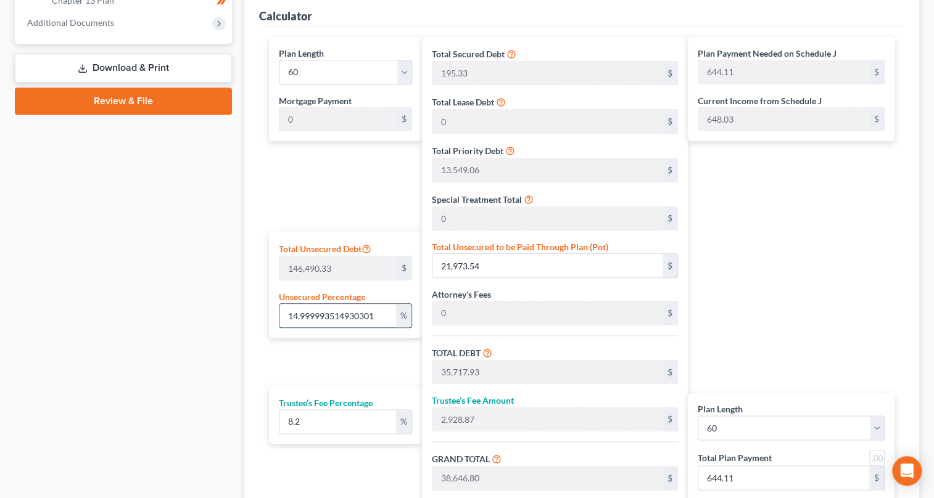
type input "21,973.53"
type input "35,717.92"
type input "14.999993"
type input "38,646.79"
type input "14.99999"
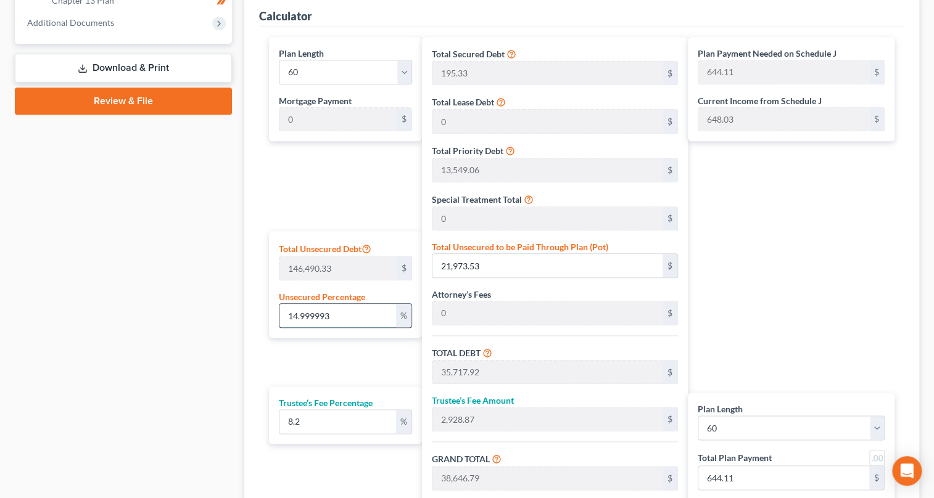
type input "2,928.86"
type input "14.9999"
type input "21,973.40"
type input "35,717.79"
type input "2,928.85"
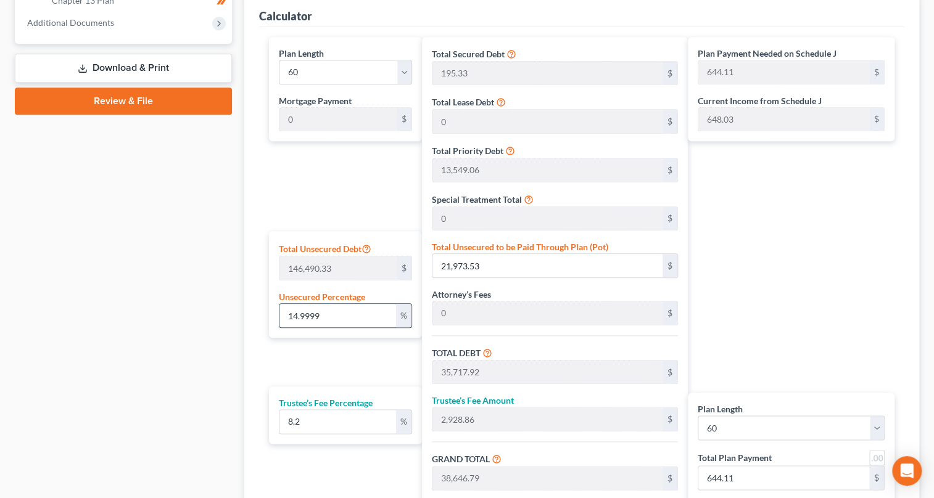
type input "38,646.65"
type input "14.999"
type input "21,972.08"
type input "35,716.47"
type input "2,928.75"
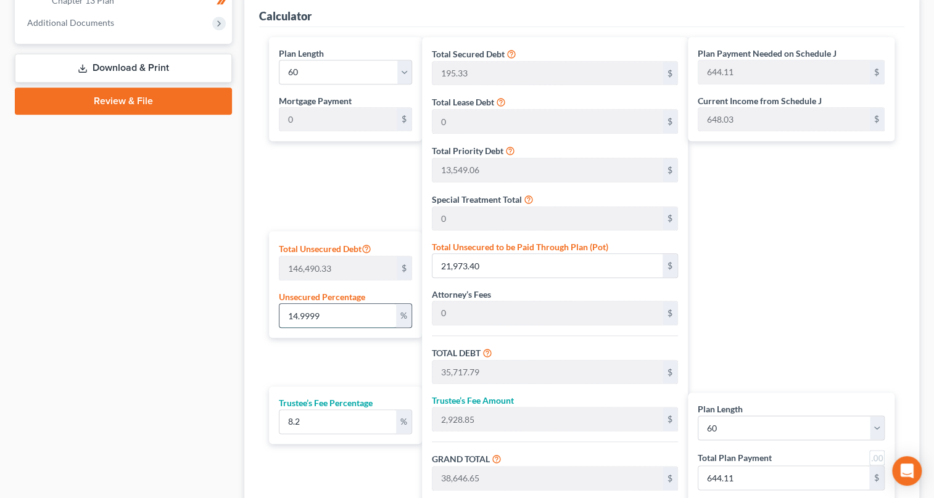
type input "38,645.22"
type input "644.08"
type input "14.99"
type input "21,958.90"
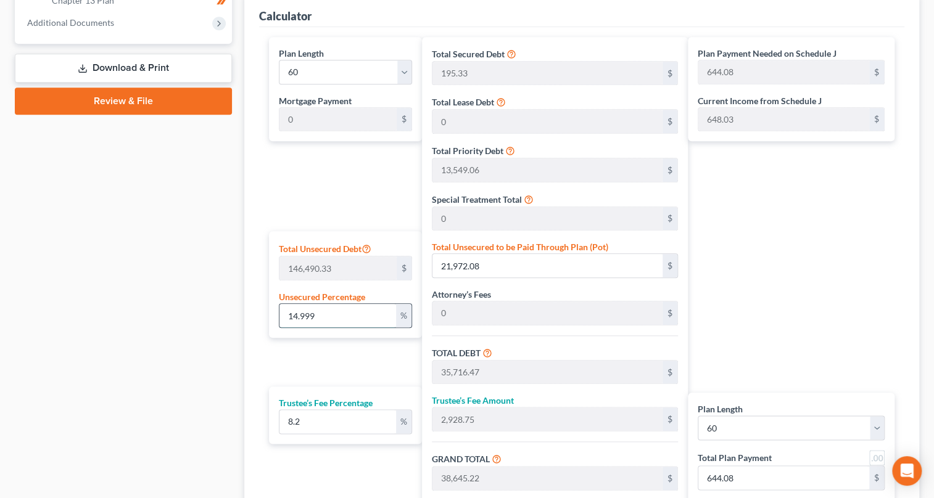
type input "35,703.29"
type input "2,927.66"
type input "38,630.96"
type input "643.84"
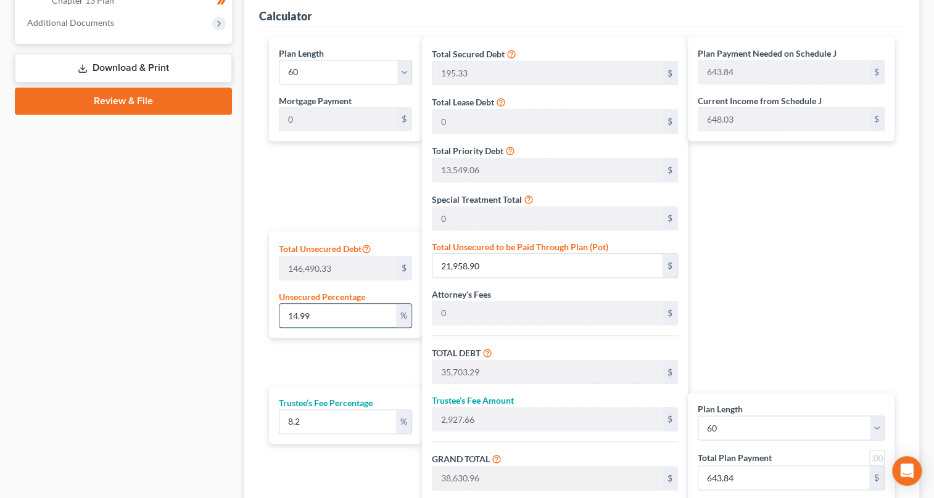
type input "14.9"
type input "21,827.05"
type input "35,571.44"
type input "2,916.85"
type input "38,488.30"
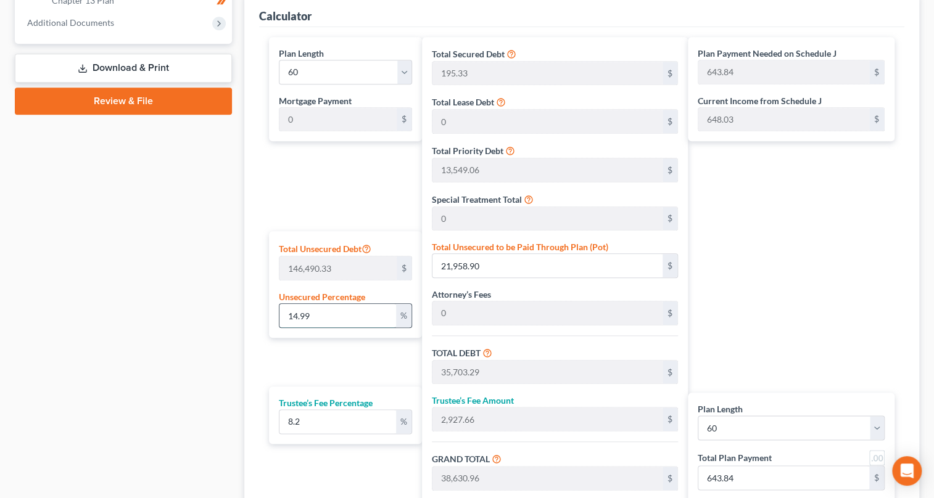
type input "641.47"
type input "14."
type input "20,508.64"
type input "34,253.03"
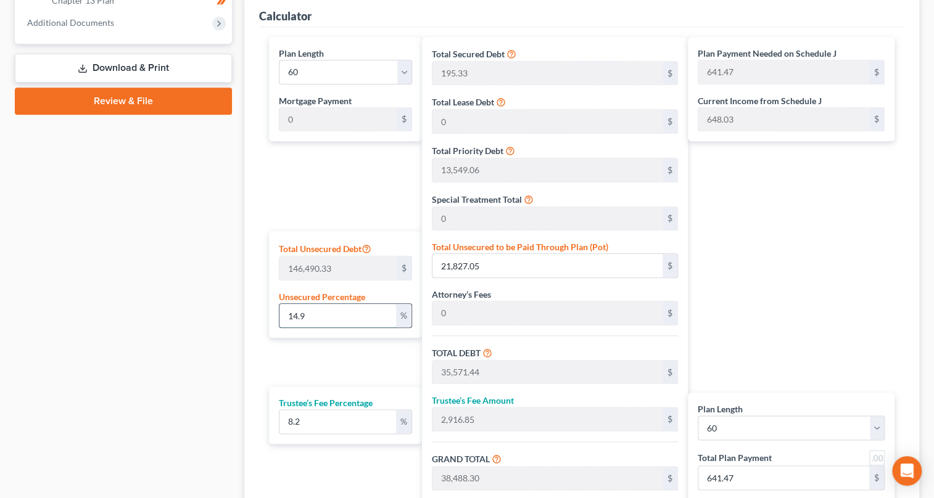
type input "2,808.74"
type input "37,061.78"
type input "617.69"
type input "1"
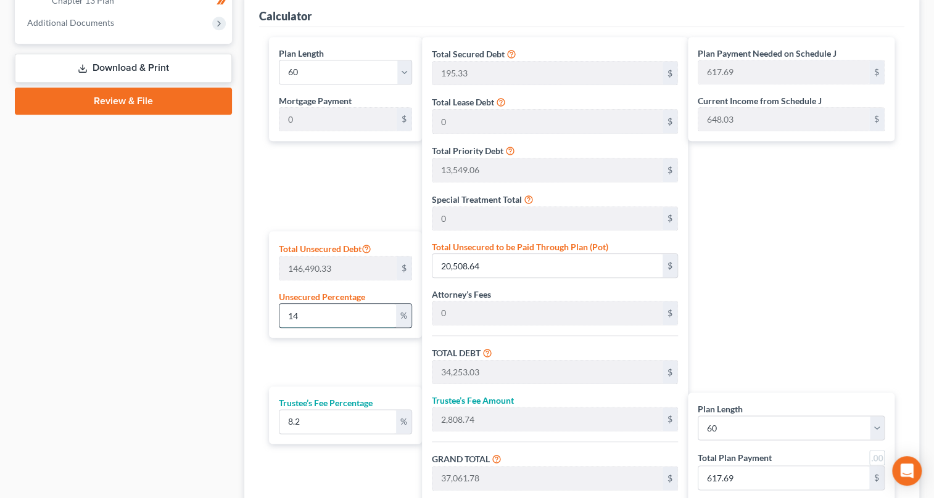
type input "1,464.90"
type input "15,209.29"
type input "1,247.16"
type input "16,456.45"
type input "274.27"
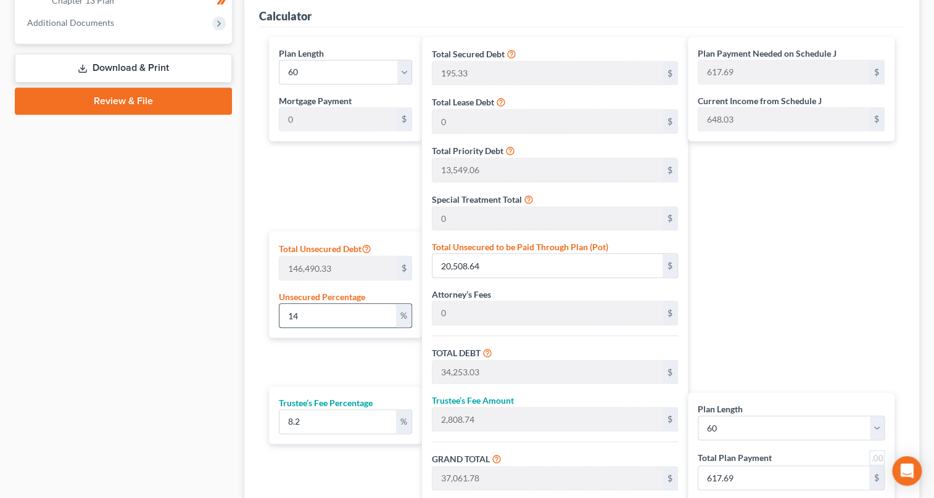
type input "274.27"
type input "13,744.39"
type input "1,127.03"
type input "14,871.42"
type input "247.85"
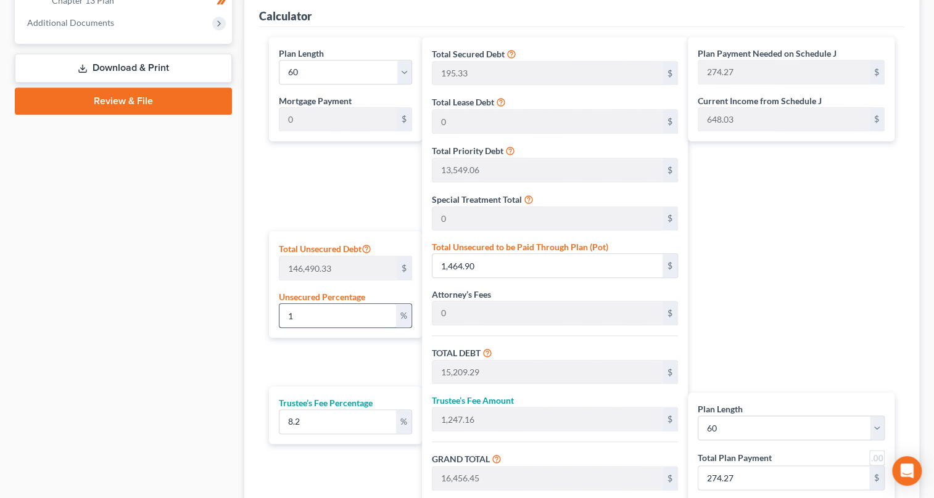
type input "247.85"
type input "1"
type input "1,464.90"
type input "15,209.29"
type input "1,247.16"
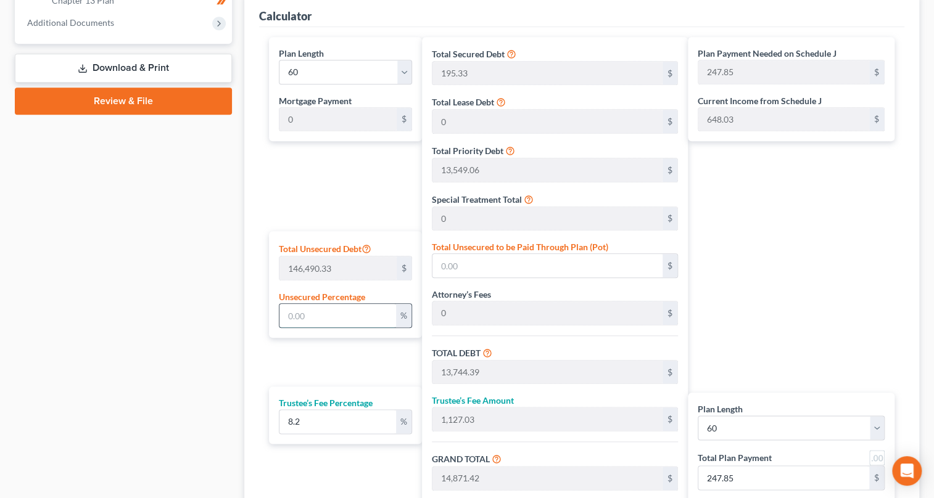
type input "16,456.45"
type input "274.27"
type input "15"
type input "21,973.54"
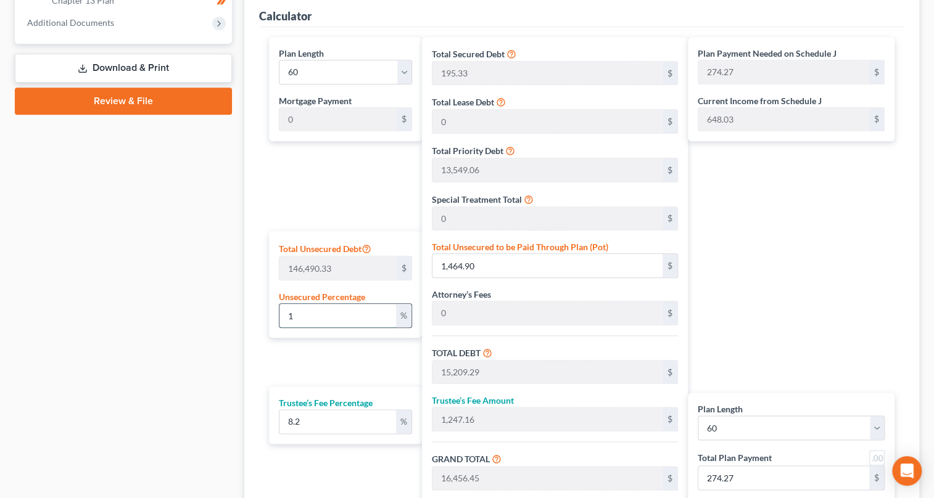
type input "35,717.93"
type input "2,928.87"
type input "38,646.81"
type input "644.11"
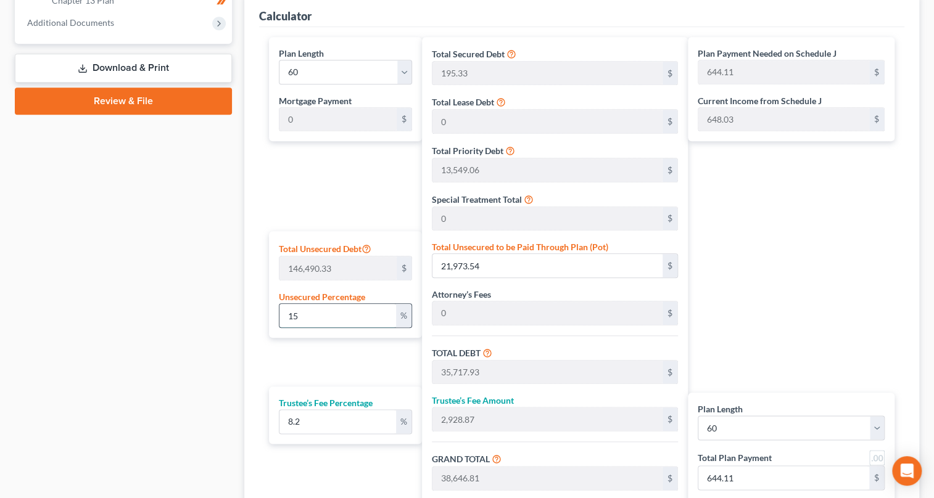
type input "15"
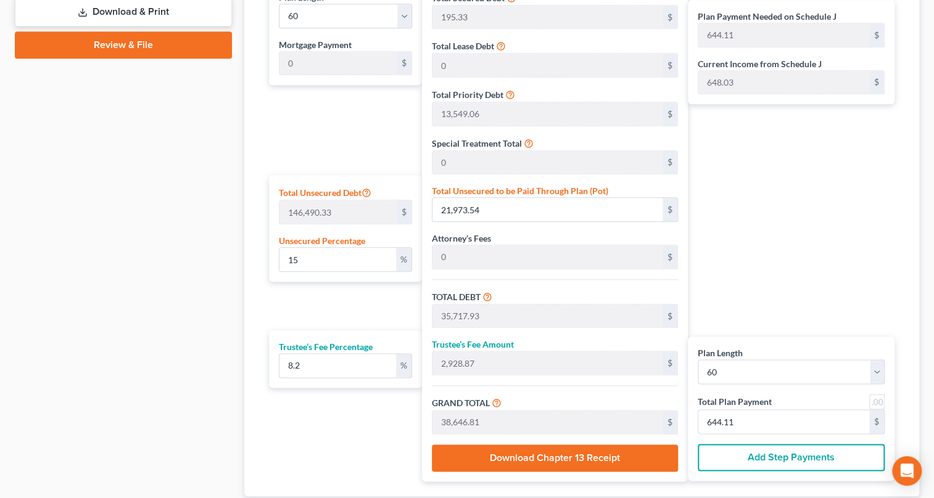
click at [566, 457] on button "Download Chapter 13 Receipt" at bounding box center [555, 458] width 246 height 27
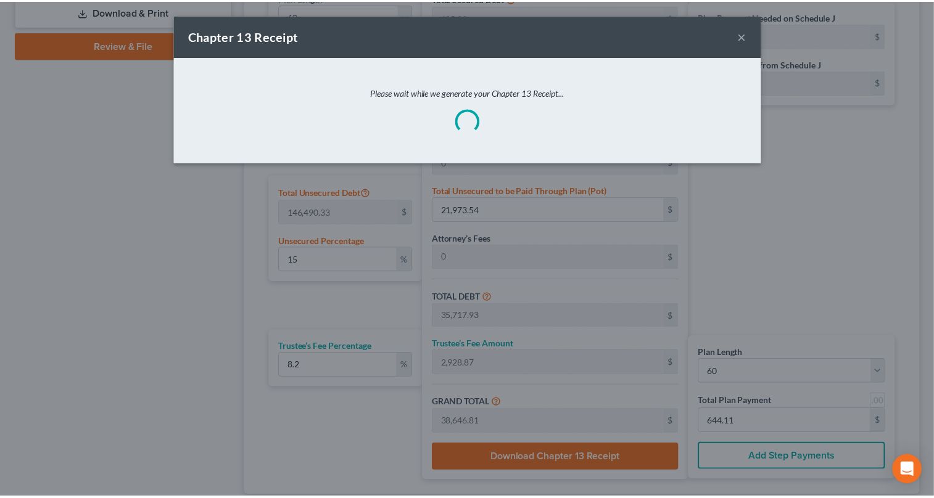
scroll to position [374, 0]
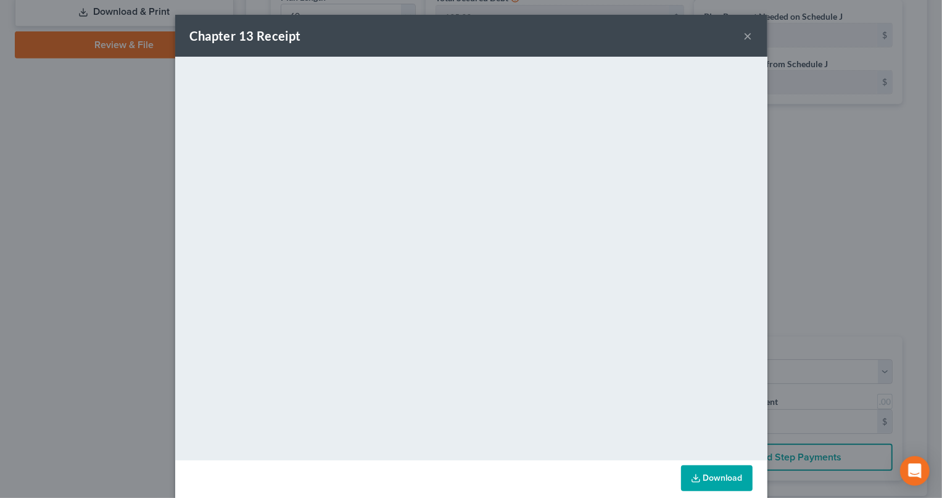
click at [703, 479] on link "Download" at bounding box center [717, 479] width 72 height 26
click at [745, 35] on button "×" at bounding box center [748, 35] width 9 height 15
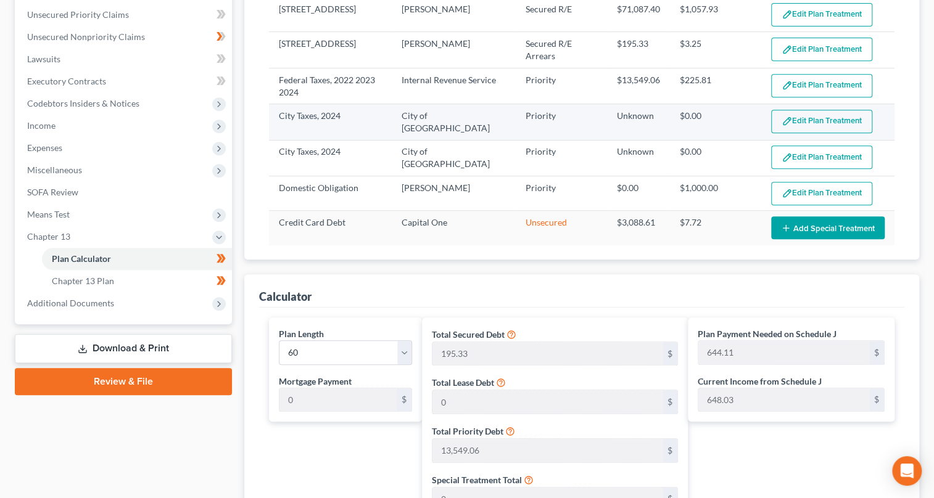
scroll to position [0, 0]
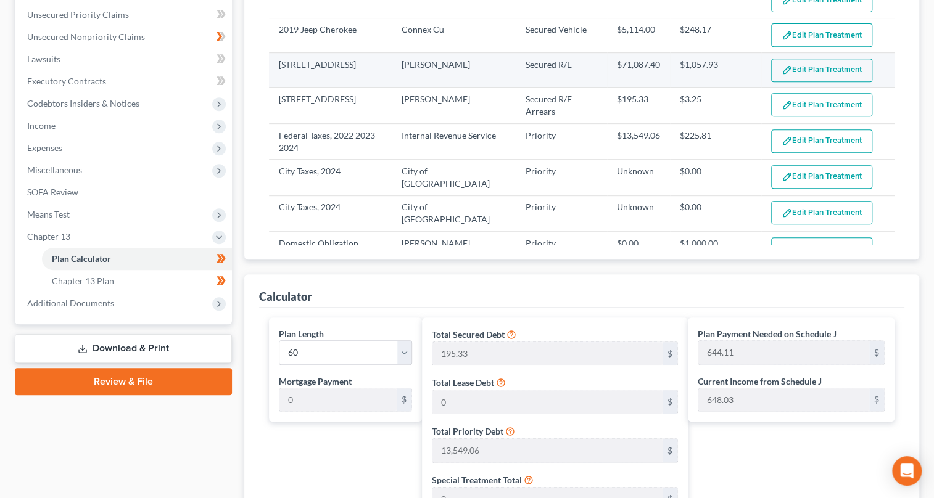
click at [787, 66] on button "Edit Plan Treatment" at bounding box center [821, 70] width 101 height 23
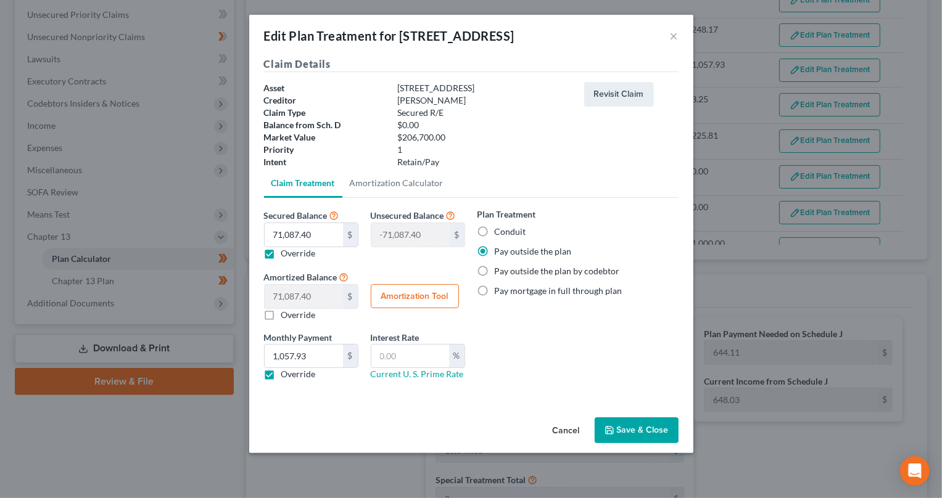
click at [649, 431] on button "Save & Close" at bounding box center [636, 430] width 84 height 26
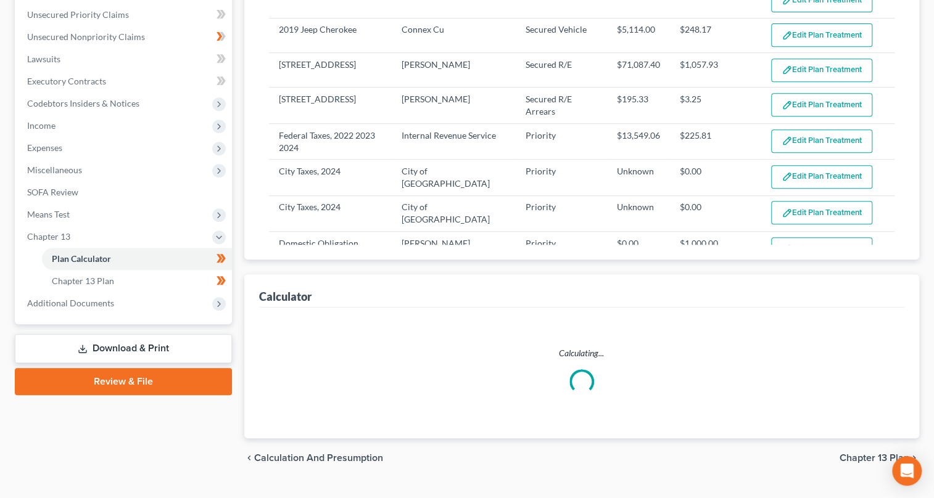
select select "59"
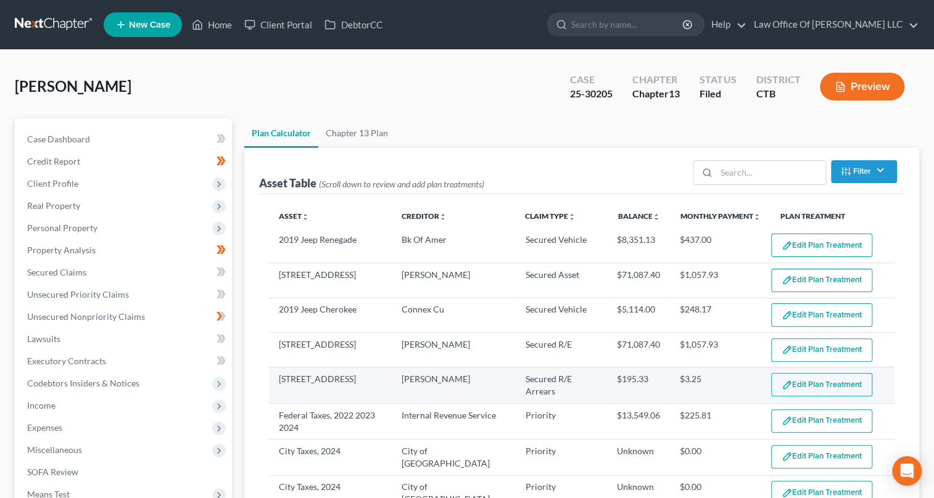
click at [802, 382] on button "Edit Plan Treatment" at bounding box center [821, 384] width 101 height 23
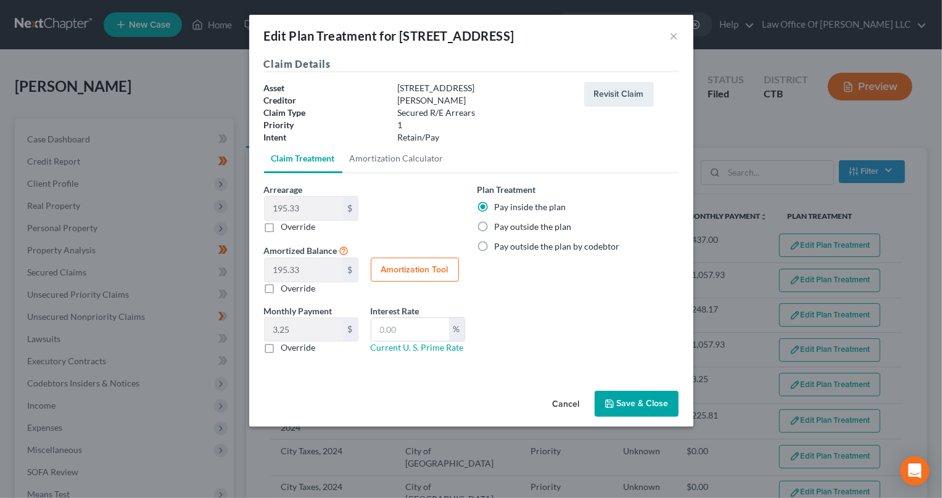
click at [630, 406] on button "Save & Close" at bounding box center [636, 404] width 84 height 26
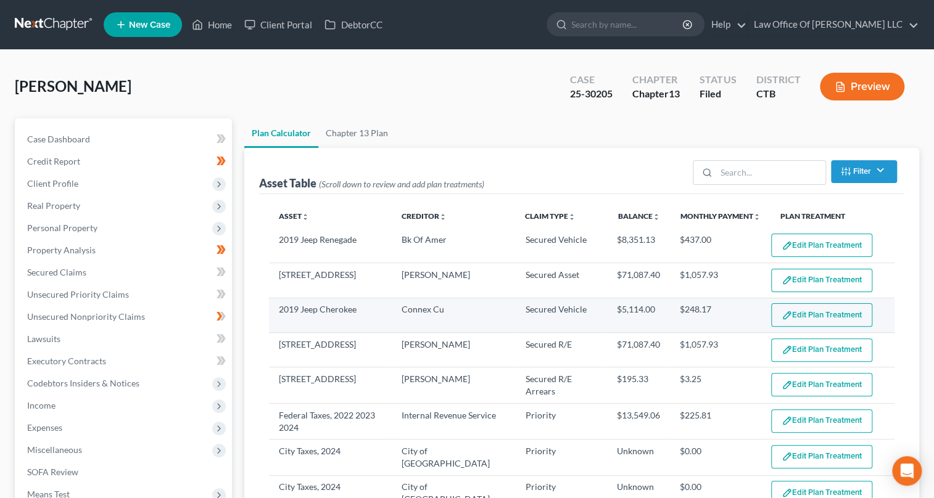
select select "59"
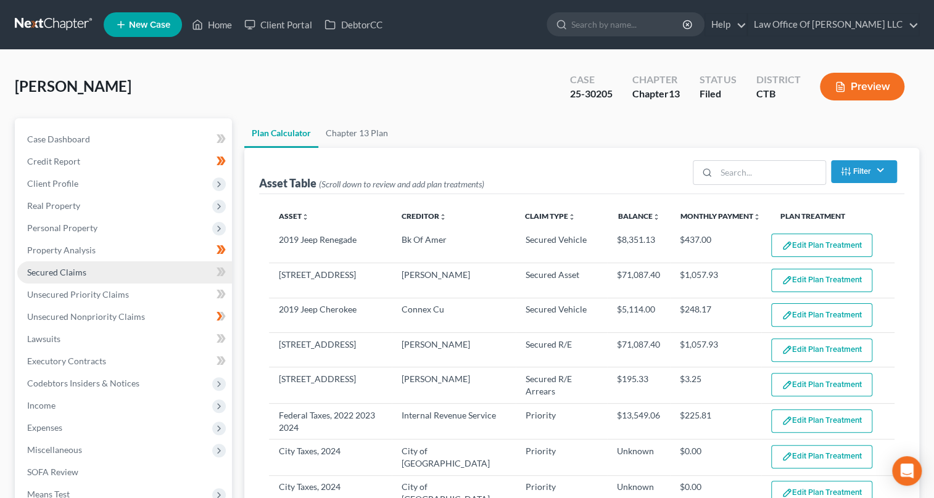
click at [73, 273] on span "Secured Claims" at bounding box center [56, 272] width 59 height 10
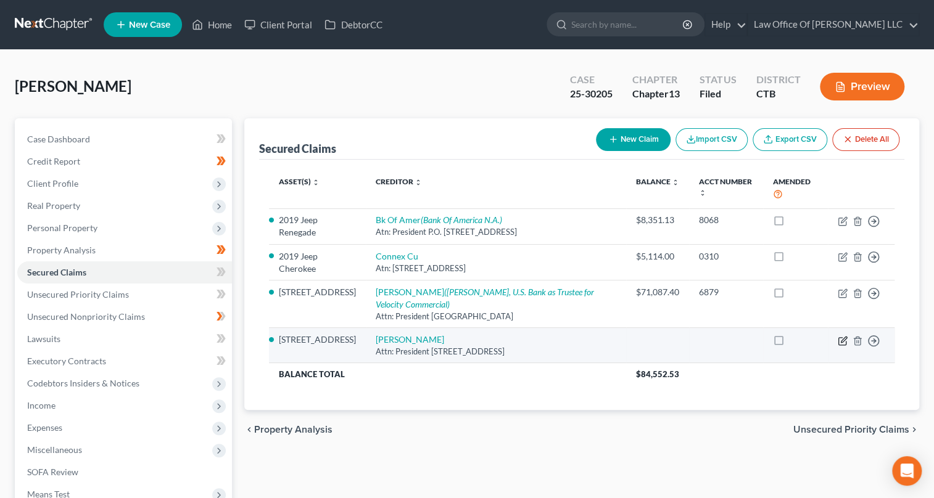
click at [844, 338] on icon "button" at bounding box center [843, 340] width 6 height 6
select select "36"
select select "3"
select select "4"
select select "0"
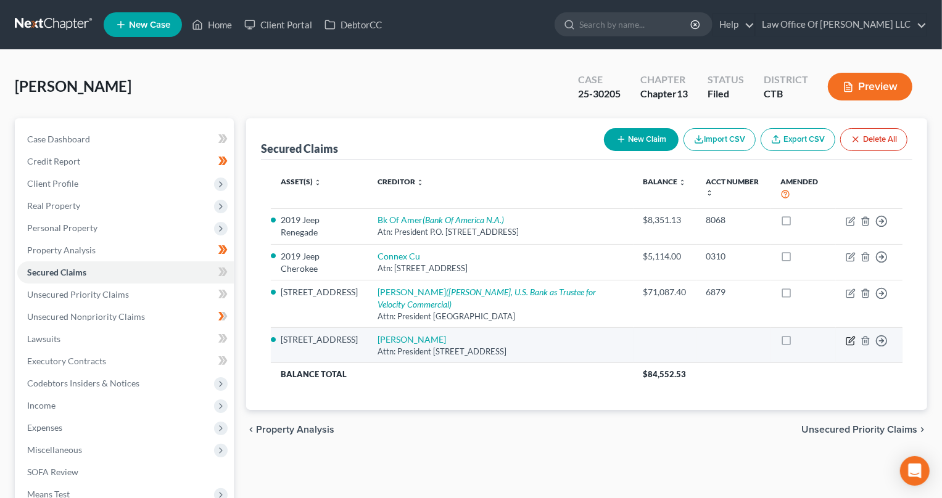
select select "0"
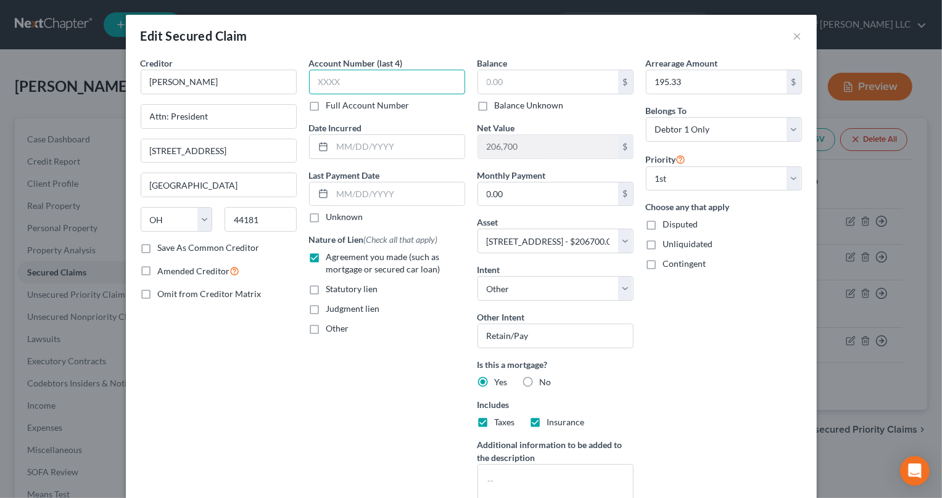
click at [321, 85] on input "text" at bounding box center [387, 82] width 156 height 25
type input "6879"
click at [496, 86] on input "text" at bounding box center [548, 81] width 140 height 23
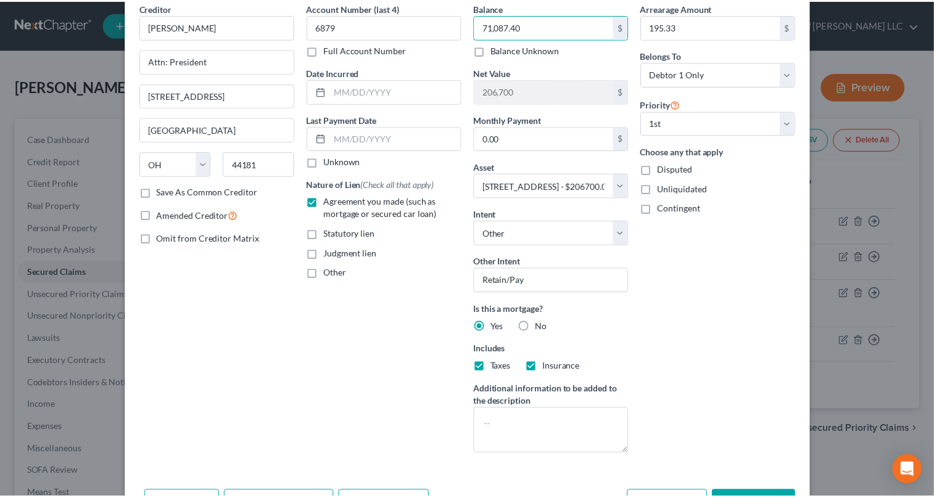
scroll to position [133, 0]
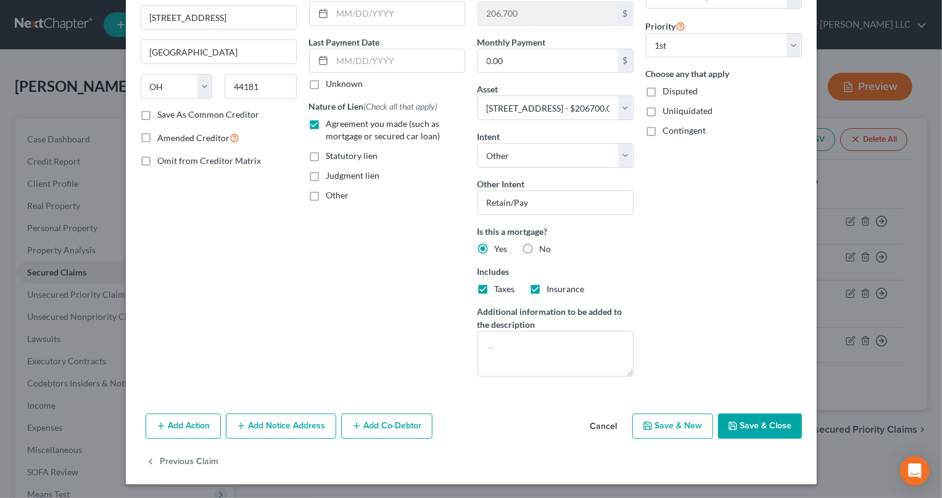
type input "71,087.40"
click at [728, 427] on icon "button" at bounding box center [733, 426] width 10 height 10
select select
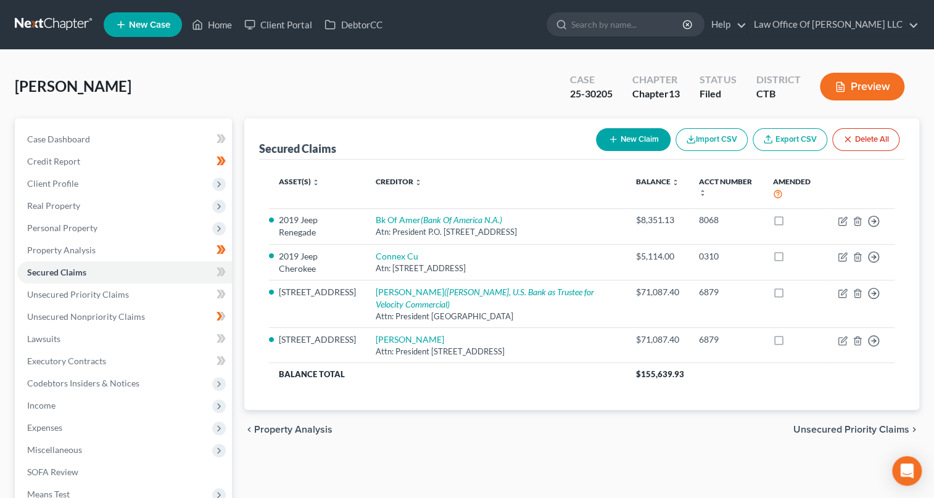
scroll to position [178, 0]
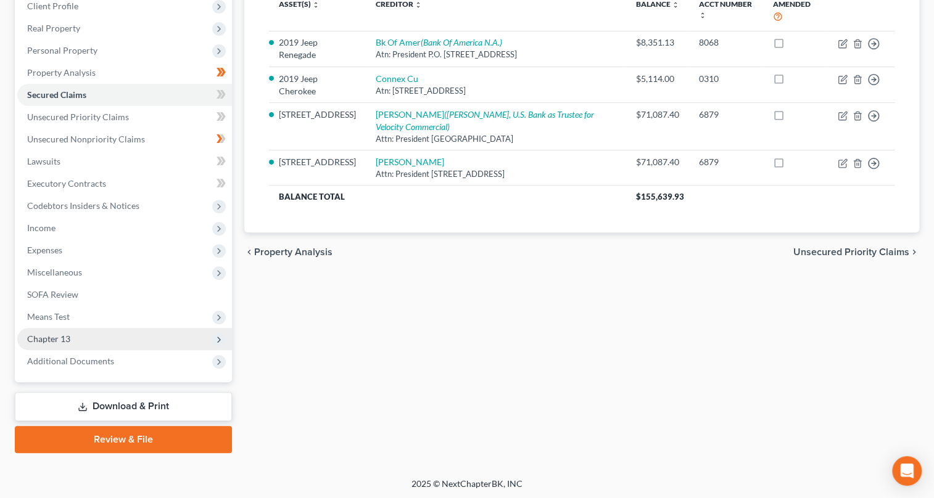
click at [52, 342] on span "Chapter 13" at bounding box center [48, 339] width 43 height 10
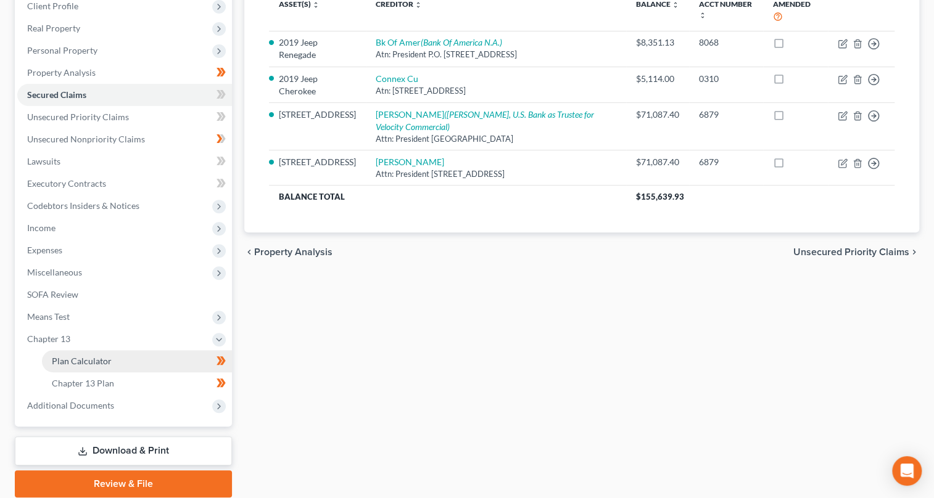
click at [162, 356] on link "Plan Calculator" at bounding box center [137, 361] width 190 height 22
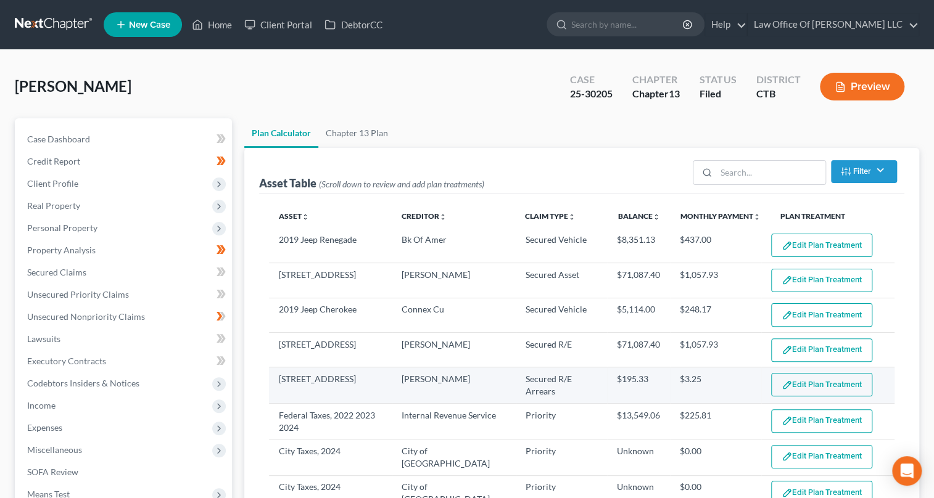
select select "59"
click at [802, 380] on button "Edit Plan Treatment" at bounding box center [821, 384] width 101 height 23
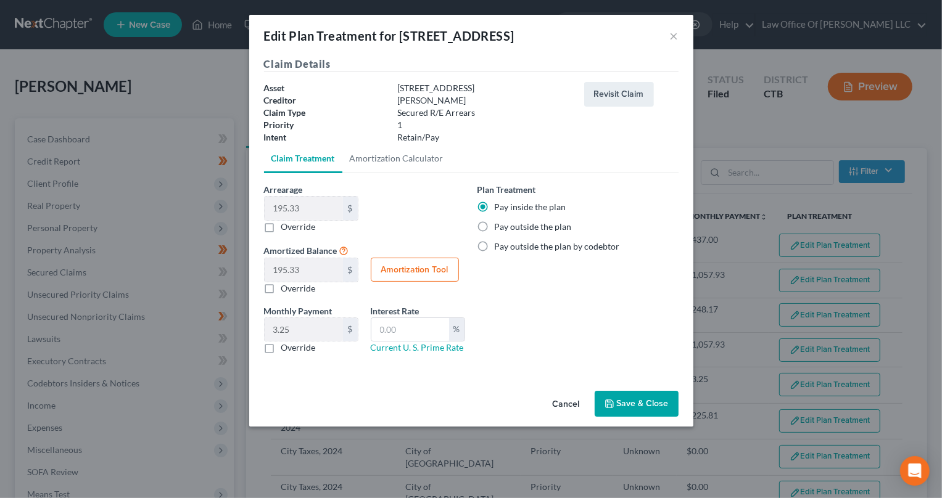
click at [622, 405] on button "Save & Close" at bounding box center [636, 404] width 84 height 26
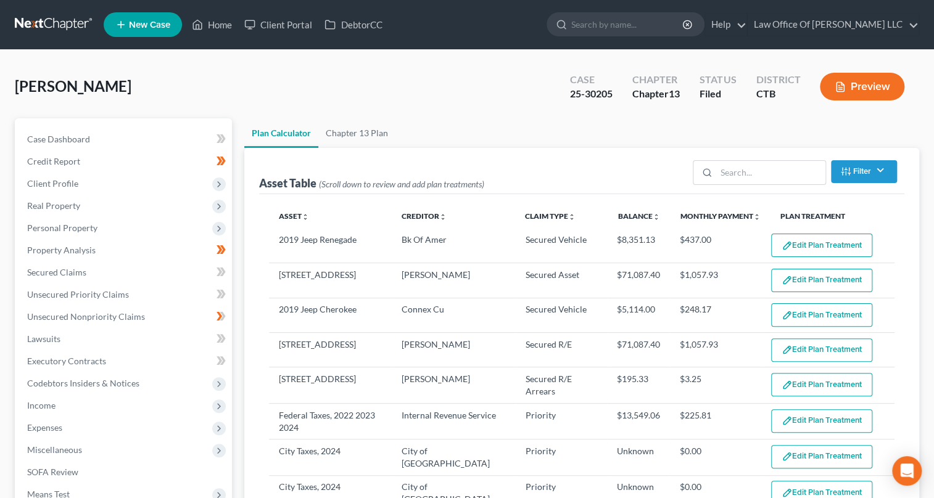
select select "59"
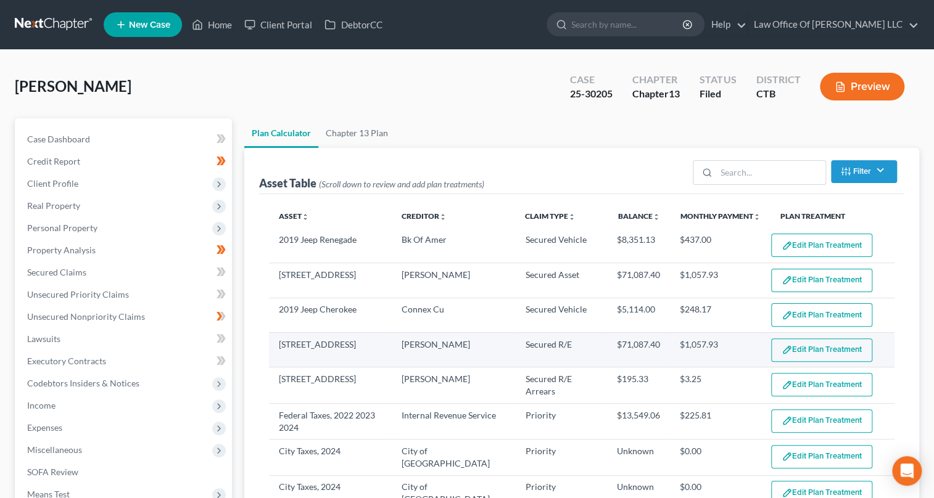
click at [810, 353] on button "Edit Plan Treatment" at bounding box center [821, 350] width 101 height 23
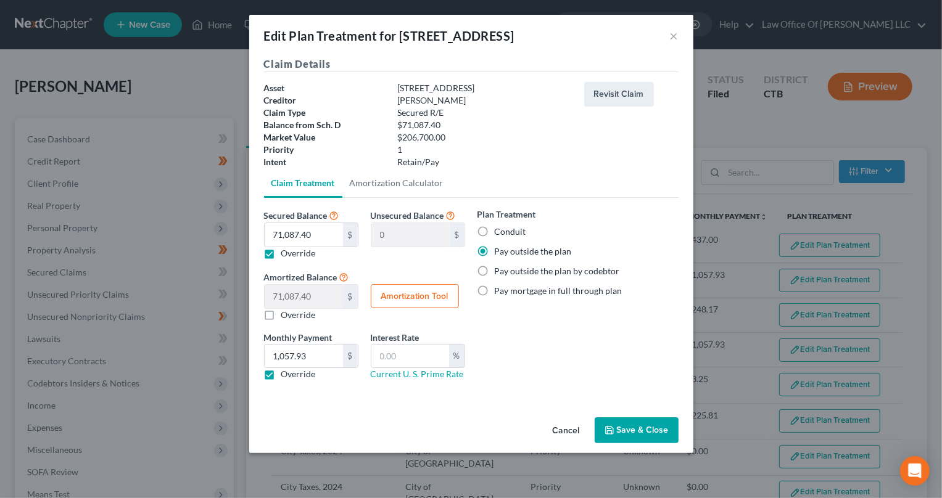
click at [644, 428] on button "Save & Close" at bounding box center [636, 430] width 84 height 26
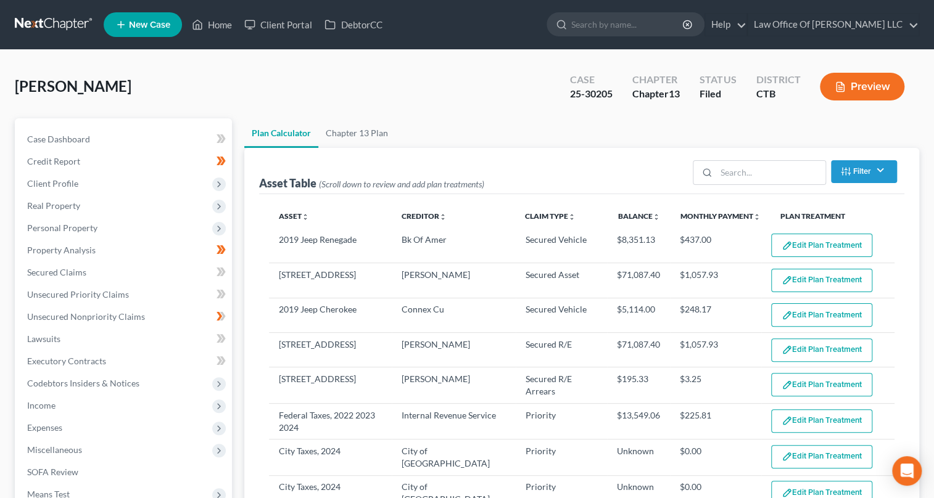
select select "59"
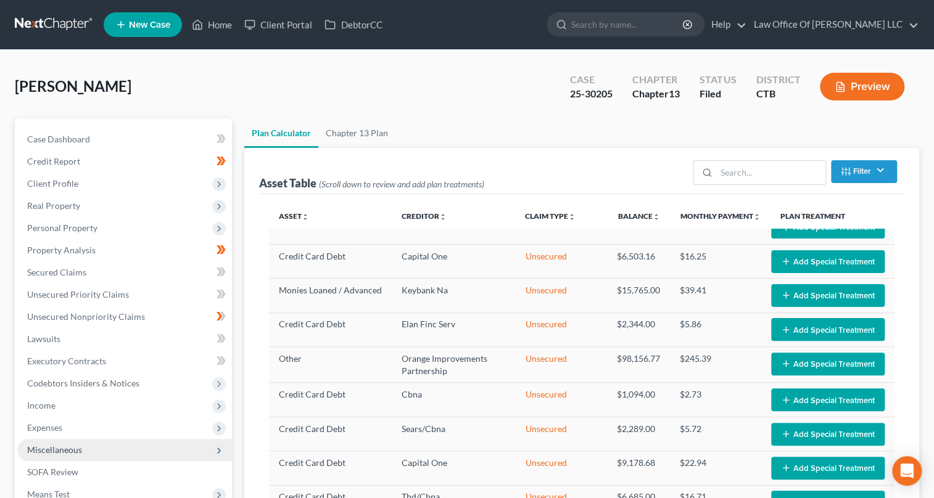
scroll to position [280, 0]
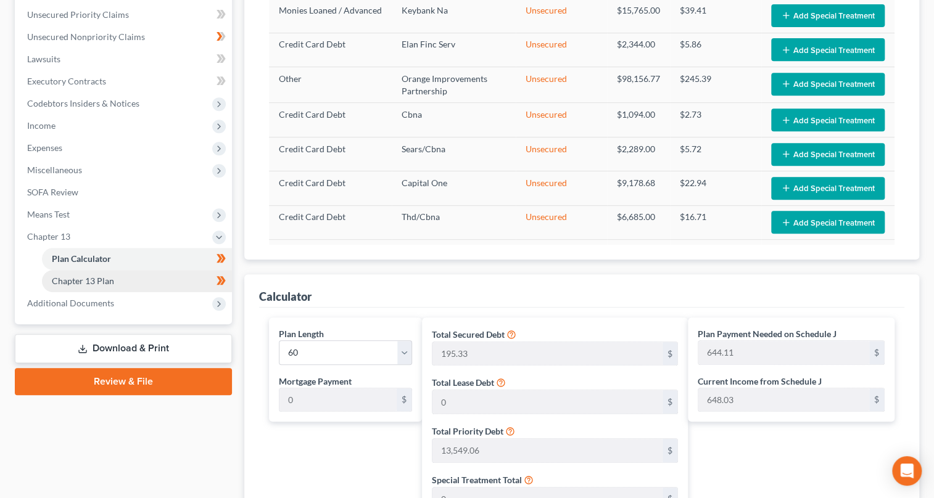
click at [132, 284] on link "Chapter 13 Plan" at bounding box center [137, 281] width 190 height 22
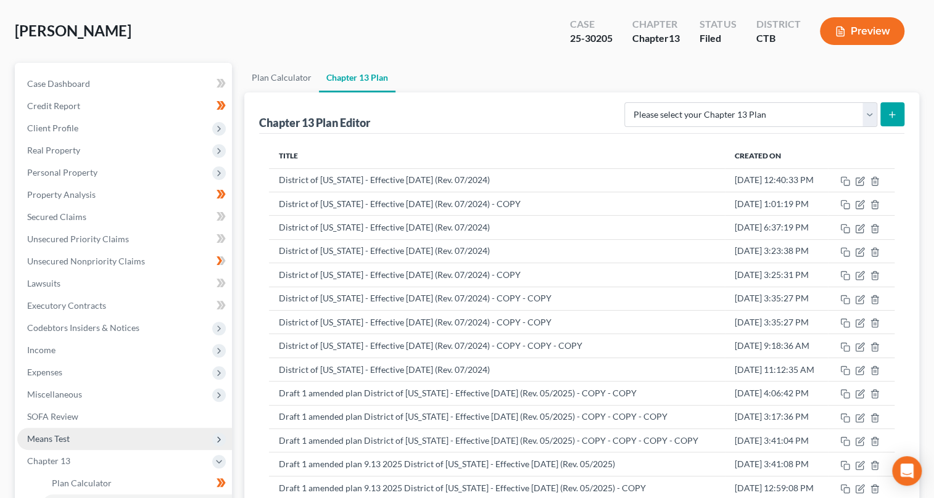
scroll to position [112, 0]
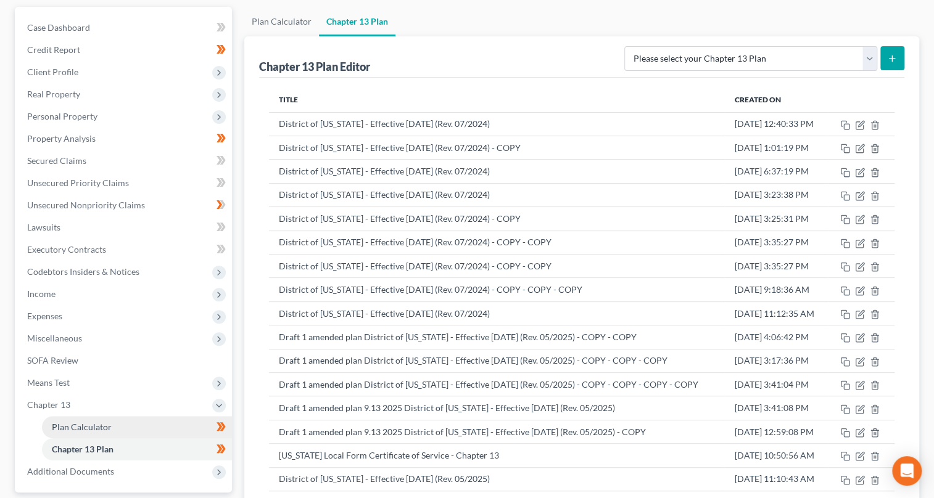
click at [160, 427] on link "Plan Calculator" at bounding box center [137, 427] width 190 height 22
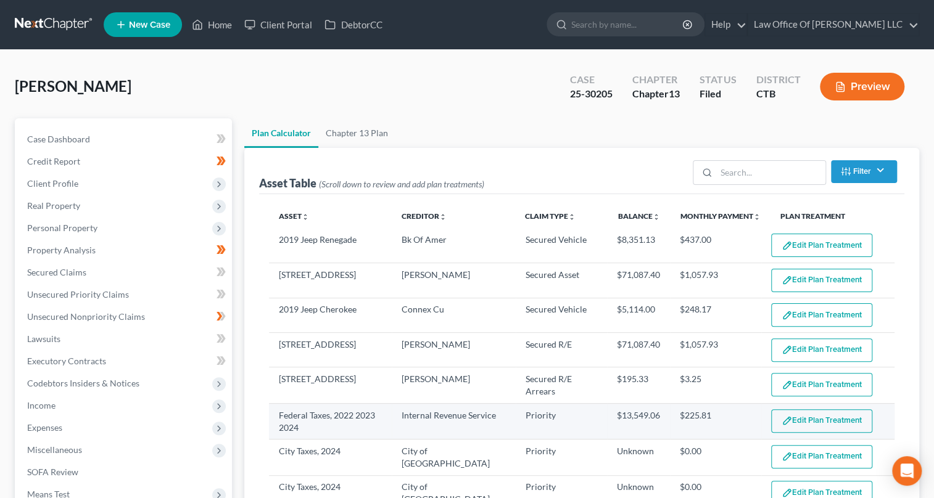
select select "59"
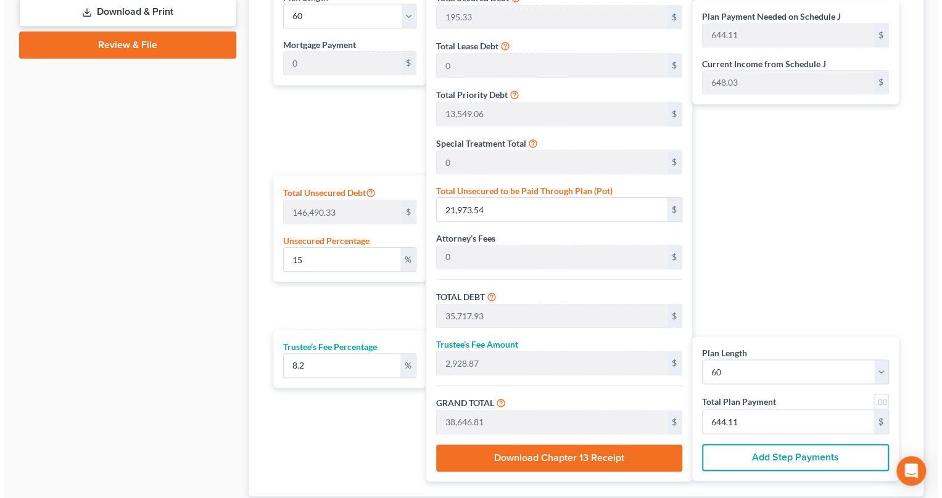
scroll to position [698, 0]
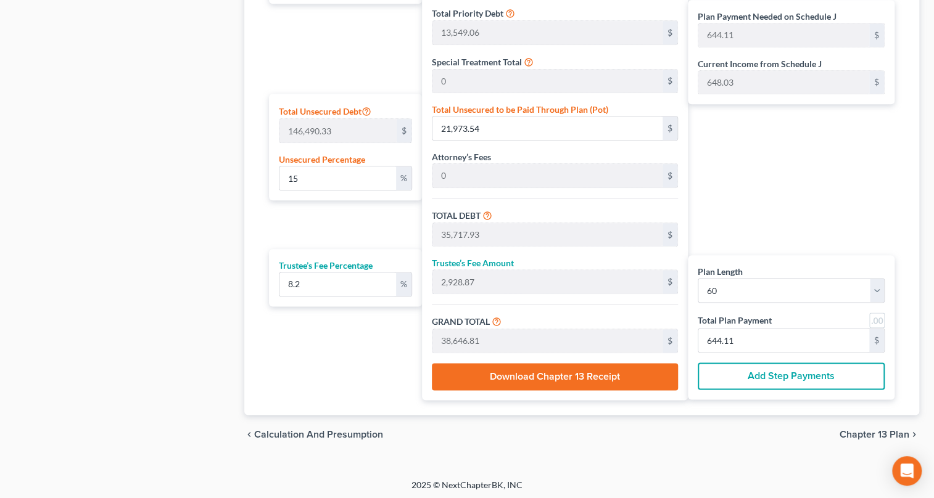
click at [562, 374] on button "Download Chapter 13 Receipt" at bounding box center [555, 376] width 246 height 27
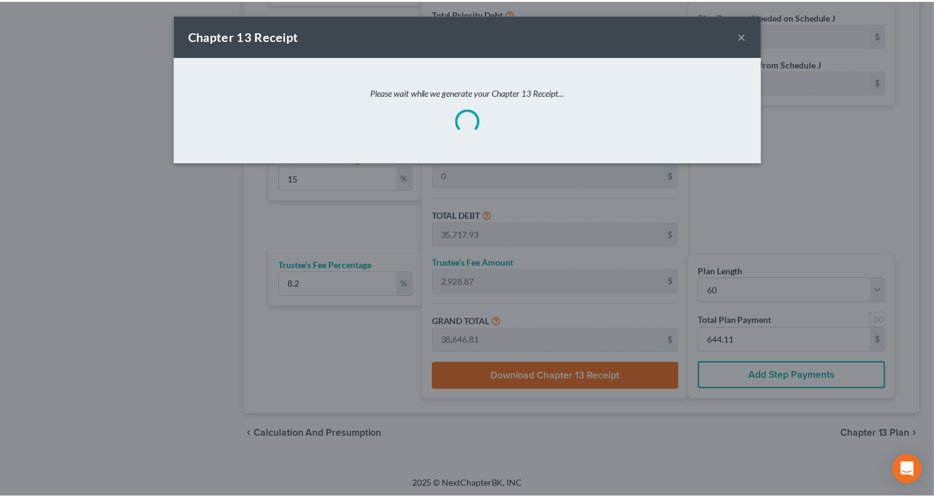
scroll to position [374, 0]
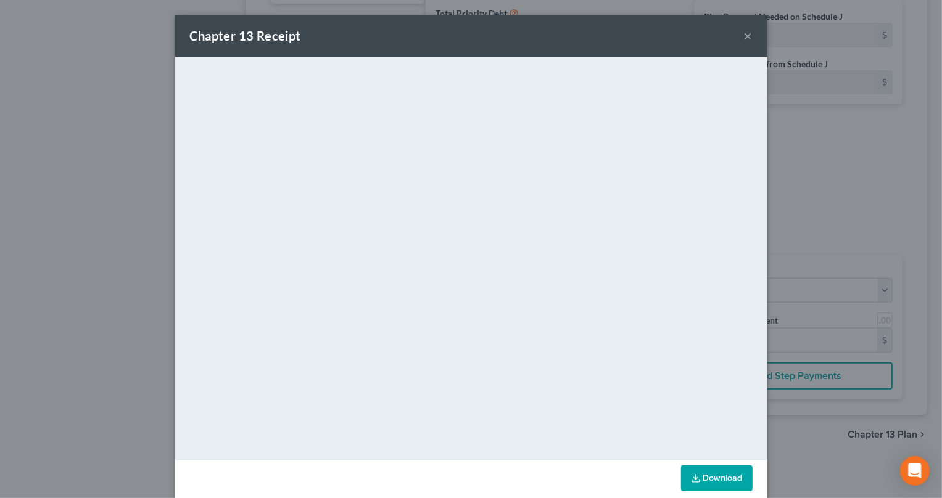
click at [745, 35] on button "×" at bounding box center [748, 35] width 9 height 15
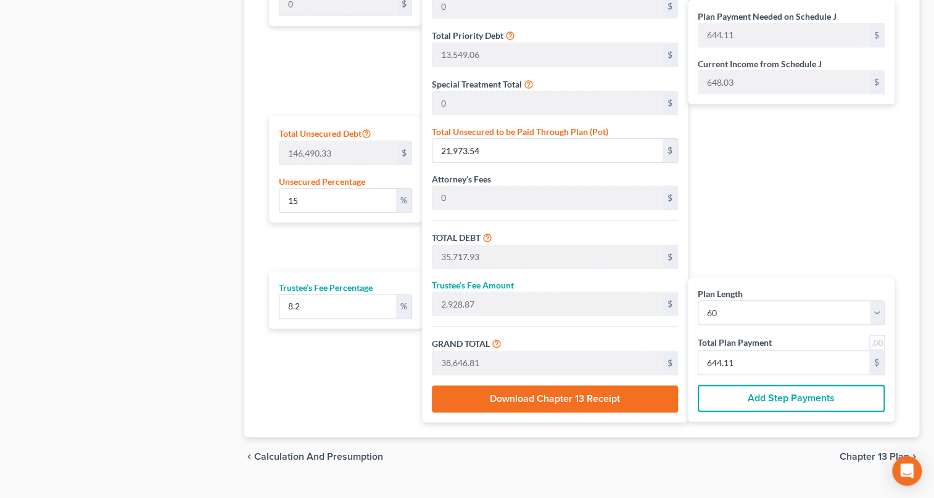
scroll to position [0, 0]
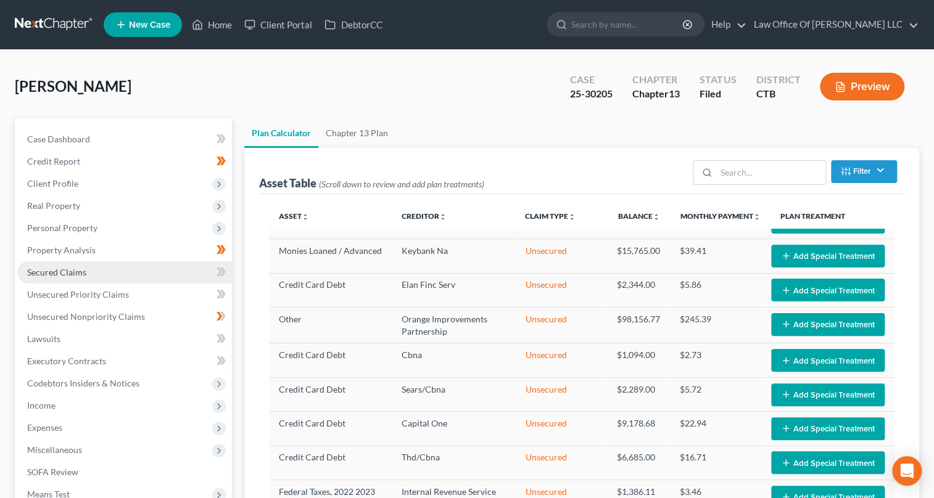
drag, startPoint x: 88, startPoint y: 273, endPoint x: 150, endPoint y: 269, distance: 61.8
click at [88, 273] on link "Secured Claims" at bounding box center [124, 272] width 215 height 22
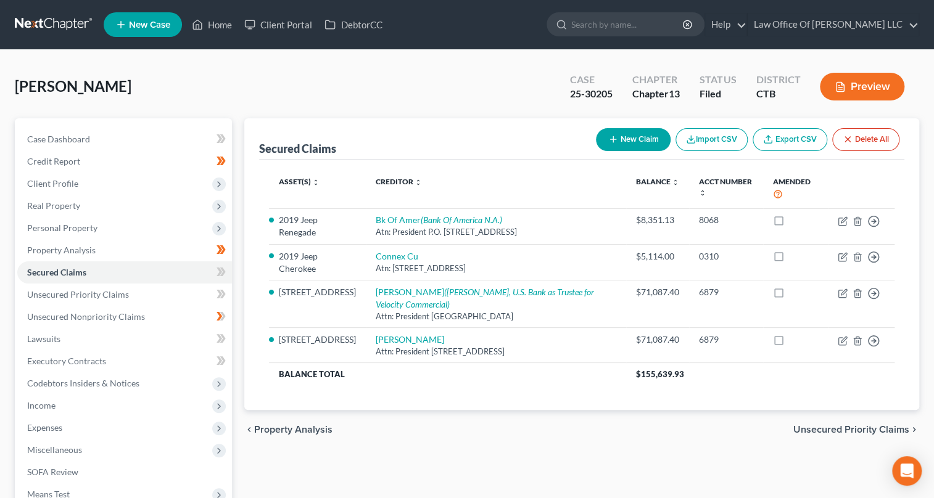
click at [853, 85] on button "Preview" at bounding box center [861, 87] width 84 height 28
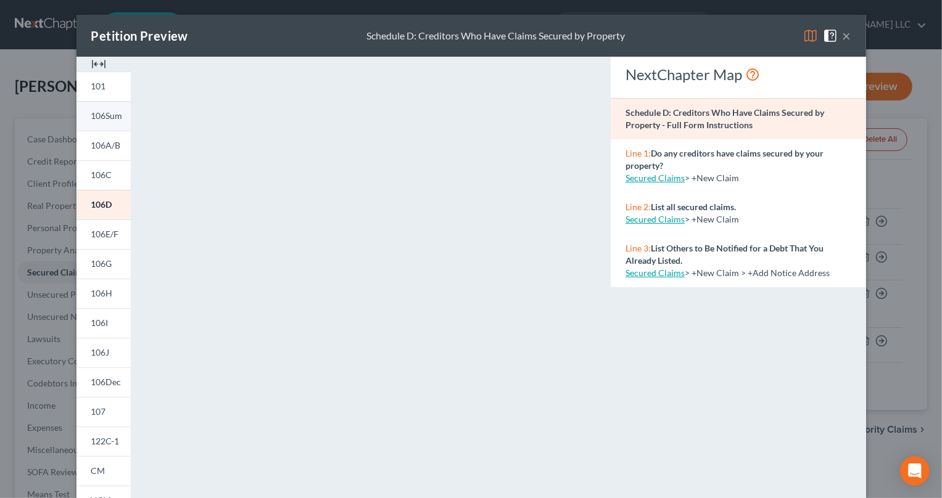
click at [92, 114] on span "106Sum" at bounding box center [106, 115] width 31 height 10
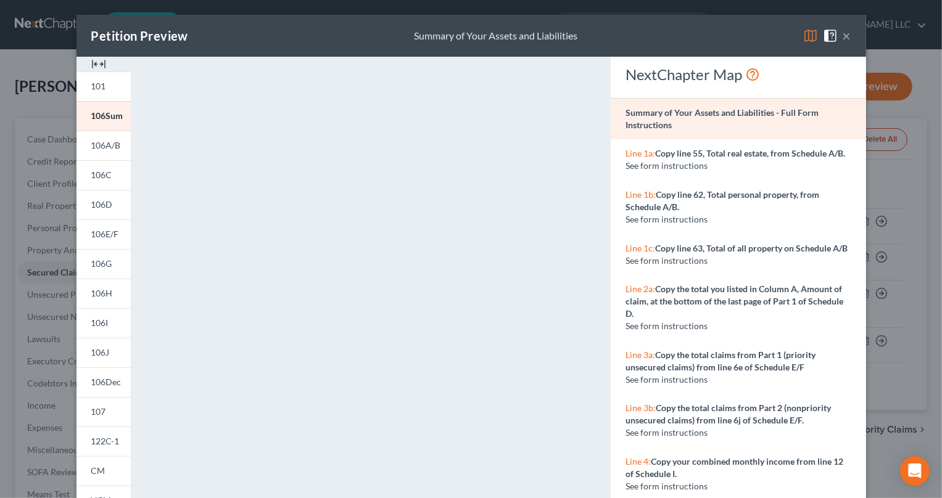
click at [843, 35] on button "×" at bounding box center [846, 35] width 9 height 15
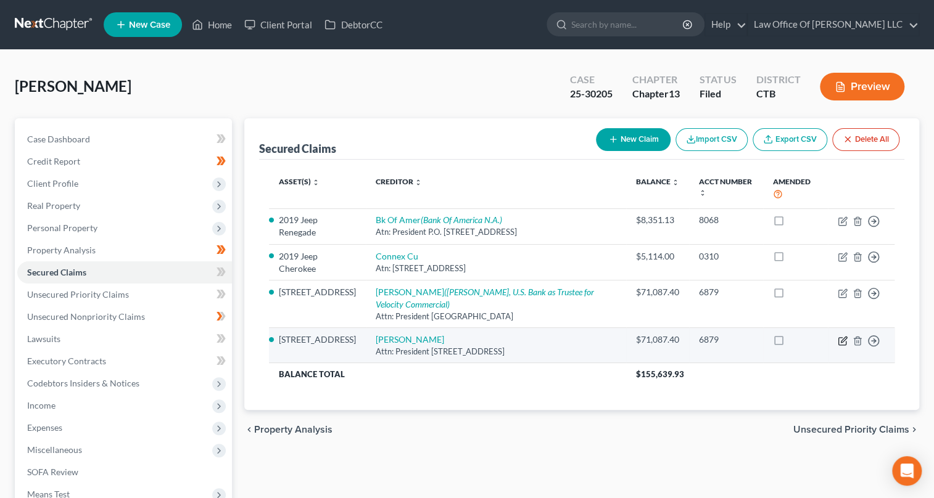
click at [839, 339] on icon "button" at bounding box center [842, 341] width 10 height 10
select select "36"
select select "3"
select select "4"
select select "0"
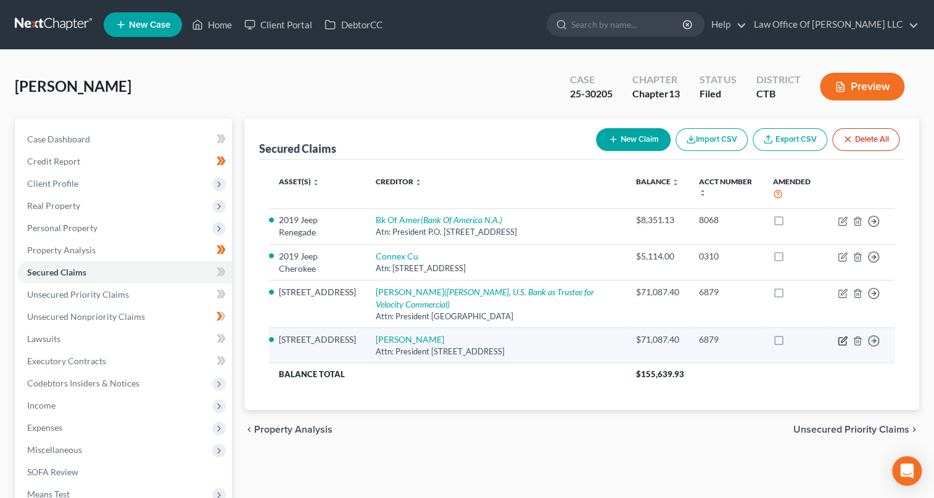
select select "0"
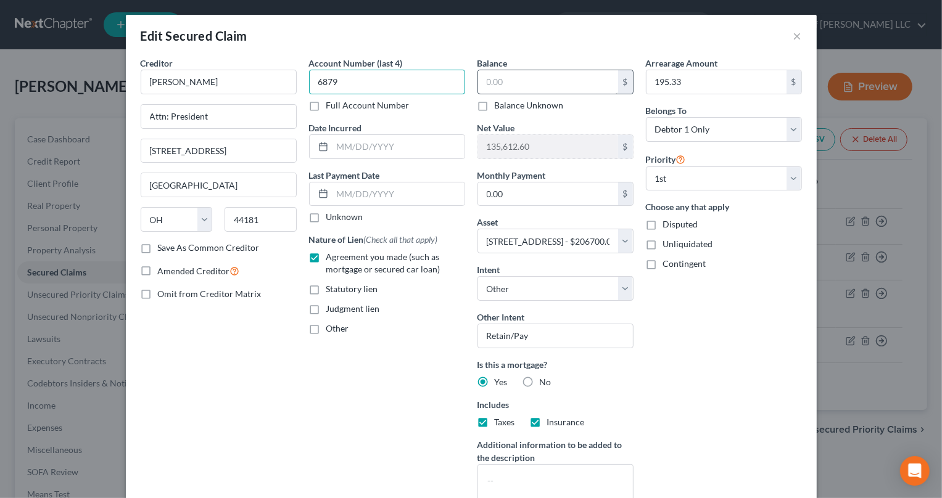
type input "6879"
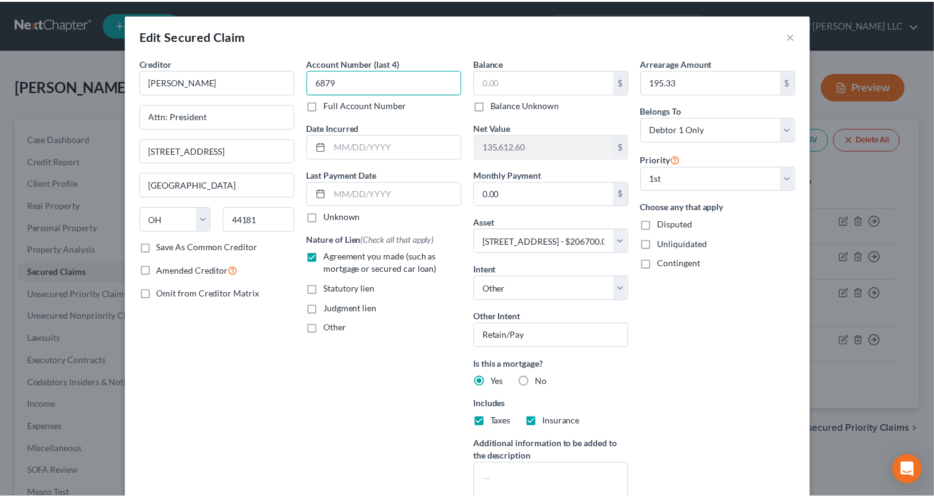
scroll to position [133, 0]
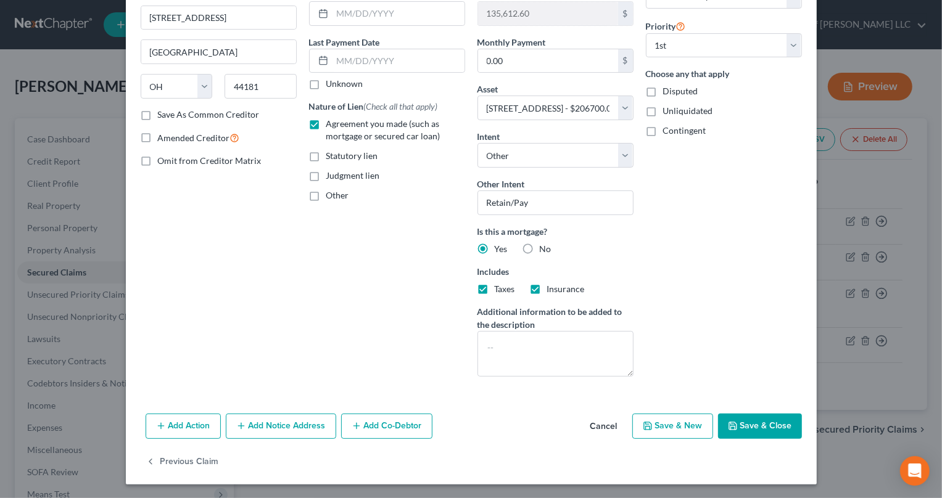
click at [754, 415] on button "Save & Close" at bounding box center [760, 427] width 84 height 26
select select
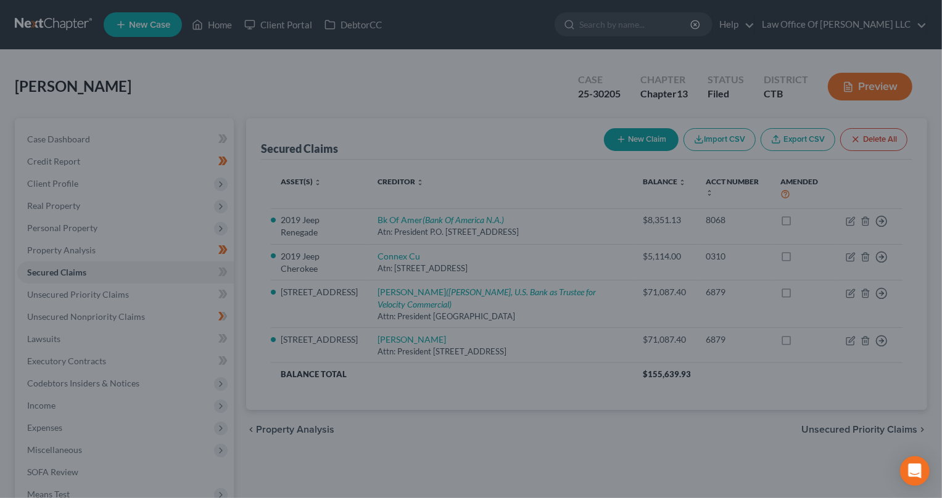
type input "206,700"
select select "3"
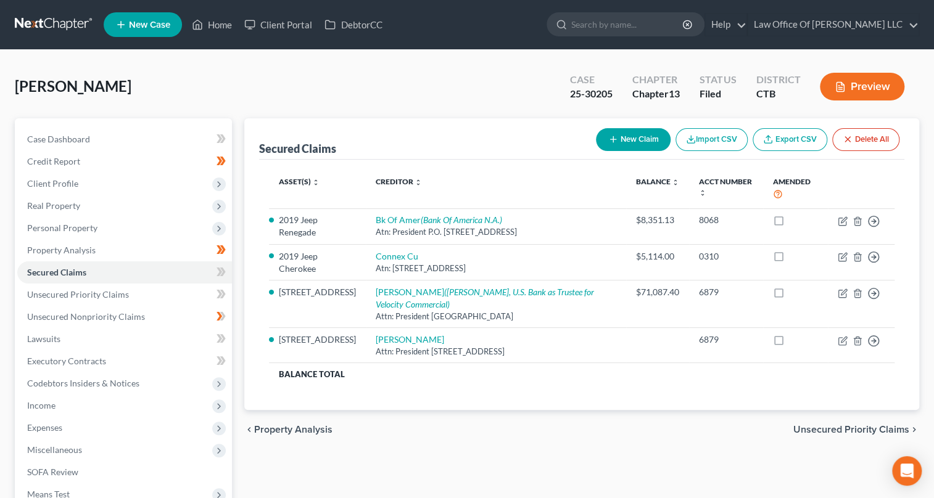
click at [855, 91] on button "Preview" at bounding box center [861, 87] width 84 height 28
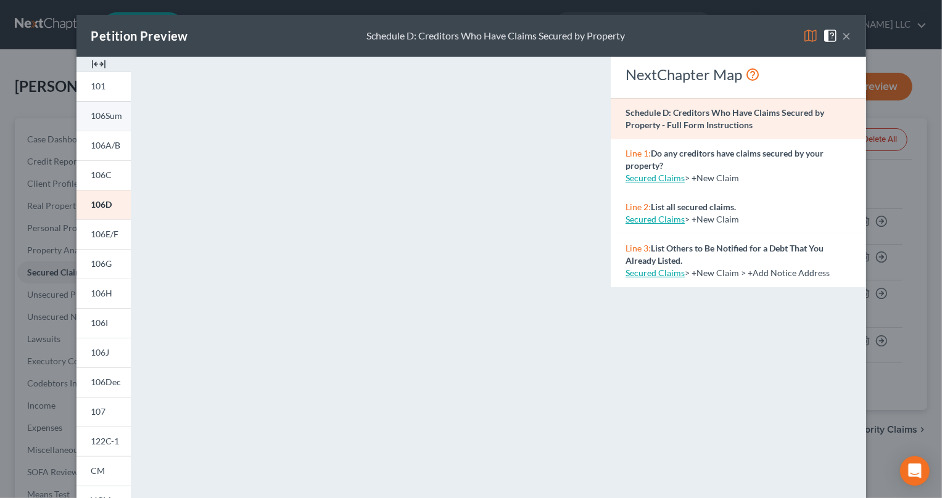
click at [112, 120] on span "106Sum" at bounding box center [106, 115] width 31 height 10
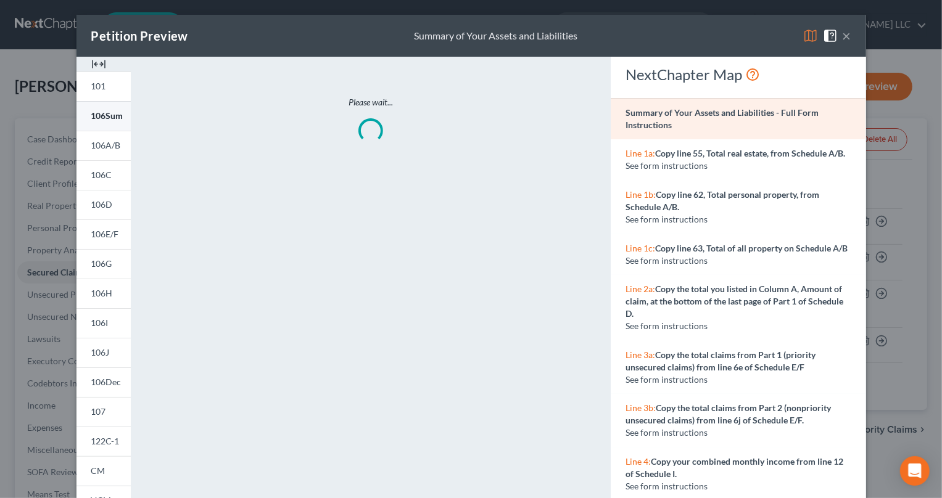
click at [111, 120] on span "106Sum" at bounding box center [107, 115] width 32 height 10
click at [843, 35] on button "×" at bounding box center [846, 35] width 9 height 15
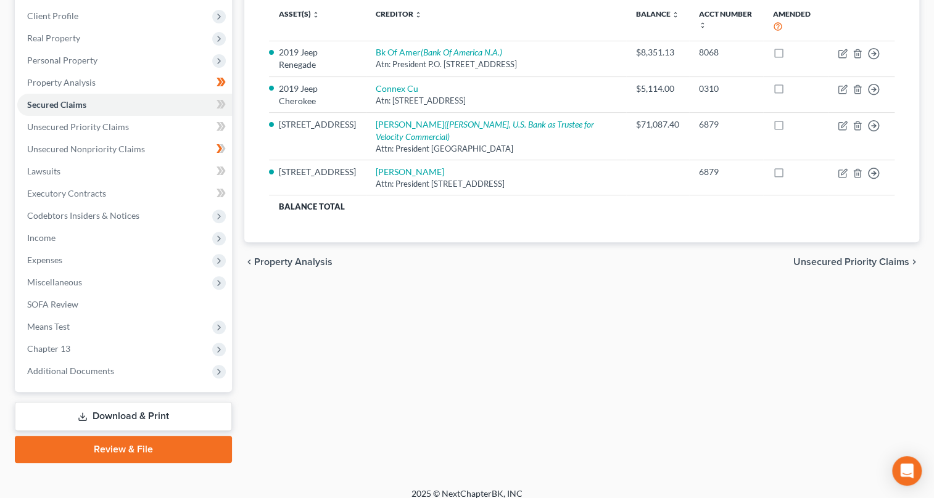
scroll to position [178, 0]
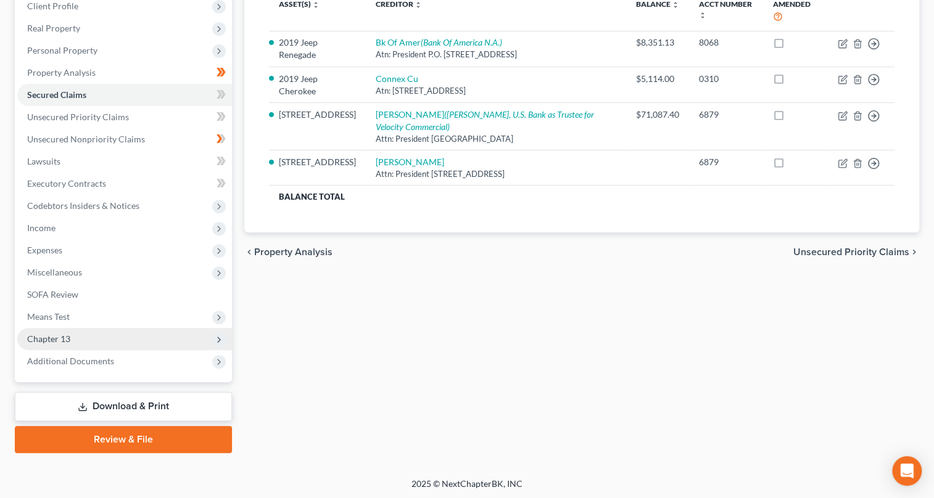
click at [220, 339] on icon at bounding box center [219, 340] width 10 height 10
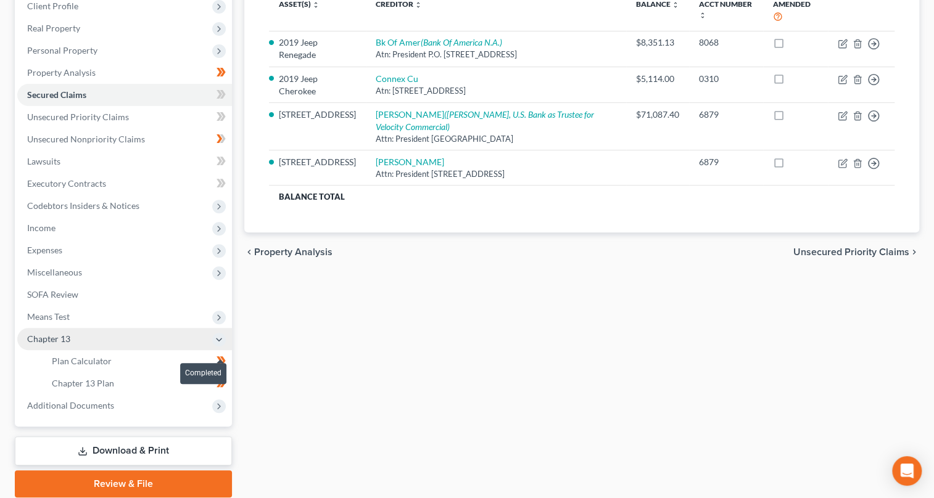
click at [220, 358] on icon at bounding box center [219, 360] width 6 height 9
click at [104, 360] on span "Plan Calculator" at bounding box center [82, 361] width 60 height 10
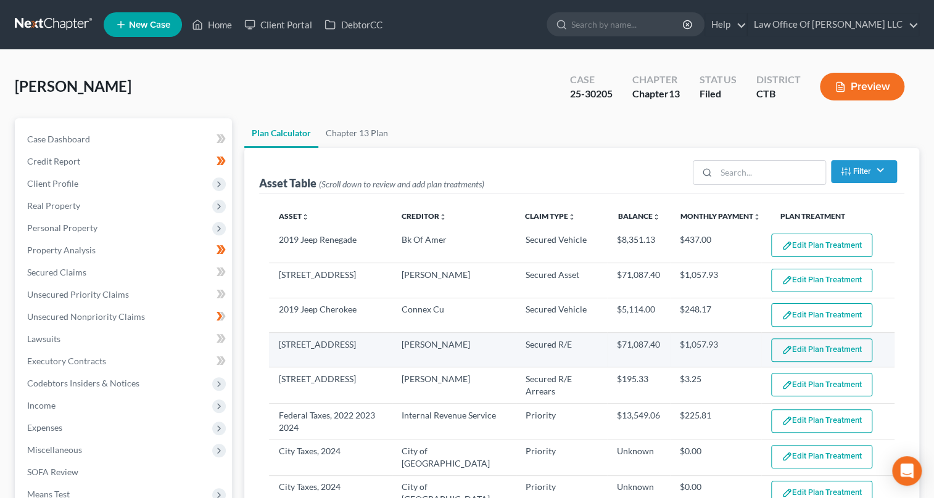
select select "59"
click at [799, 345] on button "Edit Plan Treatment" at bounding box center [821, 350] width 101 height 23
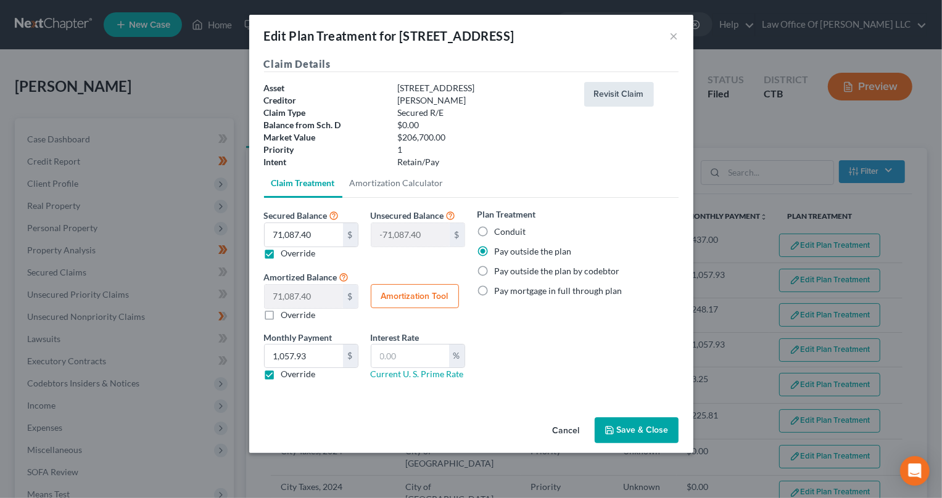
click at [612, 94] on button "Revisit Claim" at bounding box center [619, 94] width 70 height 25
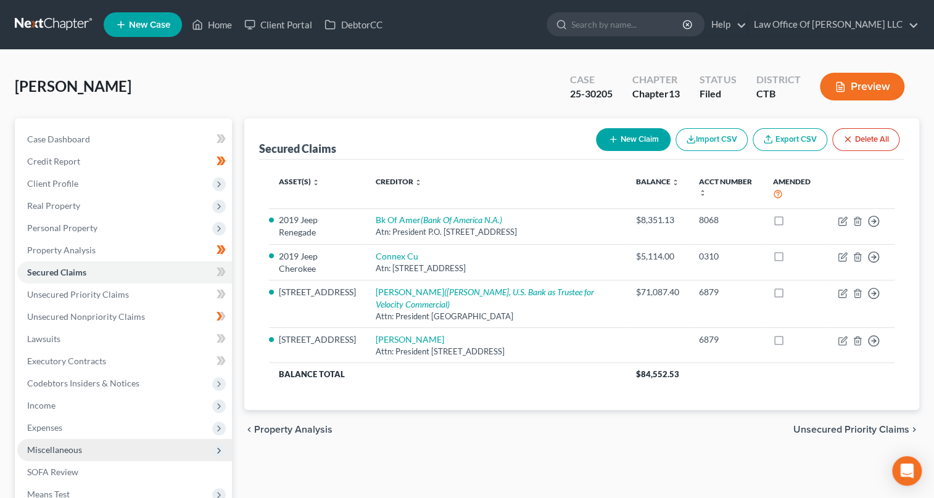
scroll to position [178, 0]
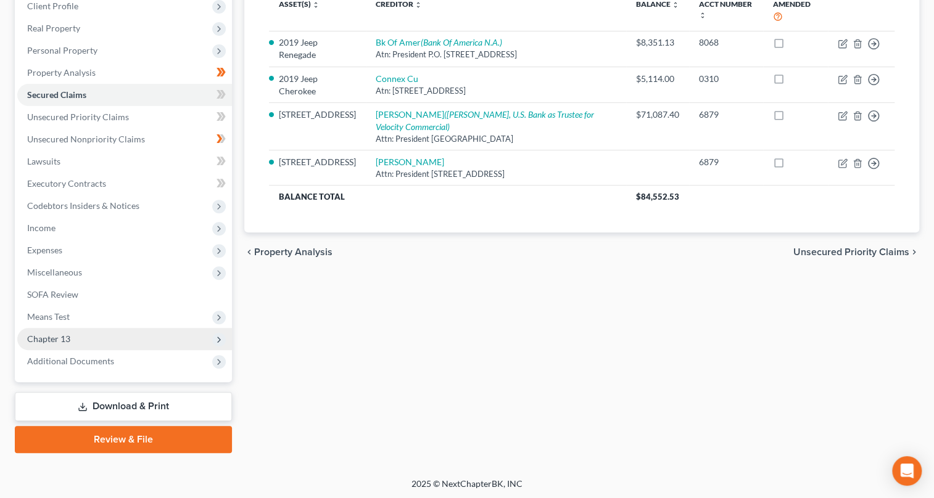
click at [218, 337] on polyline at bounding box center [219, 339] width 2 height 5
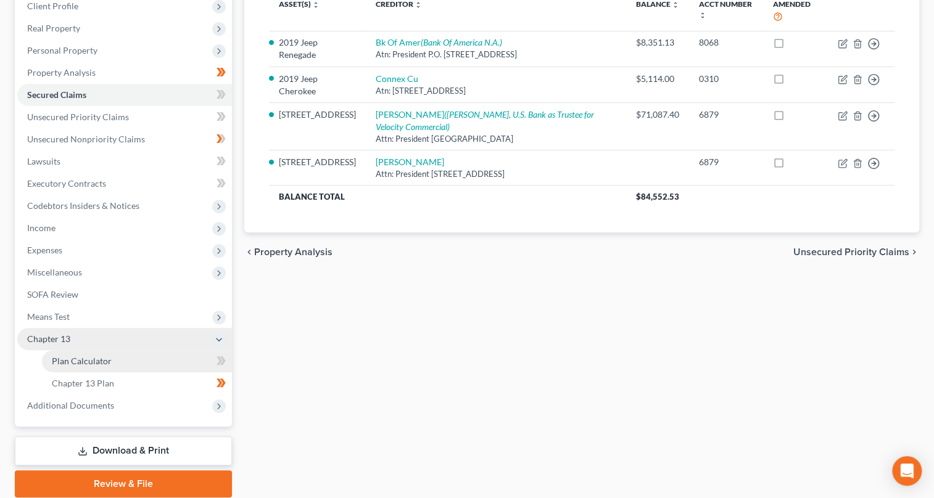
click at [100, 358] on span "Plan Calculator" at bounding box center [82, 361] width 60 height 10
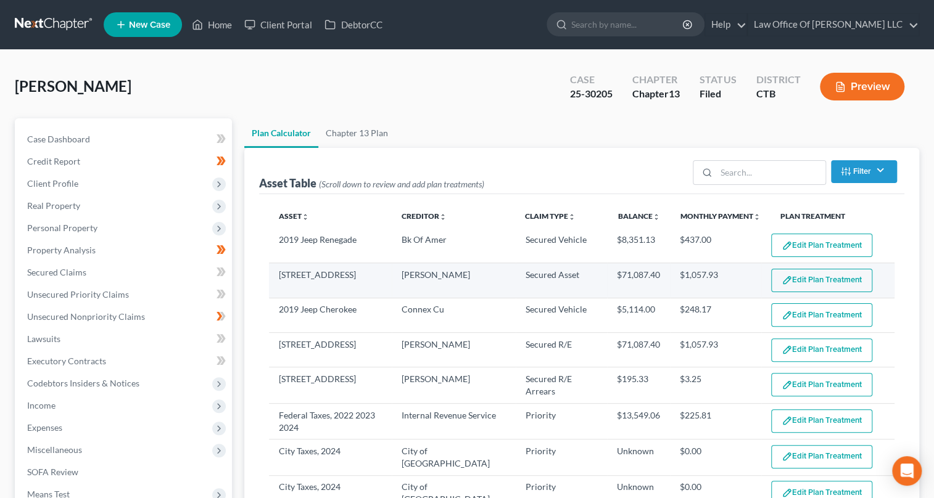
select select "59"
drag, startPoint x: 644, startPoint y: 277, endPoint x: 528, endPoint y: 293, distance: 117.0
click at [528, 293] on td "Secured Asset" at bounding box center [560, 280] width 91 height 35
click at [807, 281] on button "Edit Plan Treatment" at bounding box center [821, 280] width 101 height 23
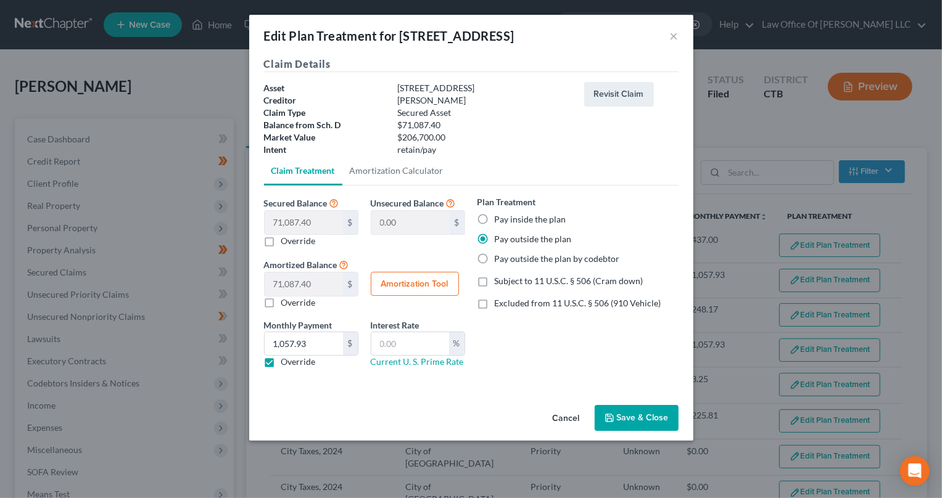
click at [557, 417] on button "Cancel" at bounding box center [566, 418] width 47 height 25
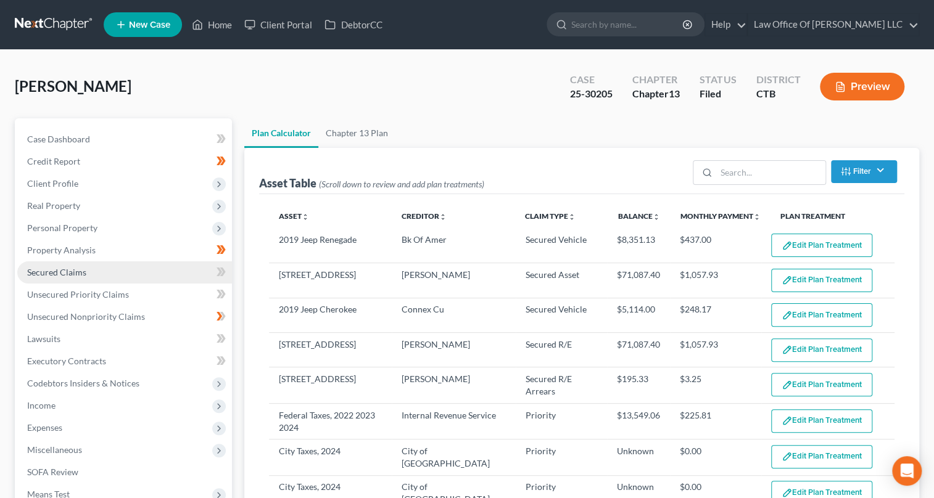
click at [62, 270] on span "Secured Claims" at bounding box center [56, 272] width 59 height 10
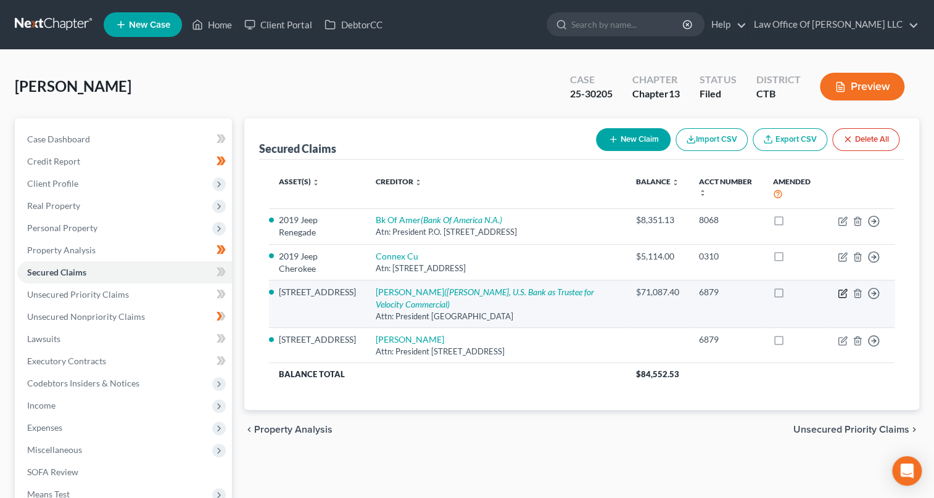
click at [842, 289] on icon "button" at bounding box center [843, 292] width 6 height 6
select select "36"
select select "0"
select select "4"
select select "0"
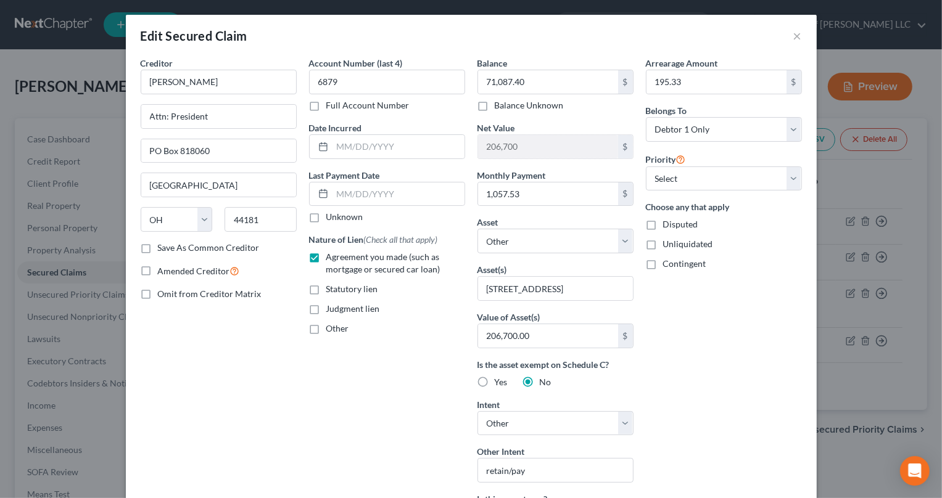
scroll to position [335, 0]
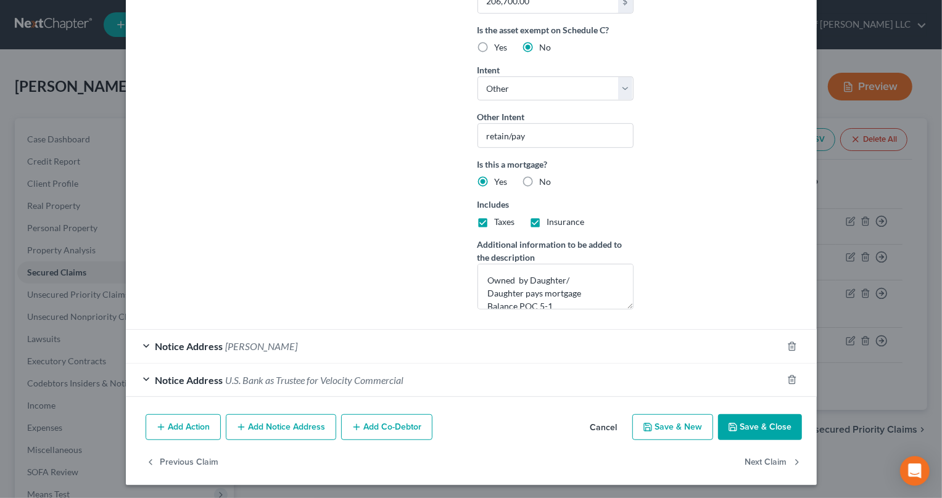
click at [775, 427] on button "Save & Close" at bounding box center [760, 427] width 84 height 26
select select
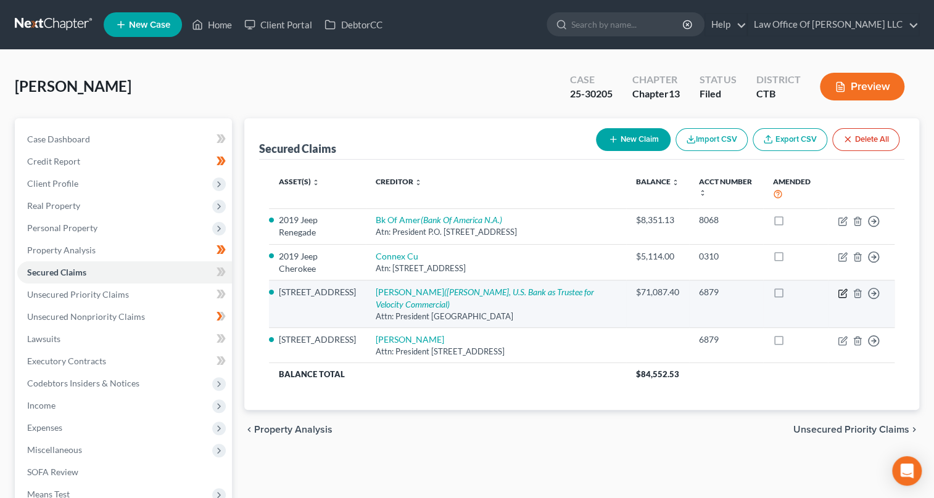
click at [842, 292] on icon "button" at bounding box center [842, 294] width 10 height 10
select select "36"
select select "0"
select select "4"
select select "0"
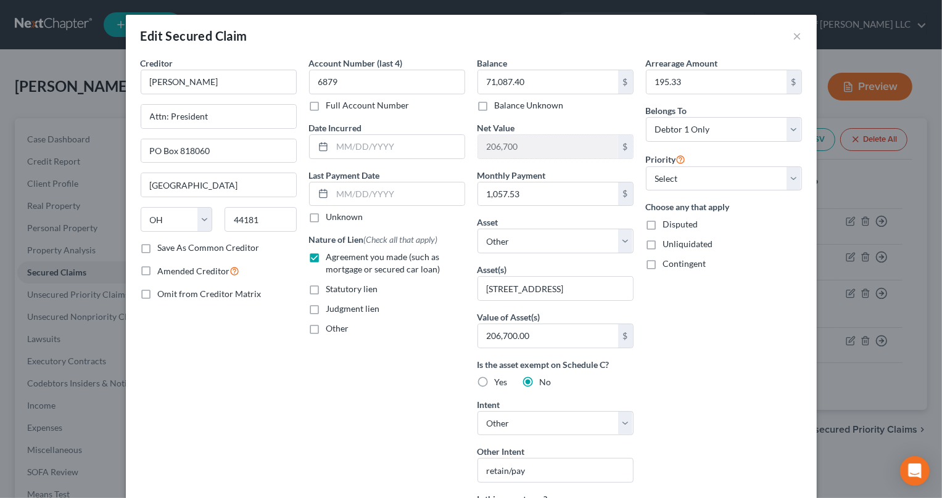
drag, startPoint x: 139, startPoint y: 245, endPoint x: 266, endPoint y: 221, distance: 128.6
click at [158, 245] on label "Save As Common Creditor" at bounding box center [209, 248] width 102 height 12
click at [163, 245] on input "Save As Common Creditor" at bounding box center [167, 246] width 8 height 8
click at [158, 247] on label "Save As Common Creditor" at bounding box center [209, 248] width 102 height 12
click at [163, 247] on input "Save As Common Creditor" at bounding box center [167, 246] width 8 height 8
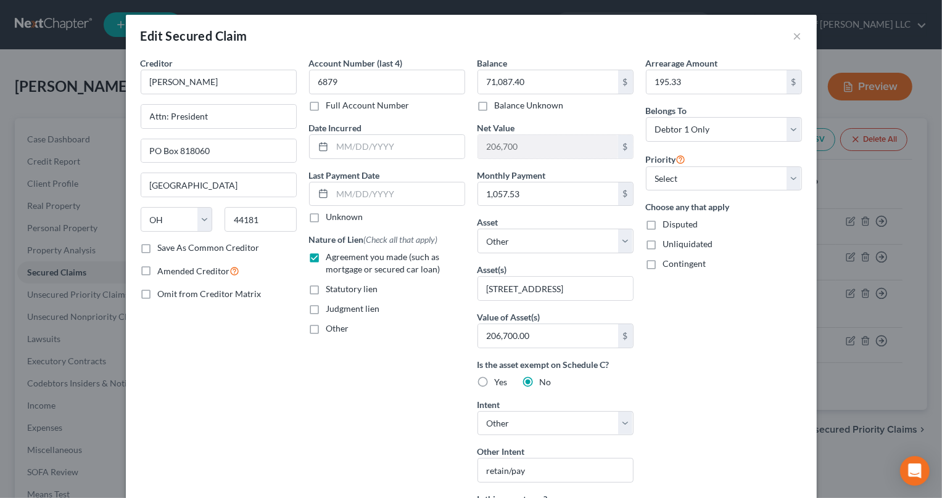
click at [158, 247] on label "Save As Common Creditor" at bounding box center [209, 248] width 102 height 12
click at [163, 247] on input "Save As Common Creditor" at bounding box center [167, 246] width 8 height 8
click at [158, 247] on label "Save As Common Creditor" at bounding box center [209, 248] width 102 height 12
click at [163, 247] on input "Save As Common Creditor" at bounding box center [167, 246] width 8 height 8
checkbox input "false"
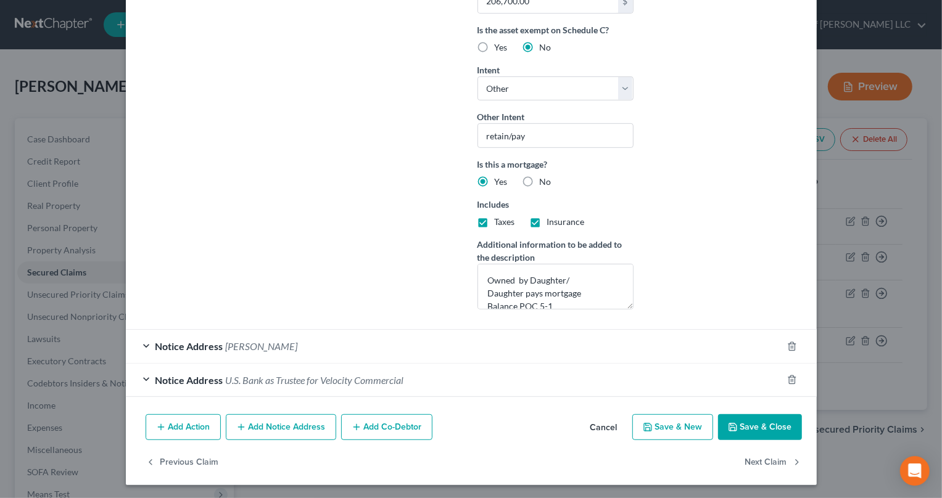
click at [769, 421] on button "Save & Close" at bounding box center [760, 427] width 84 height 26
select select
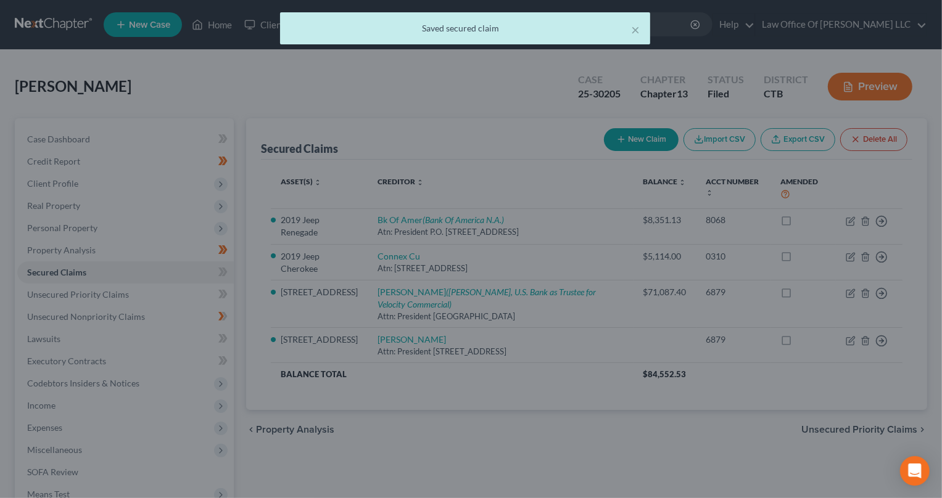
scroll to position [0, 0]
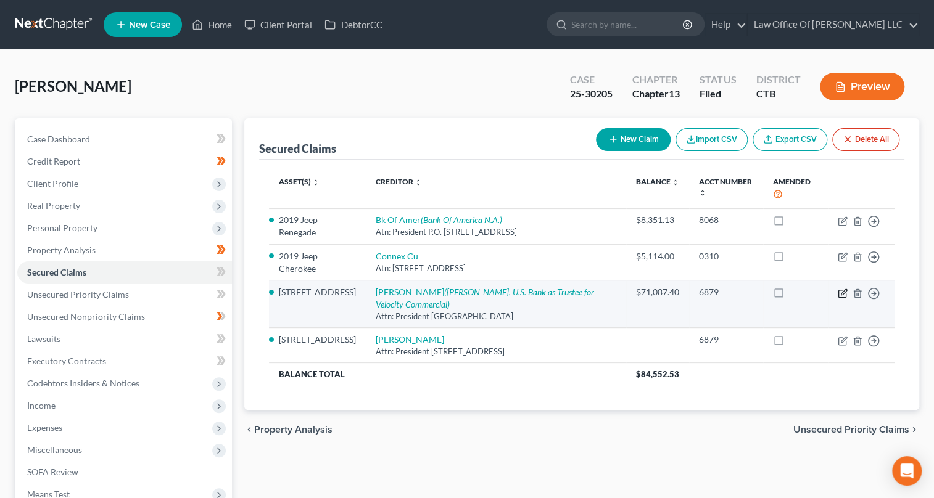
click at [841, 292] on icon "button" at bounding box center [842, 294] width 10 height 10
select select "36"
select select "0"
select select "4"
select select "0"
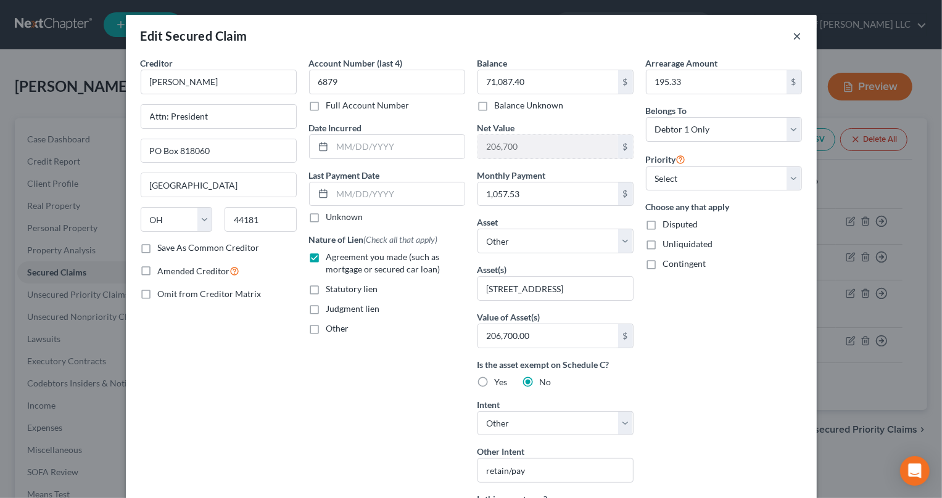
click at [795, 37] on button "×" at bounding box center [797, 35] width 9 height 15
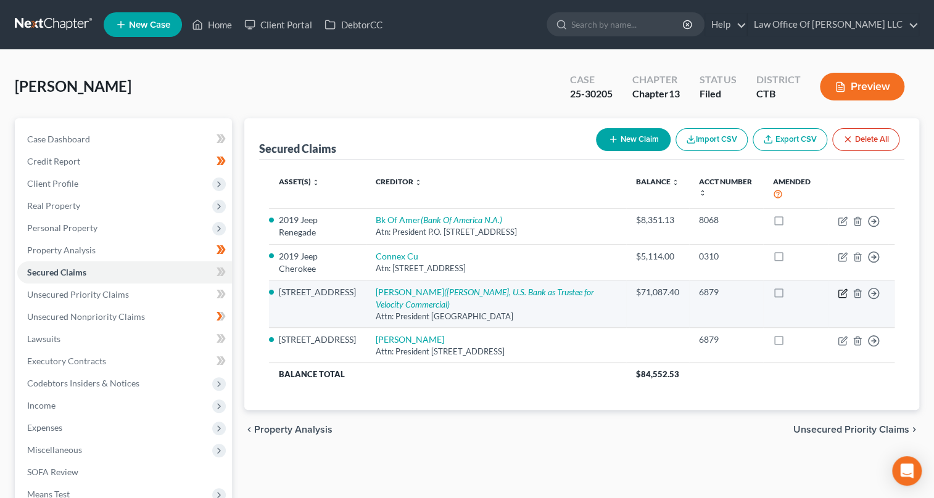
click at [839, 289] on icon "button" at bounding box center [842, 294] width 10 height 10
select select "36"
select select "0"
select select "4"
select select "0"
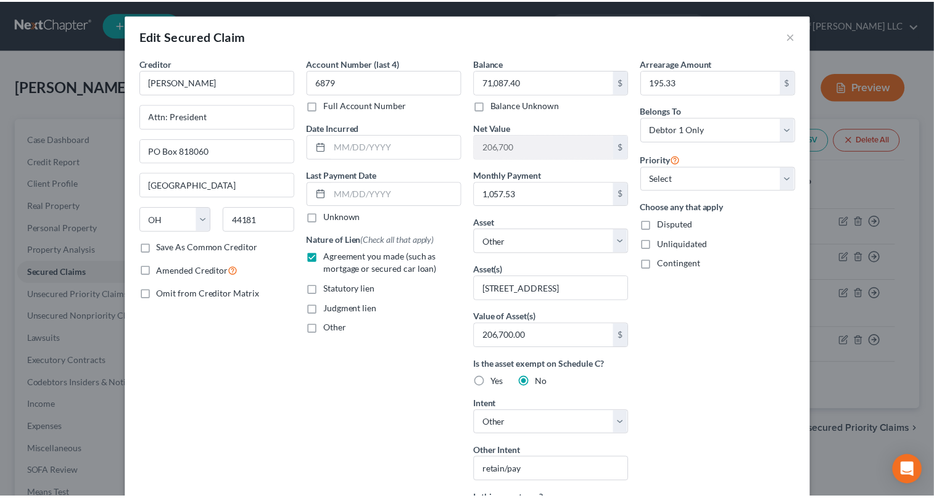
scroll to position [335, 0]
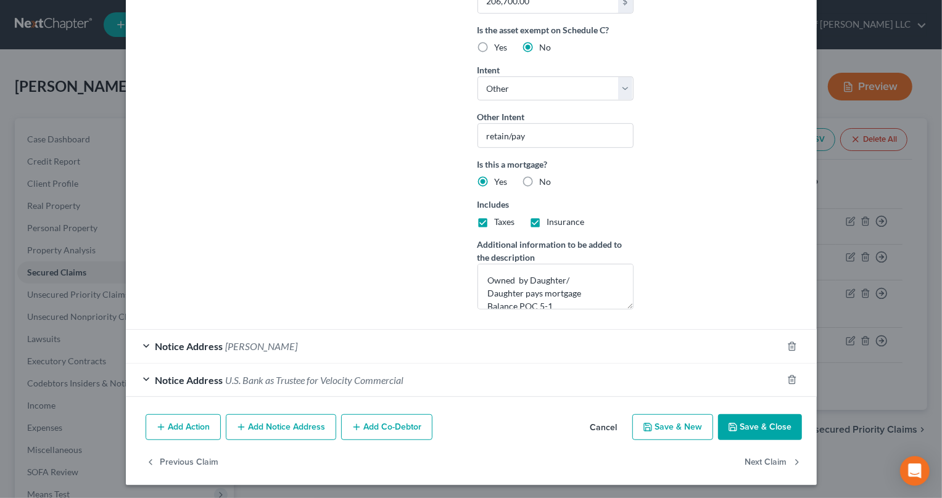
click at [747, 424] on button "Save & Close" at bounding box center [760, 427] width 84 height 26
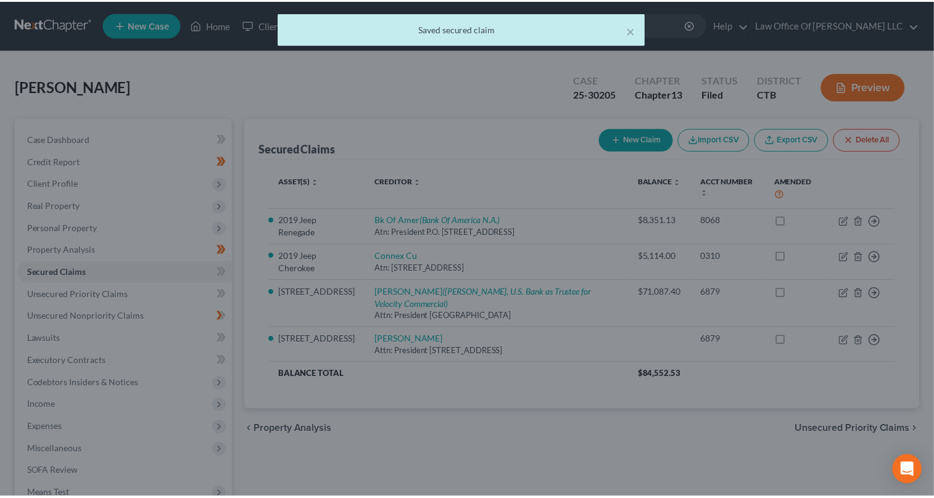
scroll to position [0, 0]
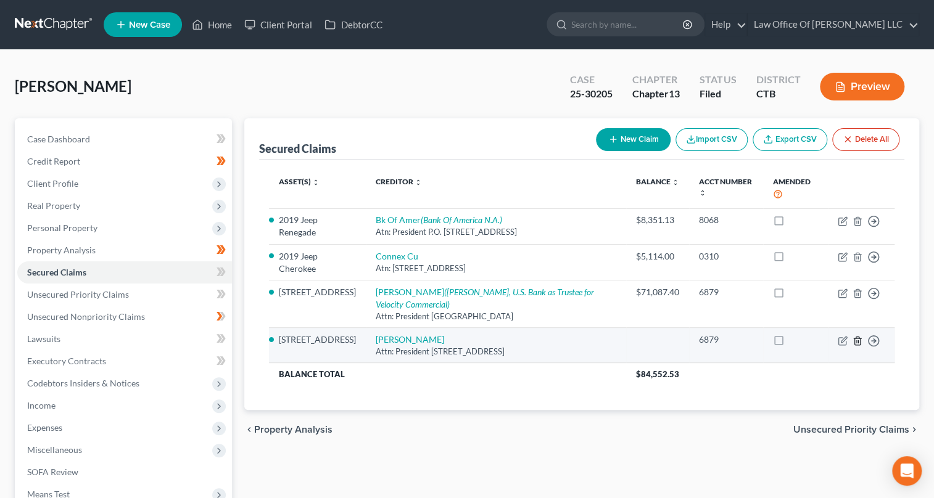
click at [856, 340] on line "button" at bounding box center [856, 341] width 0 height 2
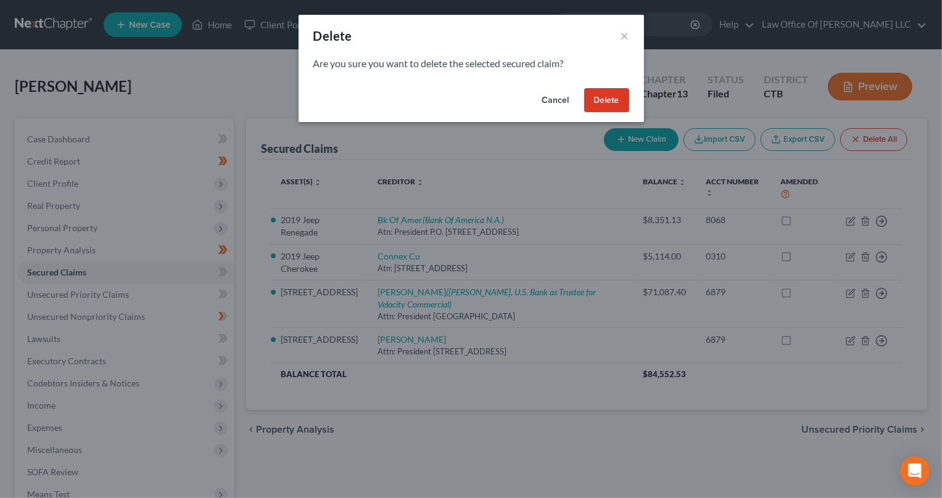
click at [614, 99] on button "Delete" at bounding box center [606, 100] width 45 height 25
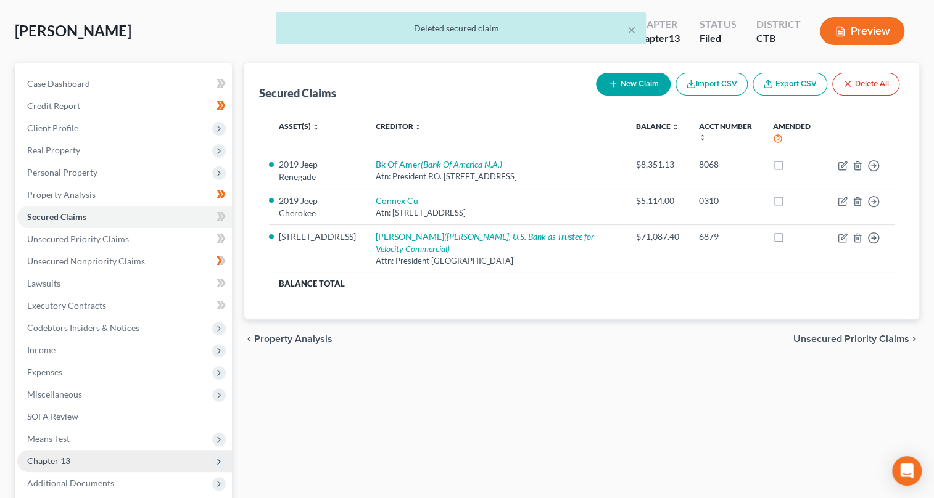
scroll to position [178, 0]
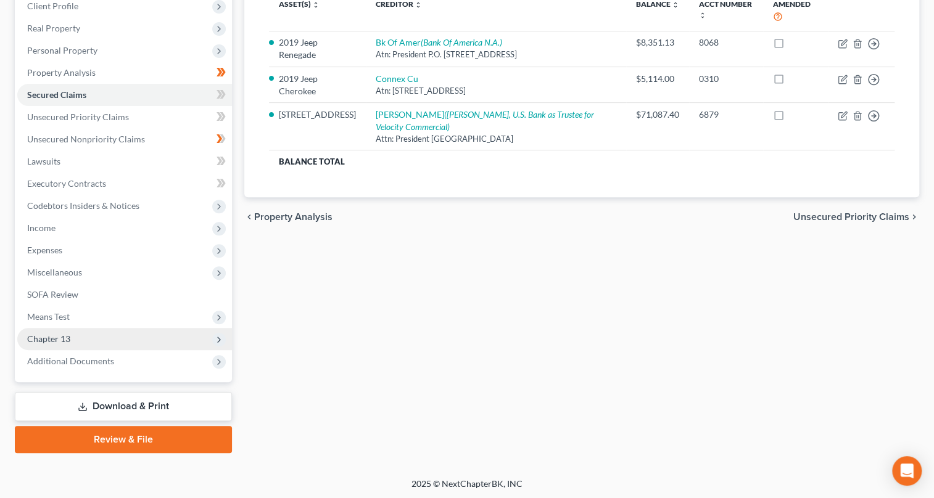
click at [221, 339] on icon at bounding box center [219, 340] width 10 height 10
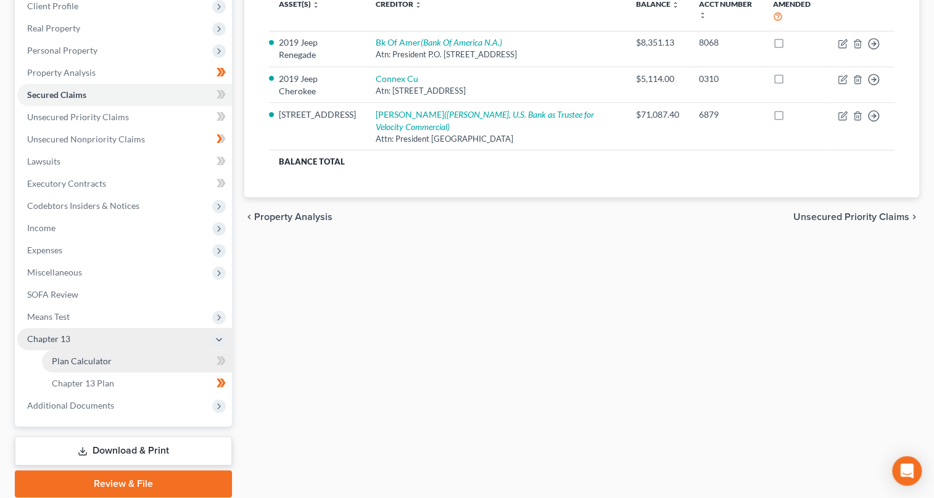
click at [121, 363] on link "Plan Calculator" at bounding box center [137, 361] width 190 height 22
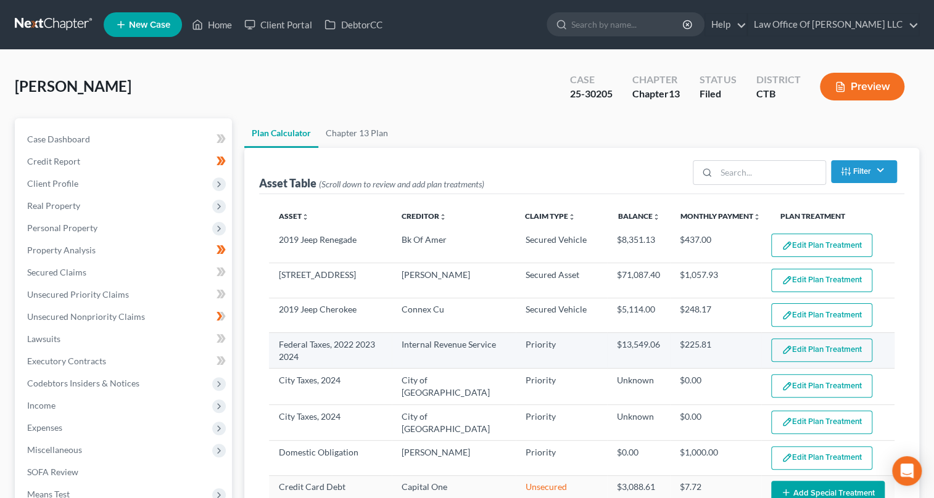
select select "59"
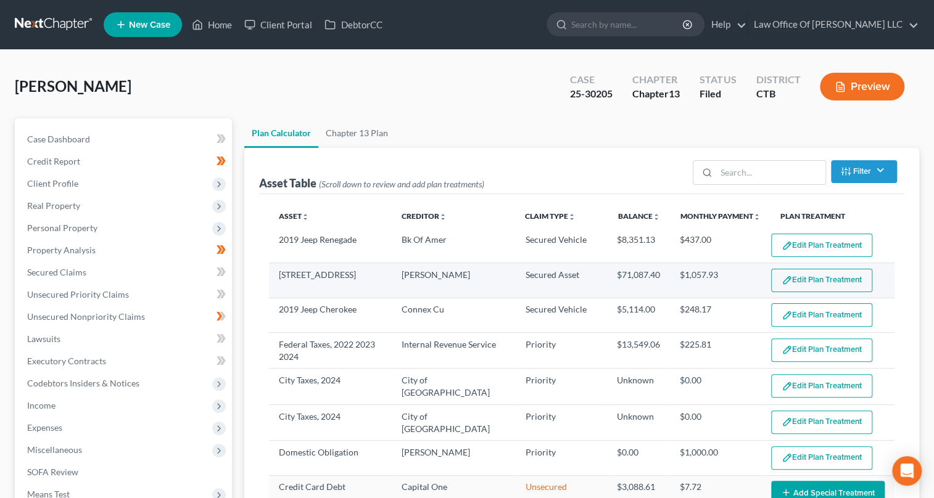
click at [815, 277] on button "Edit Plan Treatment" at bounding box center [821, 280] width 101 height 23
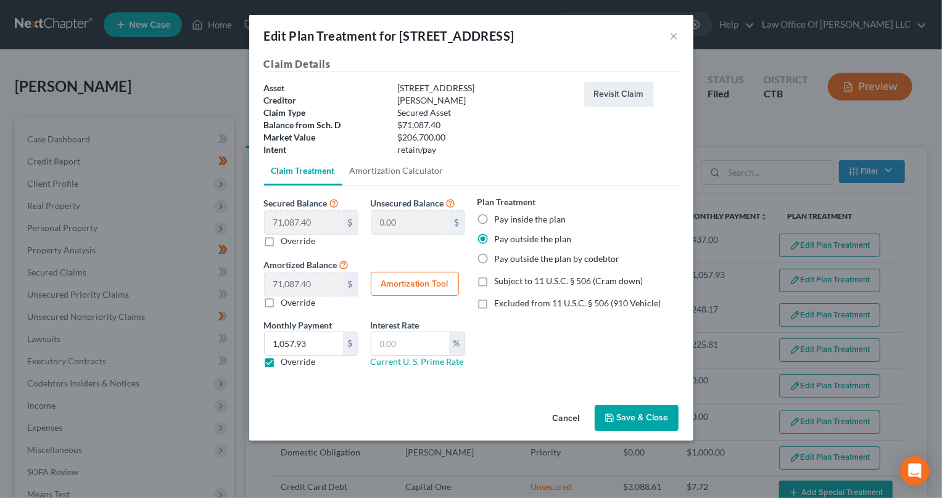
click at [628, 418] on button "Save & Close" at bounding box center [636, 418] width 84 height 26
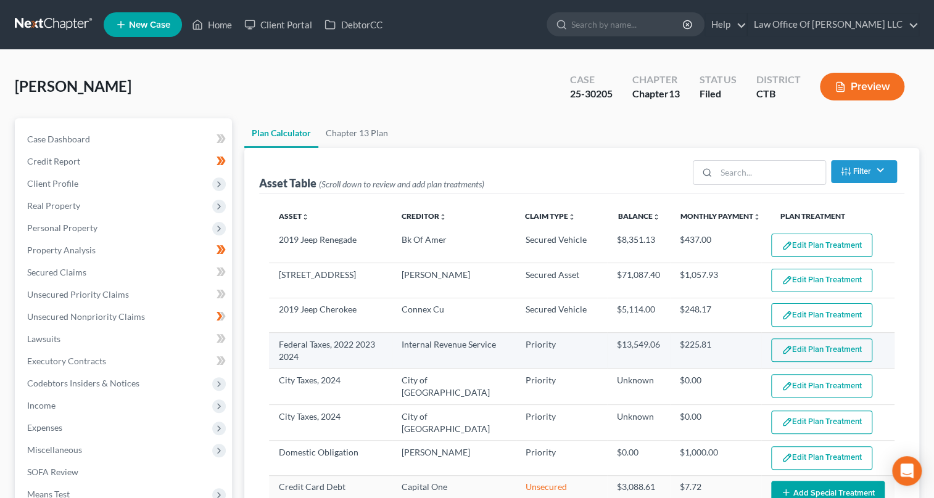
select select "59"
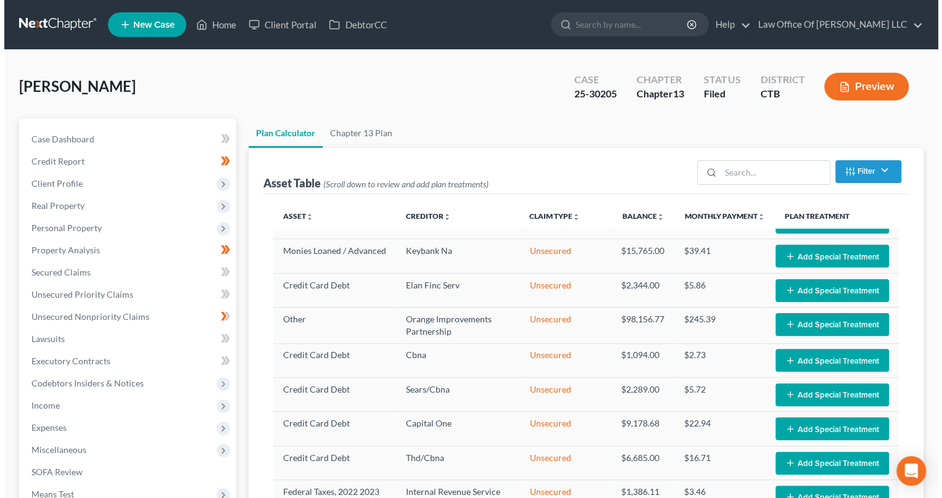
scroll to position [698, 0]
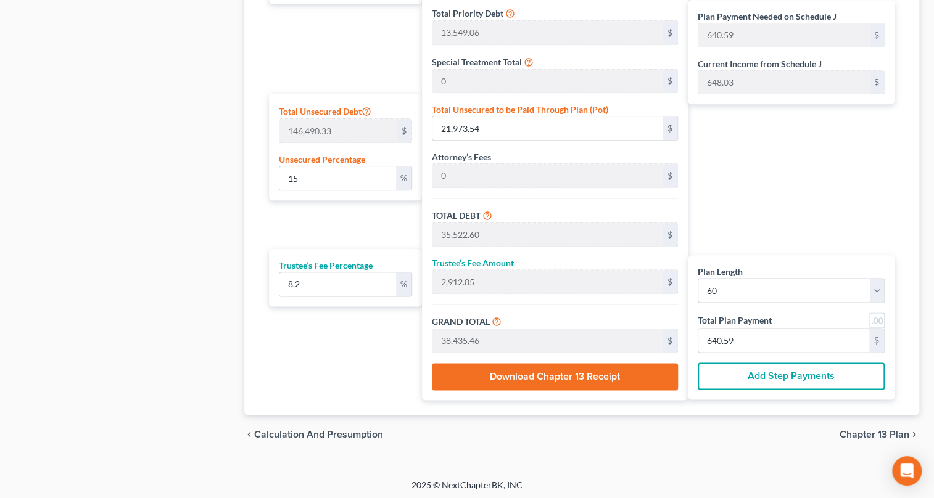
click at [616, 366] on button "Download Chapter 13 Receipt" at bounding box center [555, 376] width 246 height 27
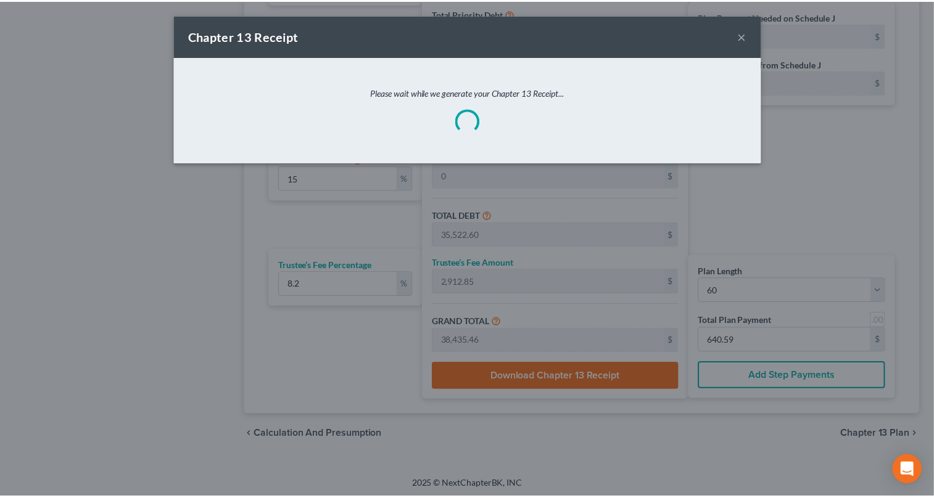
scroll to position [303, 0]
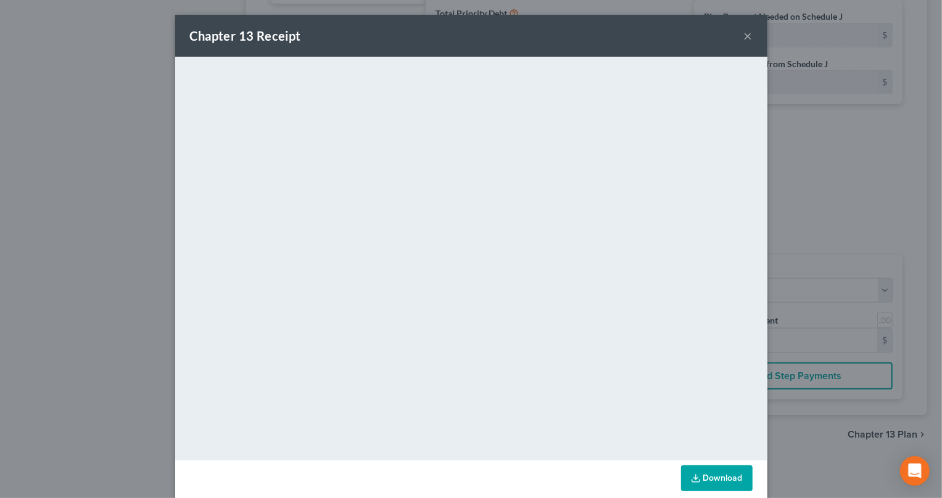
click at [745, 36] on button "×" at bounding box center [748, 35] width 9 height 15
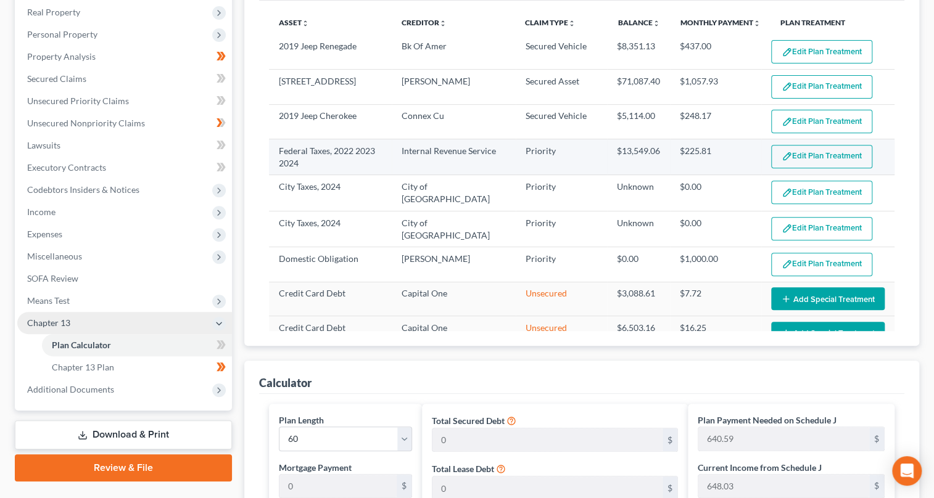
scroll to position [138, 0]
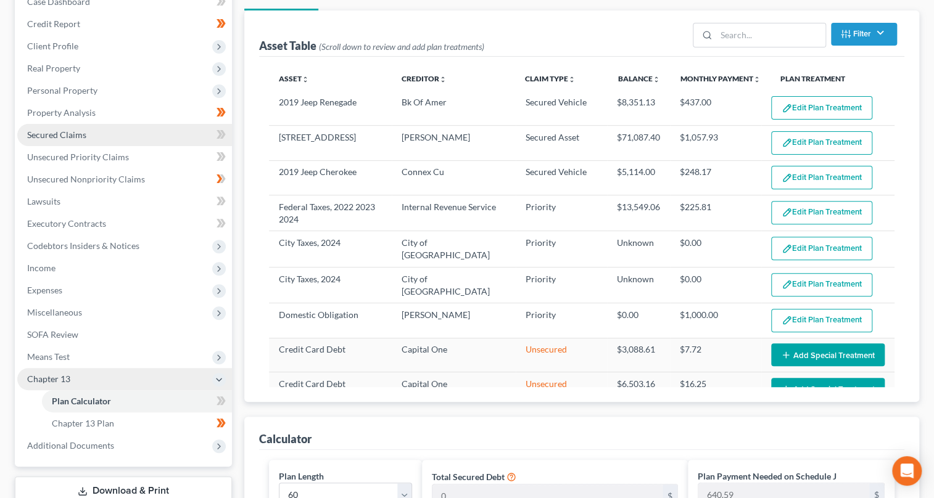
click at [62, 129] on span "Secured Claims" at bounding box center [56, 134] width 59 height 10
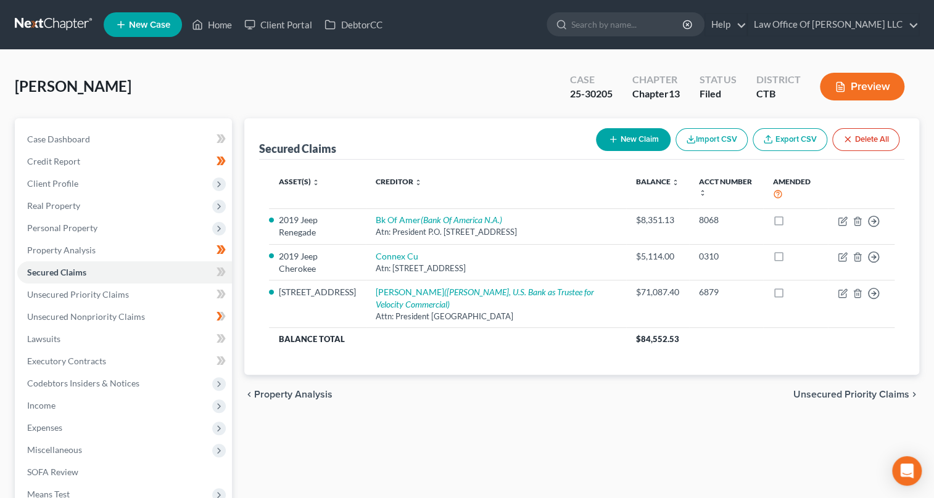
click at [616, 134] on button "New Claim" at bounding box center [633, 139] width 75 height 23
select select "0"
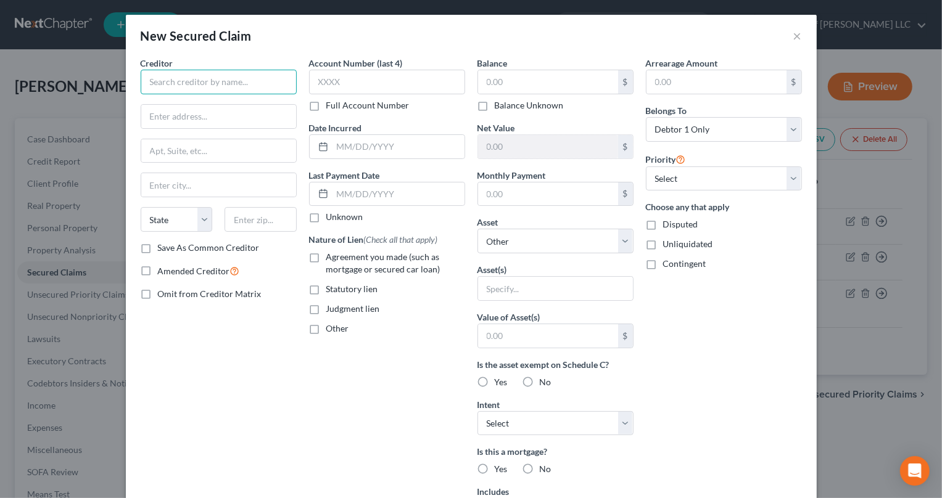
click at [147, 73] on input "text" at bounding box center [219, 82] width 156 height 25
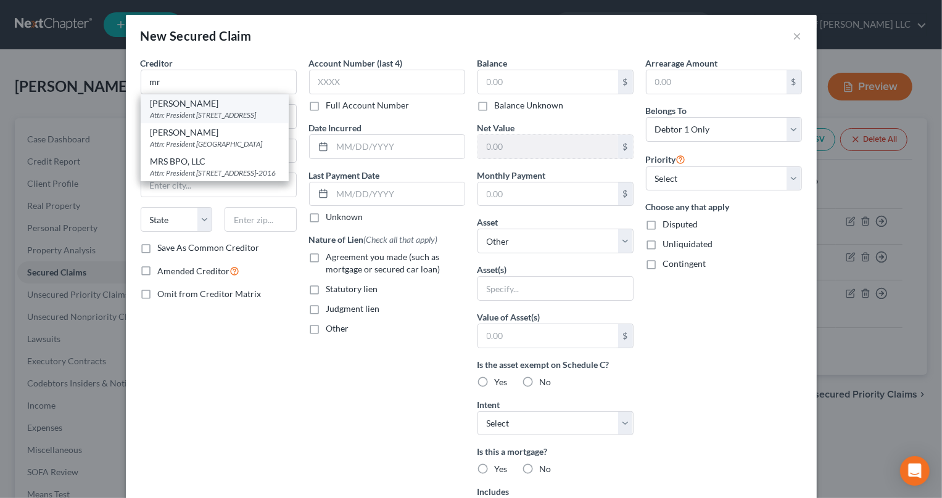
click at [197, 111] on div "Attn: President [STREET_ADDRESS]" at bounding box center [214, 115] width 128 height 10
type input "[PERSON_NAME]"
type input "Attn: President"
type input "[STREET_ADDRESS]"
type input "[GEOGRAPHIC_DATA]"
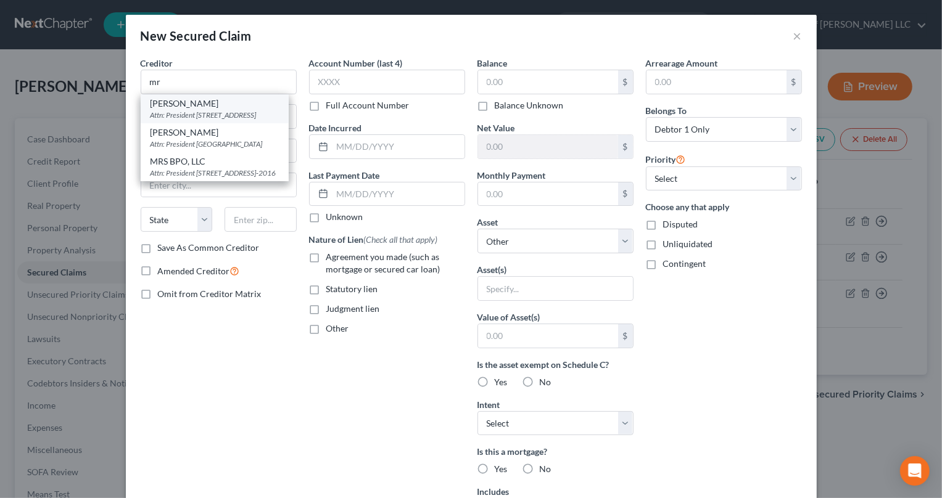
select select "36"
type input "44181"
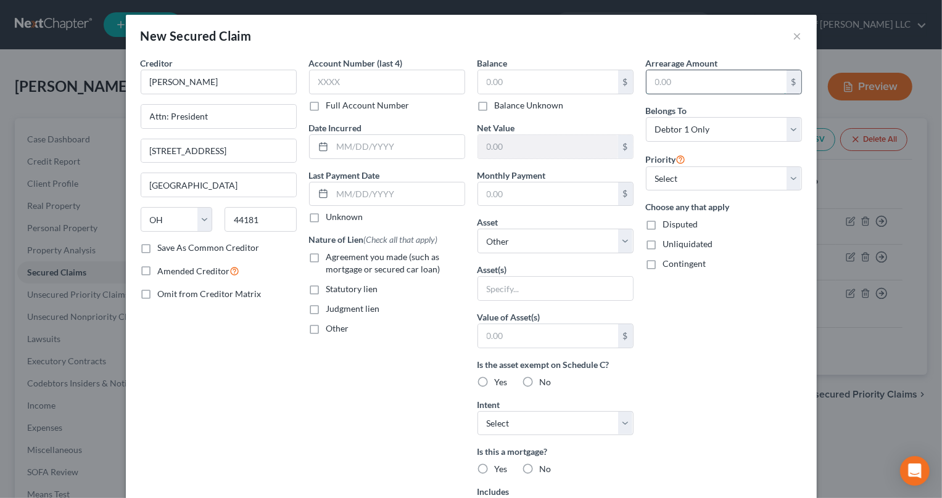
drag, startPoint x: 653, startPoint y: 80, endPoint x: 660, endPoint y: 81, distance: 6.9
click at [653, 80] on input "text" at bounding box center [716, 81] width 140 height 23
type input "195.33"
click at [623, 240] on select "Select Other Multiple Assets 1990 SUNC Double - $65000.0 [STREET_ADDRESS] - $20…" at bounding box center [555, 241] width 156 height 25
select select "3"
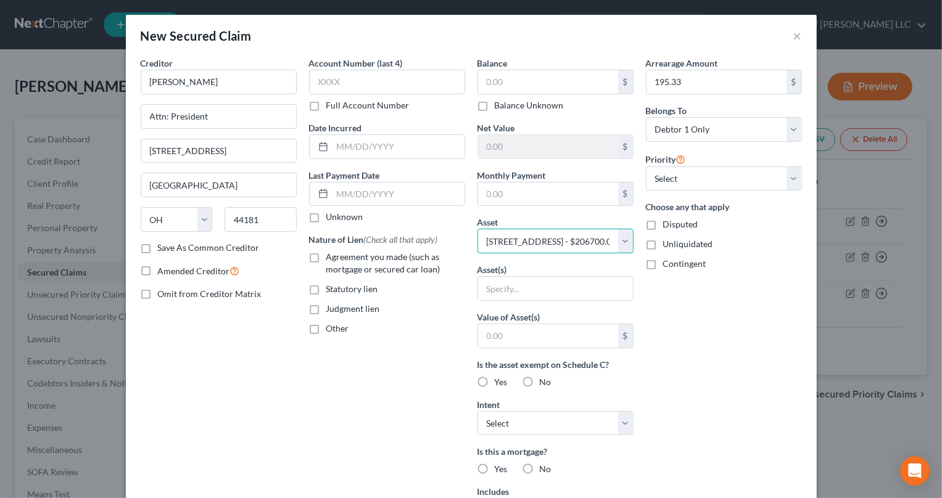
click at [477, 229] on select "Select Other Multiple Assets 1990 SUNC Double - $65000.0 [STREET_ADDRESS] - $20…" at bounding box center [555, 241] width 156 height 25
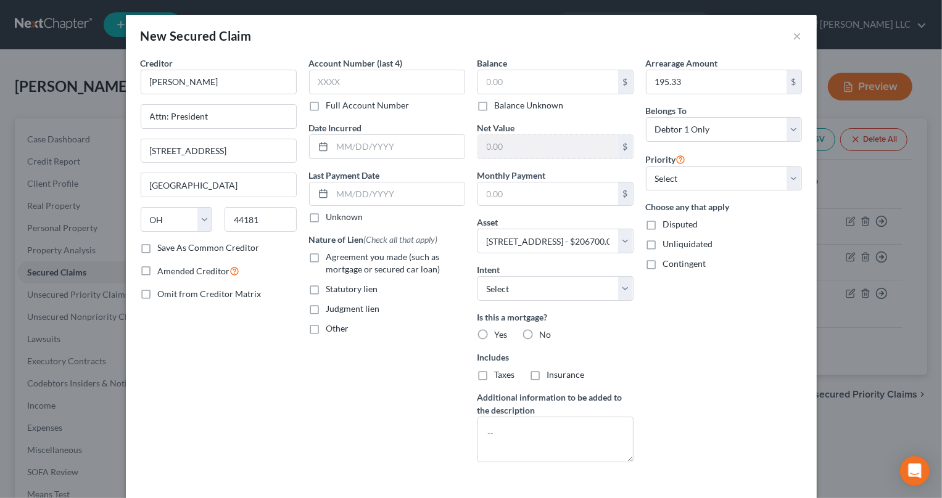
click at [495, 333] on label "Yes" at bounding box center [501, 335] width 13 height 12
click at [499, 333] on input "Yes" at bounding box center [503, 333] width 8 height 8
radio input "true"
click at [495, 380] on label "Taxes" at bounding box center [505, 375] width 20 height 12
click at [499, 377] on input "Taxes" at bounding box center [503, 373] width 8 height 8
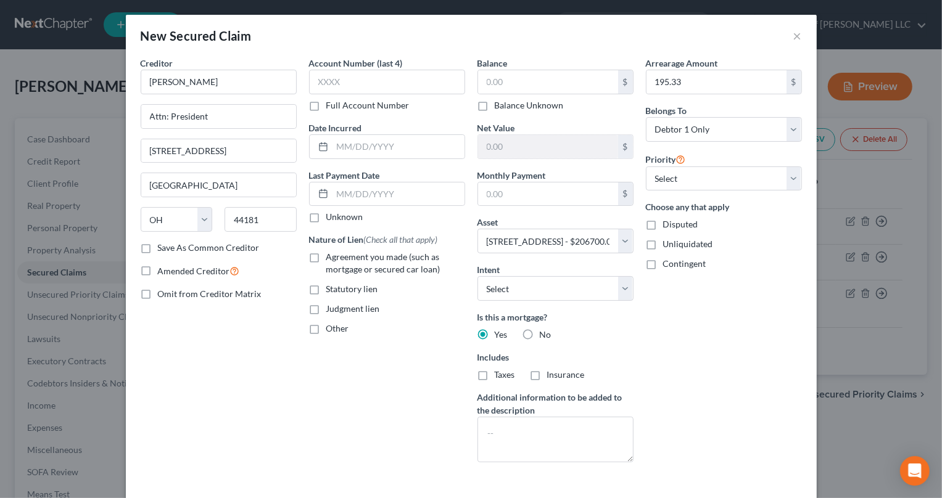
checkbox input "true"
click at [547, 377] on label "Insurance" at bounding box center [566, 375] width 38 height 12
click at [552, 377] on input "Insurance" at bounding box center [556, 373] width 8 height 8
checkbox input "true"
click at [794, 126] on select "Select Debtor 1 Only Debtor 2 Only Debtor 1 And Debtor 2 Only At Least One Of T…" at bounding box center [724, 129] width 156 height 25
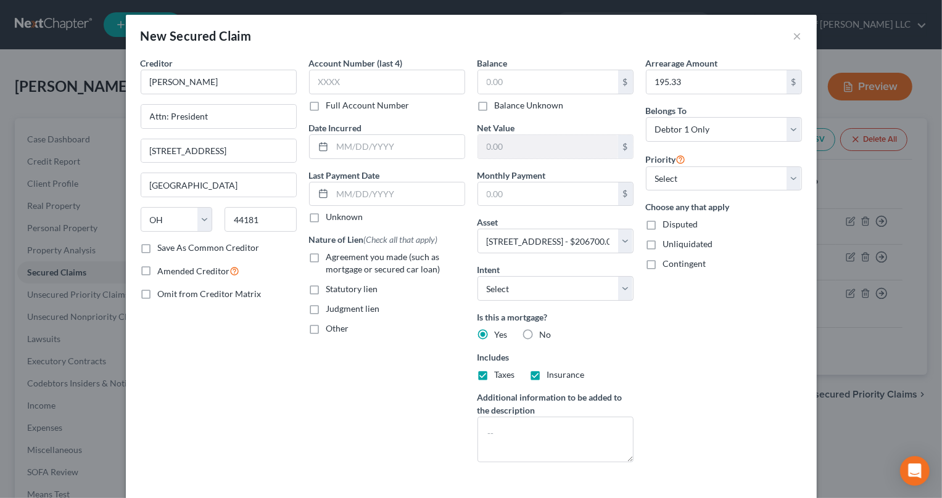
click at [777, 375] on div "Arrearage Amount 195.33 $ Belongs To * Select Debtor 1 Only Debtor 2 Only Debto…" at bounding box center [723, 265] width 168 height 416
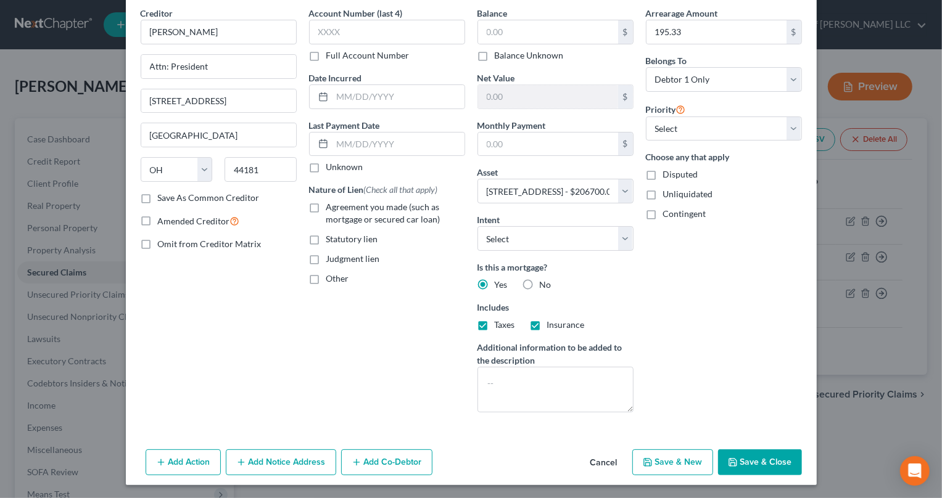
click at [741, 466] on button "Save & Close" at bounding box center [760, 463] width 84 height 26
select select
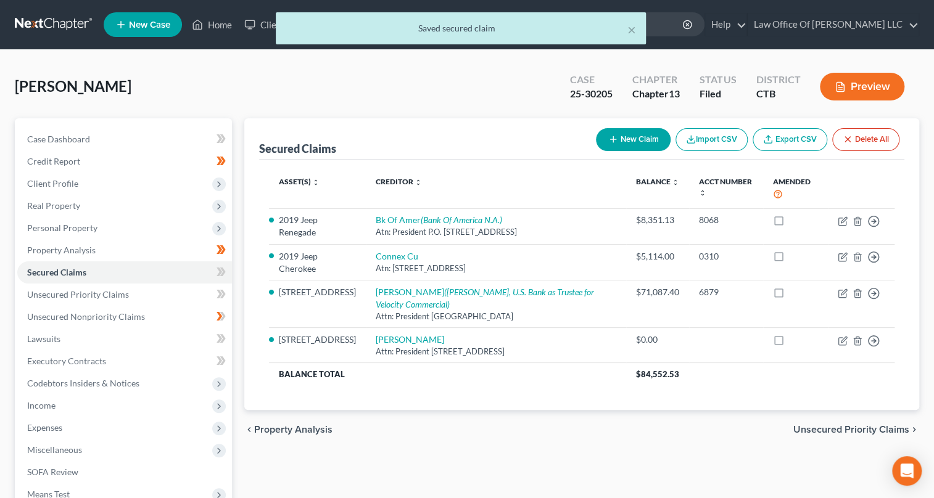
scroll to position [168, 0]
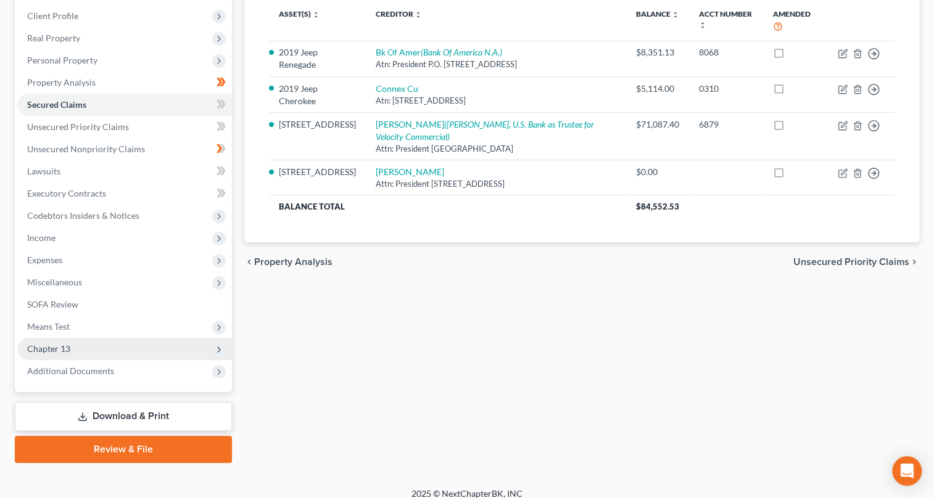
click at [216, 349] on icon at bounding box center [219, 350] width 10 height 10
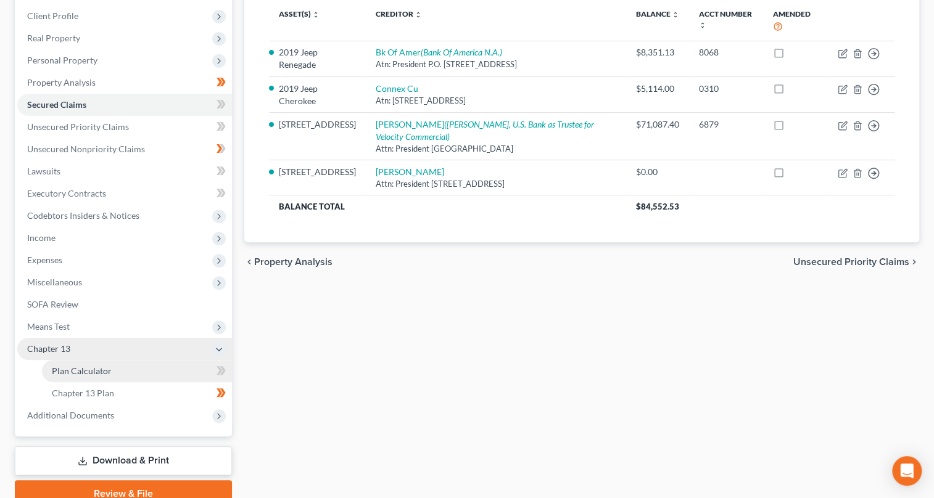
click at [194, 370] on link "Plan Calculator" at bounding box center [137, 371] width 190 height 22
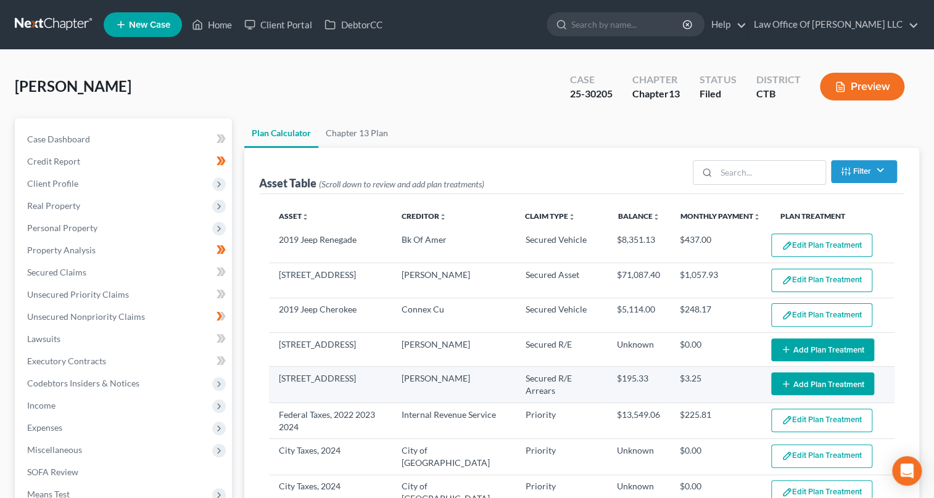
click at [797, 379] on button "Add Plan Treatment" at bounding box center [822, 383] width 103 height 23
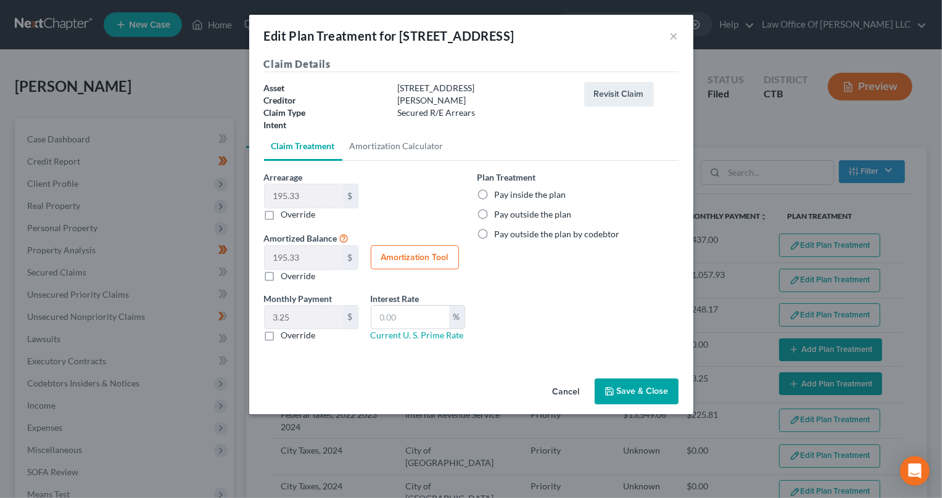
click at [495, 192] on label "Pay inside the plan" at bounding box center [531, 195] width 72 height 12
click at [499, 192] on input "Pay inside the plan" at bounding box center [503, 193] width 8 height 8
click at [640, 390] on button "Save & Close" at bounding box center [636, 392] width 84 height 26
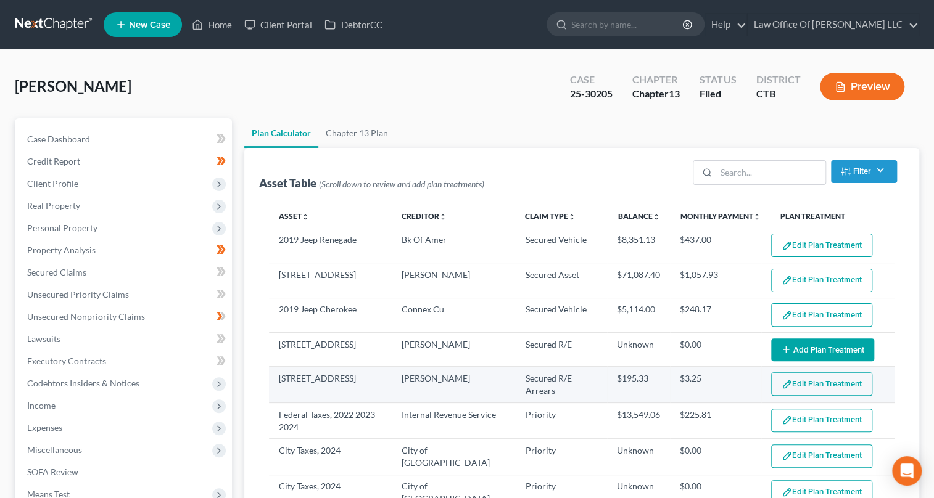
click at [493, 384] on td "[PERSON_NAME]" at bounding box center [454, 385] width 124 height 36
click at [781, 380] on img "button" at bounding box center [786, 384] width 10 height 10
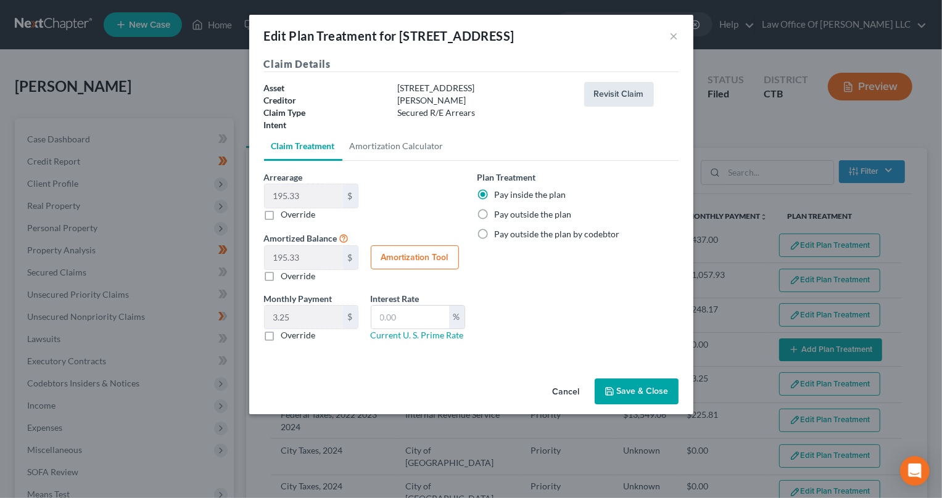
click at [631, 96] on button "Revisit Claim" at bounding box center [619, 94] width 70 height 25
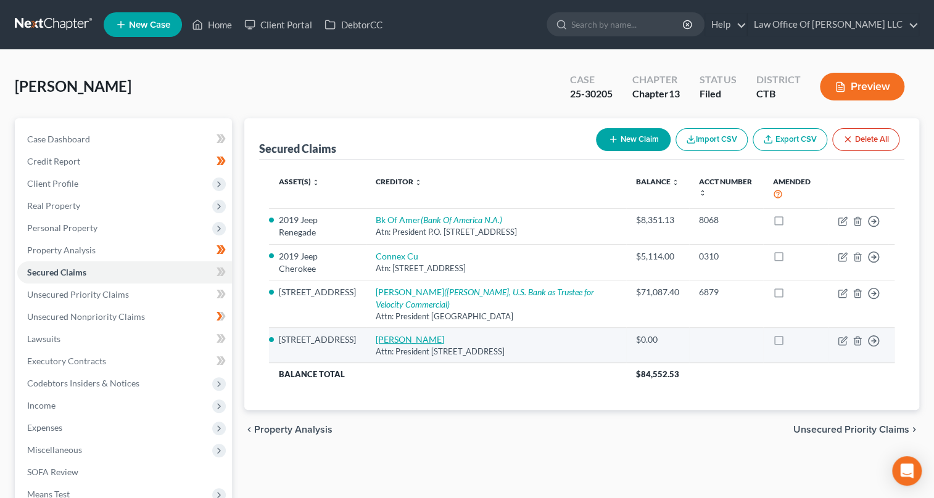
click at [432, 335] on link "[PERSON_NAME]" at bounding box center [410, 339] width 68 height 10
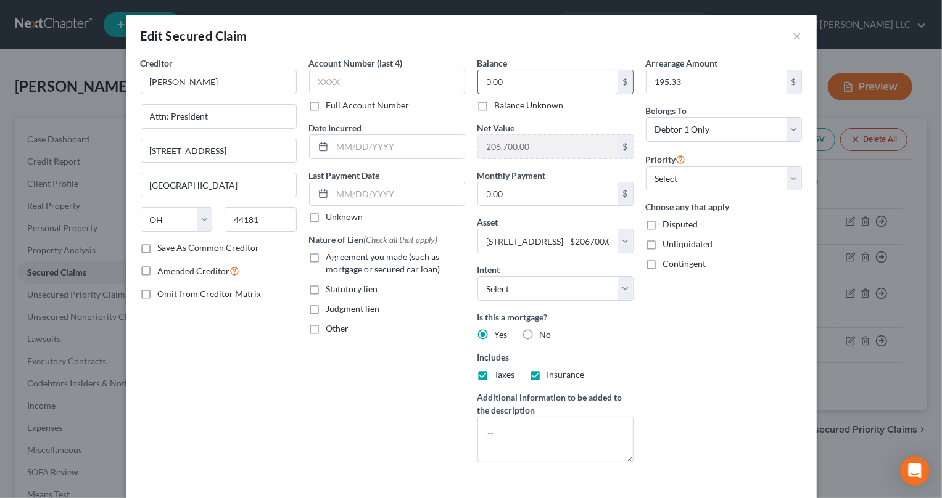
click at [478, 86] on input "0.00" at bounding box center [548, 81] width 140 height 23
click at [483, 191] on input "0.00" at bounding box center [548, 194] width 140 height 23
click at [326, 258] on label "Agreement you made (such as mortgage or secured car loan)" at bounding box center [395, 263] width 139 height 25
click at [331, 258] on input "Agreement you made (such as mortgage or secured car loan)" at bounding box center [335, 255] width 8 height 8
click at [628, 289] on select "Select Surrender Redeem Reaffirm Avoid Other" at bounding box center [555, 288] width 156 height 25
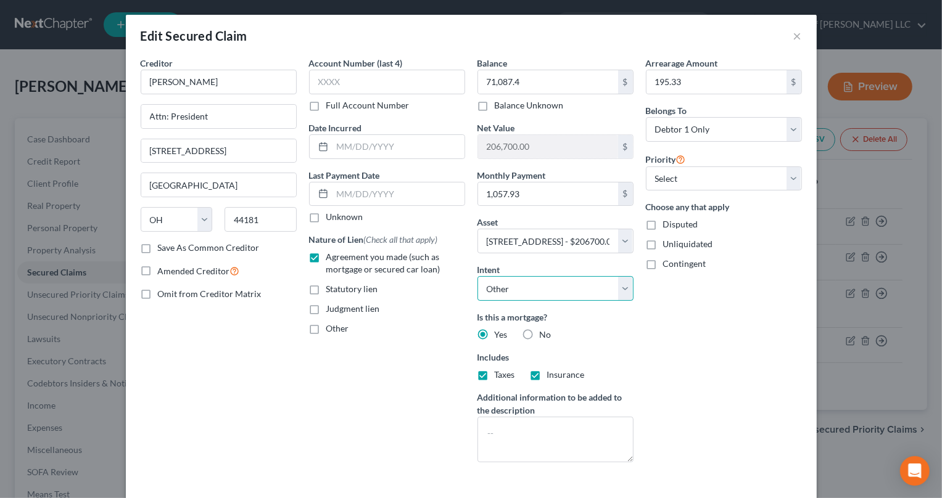
click at [477, 276] on select "Select Surrender Redeem Reaffirm Avoid Other" at bounding box center [555, 288] width 156 height 25
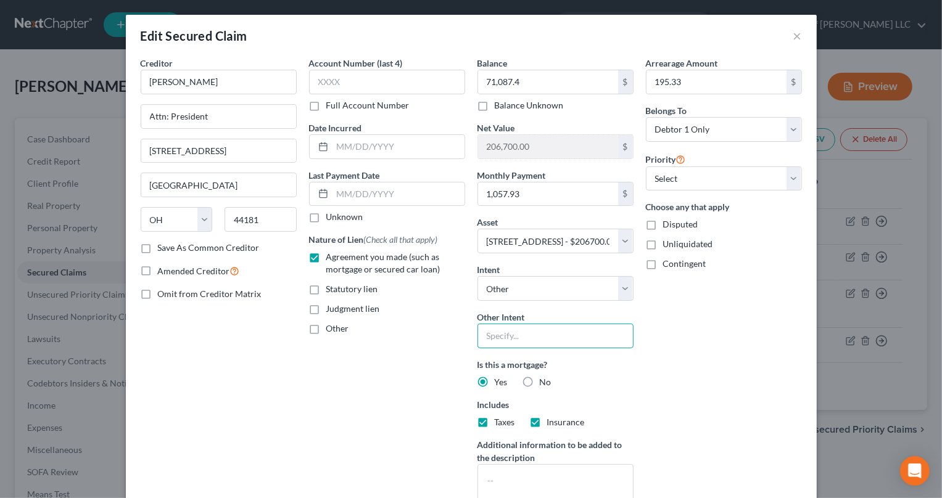
click at [528, 335] on input "text" at bounding box center [555, 336] width 156 height 25
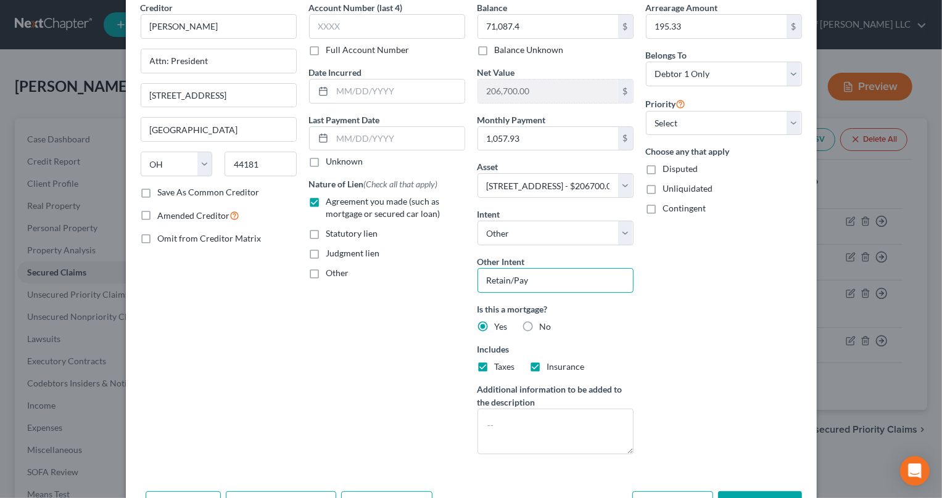
scroll to position [133, 0]
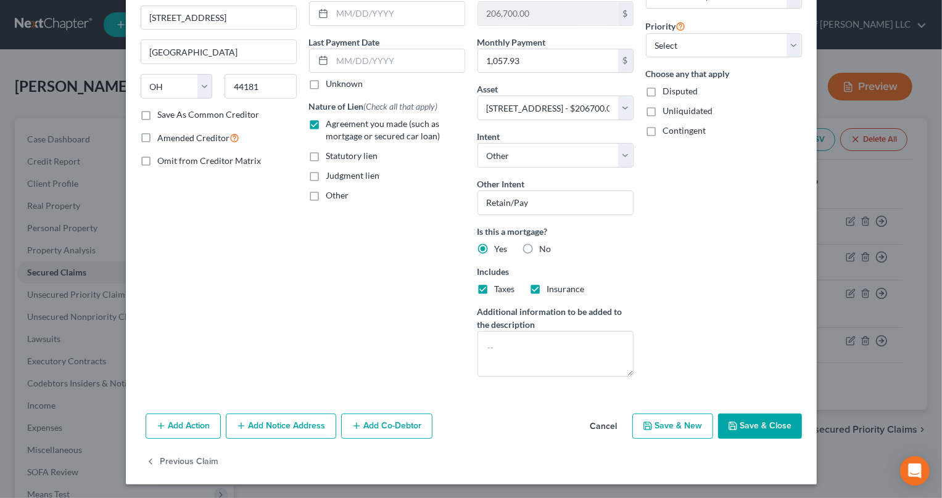
drag, startPoint x: 739, startPoint y: 419, endPoint x: 732, endPoint y: 382, distance: 37.6
click at [738, 418] on button "Save & Close" at bounding box center [760, 427] width 84 height 26
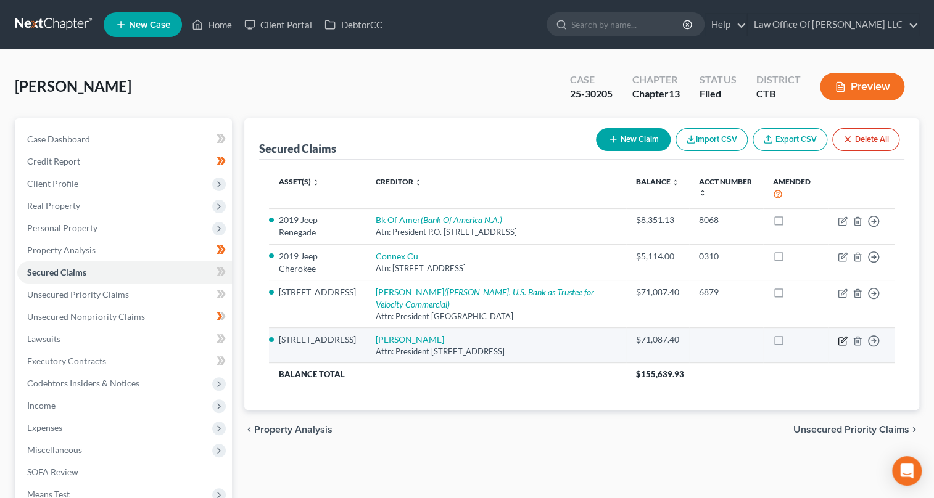
click at [840, 338] on icon "button" at bounding box center [843, 340] width 6 height 6
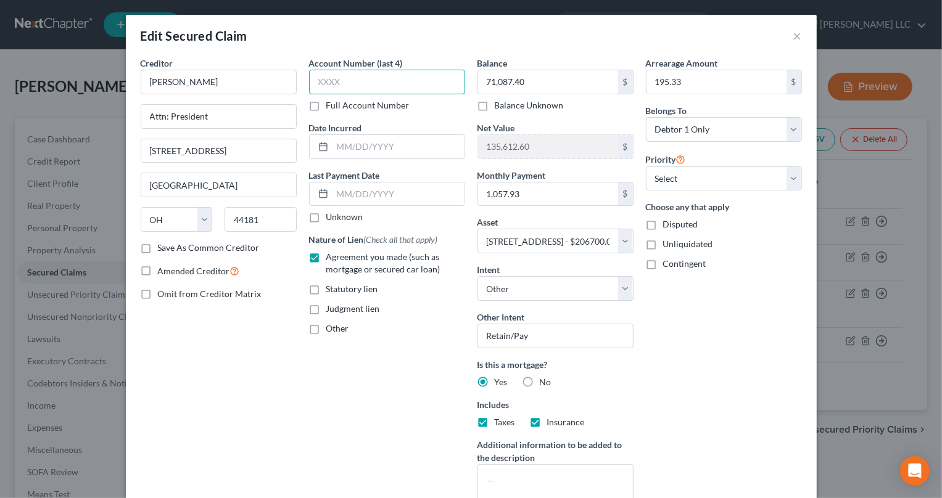
click at [314, 82] on input "text" at bounding box center [387, 82] width 156 height 25
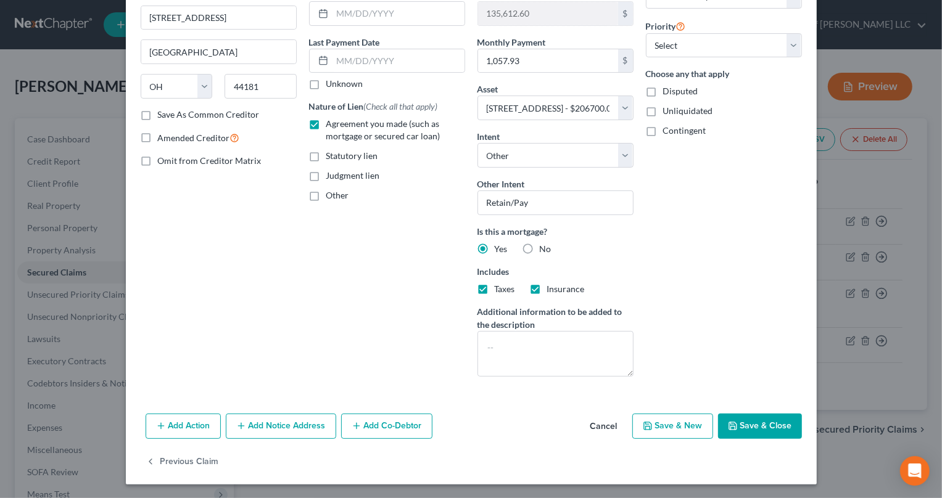
click at [760, 416] on button "Save & Close" at bounding box center [760, 427] width 84 height 26
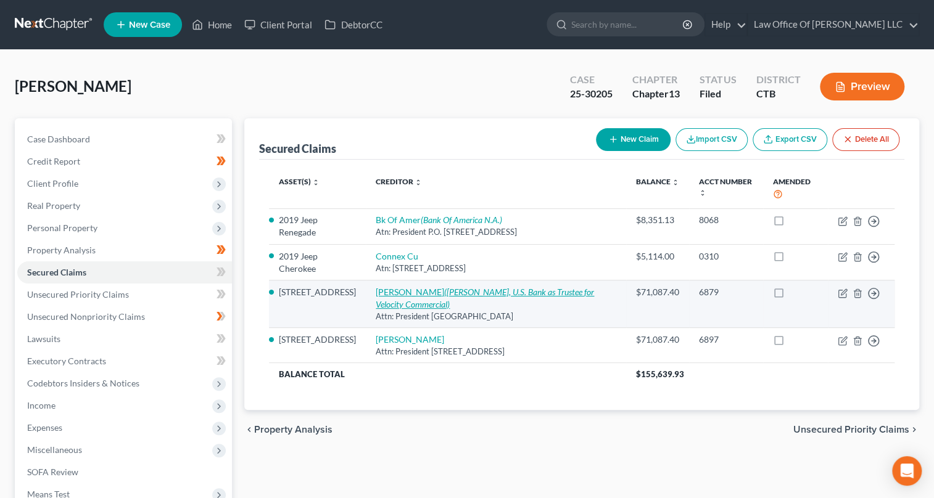
click at [477, 289] on icon "([PERSON_NAME], U.S. Bank as Trustee for Velocity Commercial)" at bounding box center [485, 298] width 218 height 23
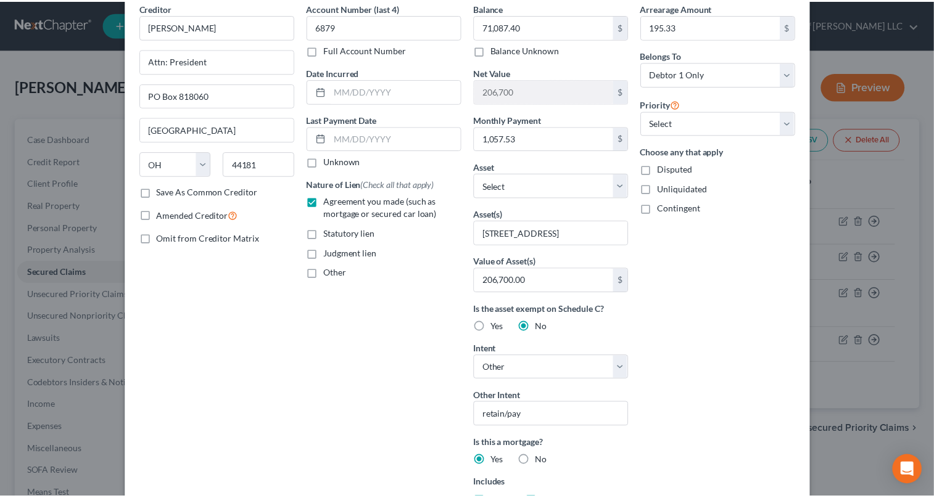
scroll to position [335, 0]
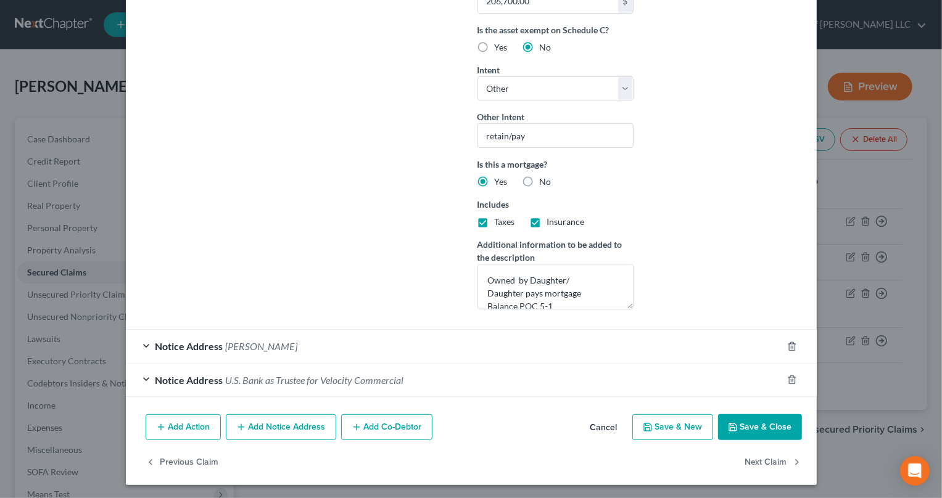
click at [755, 425] on button "Save & Close" at bounding box center [760, 427] width 84 height 26
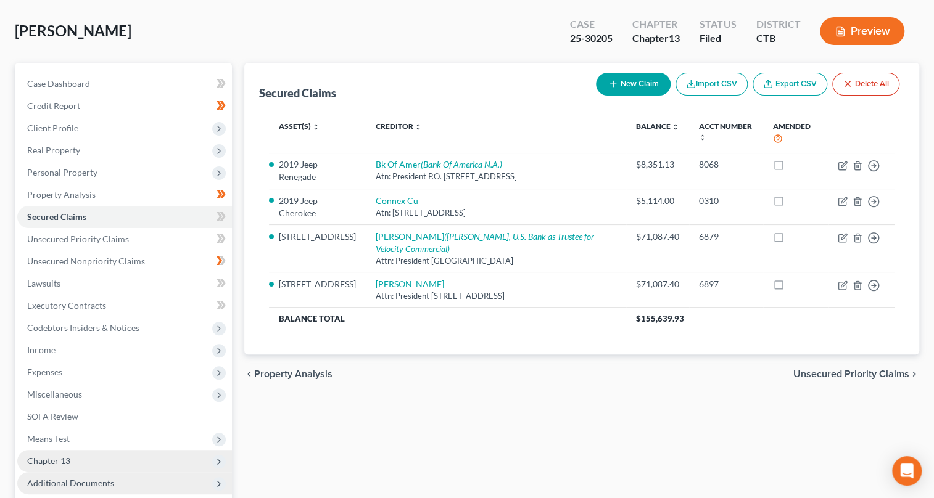
scroll to position [112, 0]
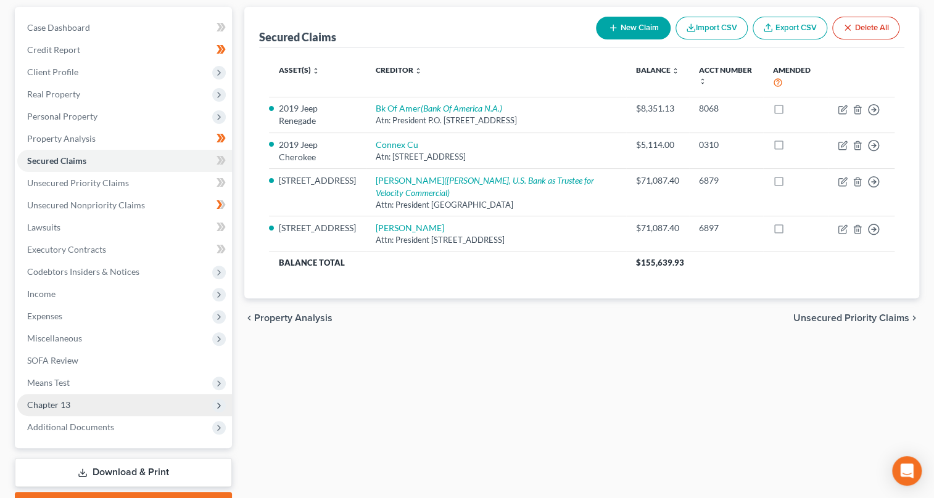
click at [216, 405] on icon at bounding box center [219, 406] width 10 height 10
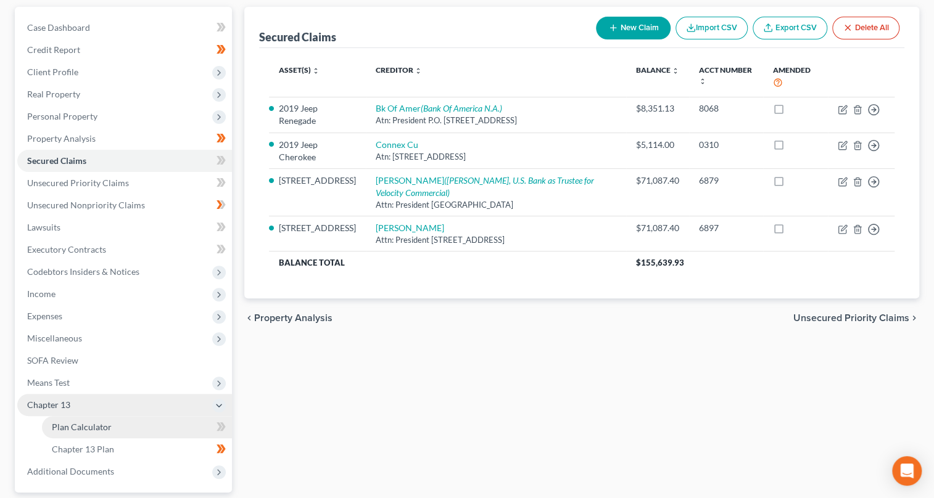
click at [147, 430] on link "Plan Calculator" at bounding box center [137, 427] width 190 height 22
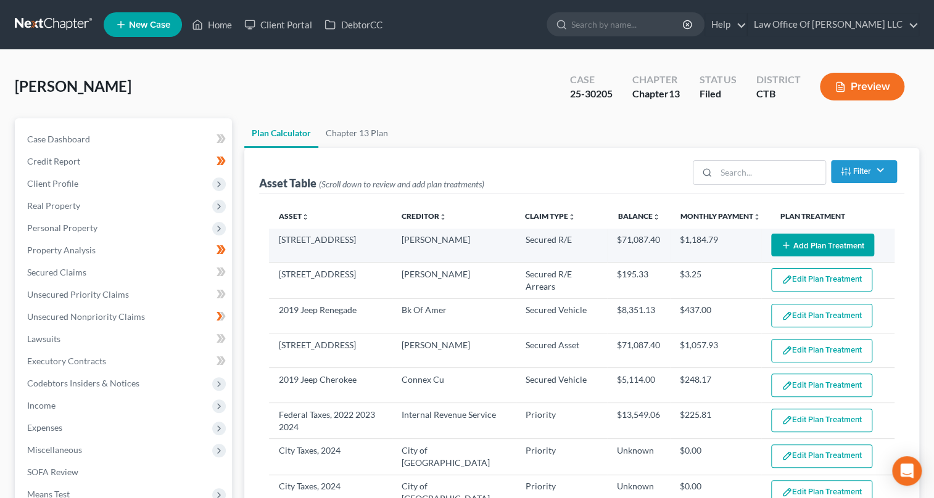
click at [795, 245] on button "Add Plan Treatment" at bounding box center [822, 245] width 103 height 23
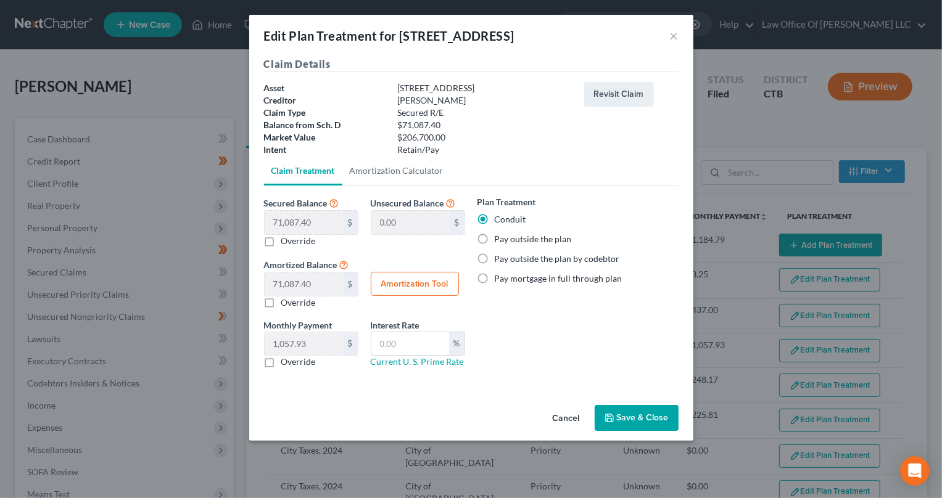
click at [281, 361] on label "Override" at bounding box center [298, 362] width 35 height 12
click at [286, 361] on input "Override" at bounding box center [290, 360] width 8 height 8
click at [281, 362] on label "Override" at bounding box center [298, 362] width 35 height 12
click at [286, 362] on input "Override" at bounding box center [290, 360] width 8 height 8
click at [495, 260] on label "Pay outside the plan by codebtor" at bounding box center [557, 259] width 125 height 12
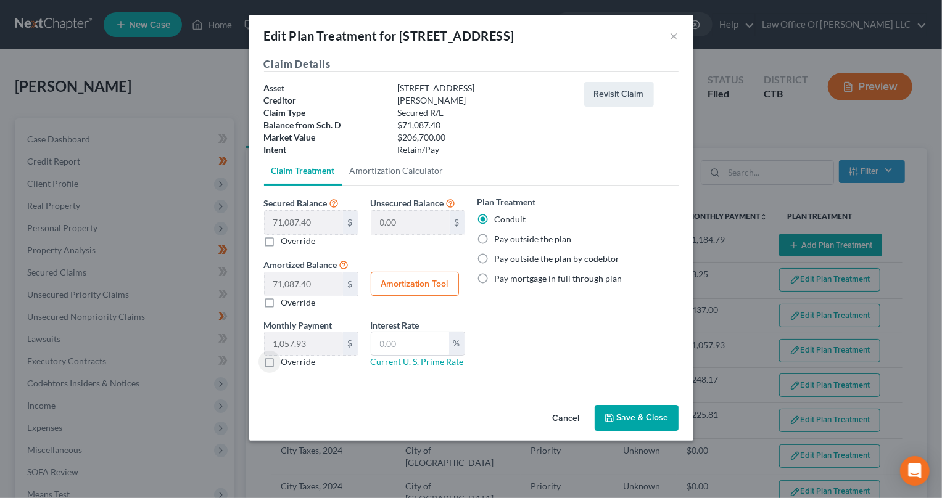
click at [499, 260] on input "Pay outside the plan by codebtor" at bounding box center [503, 257] width 8 height 8
click at [640, 417] on button "Save & Close" at bounding box center [636, 418] width 84 height 26
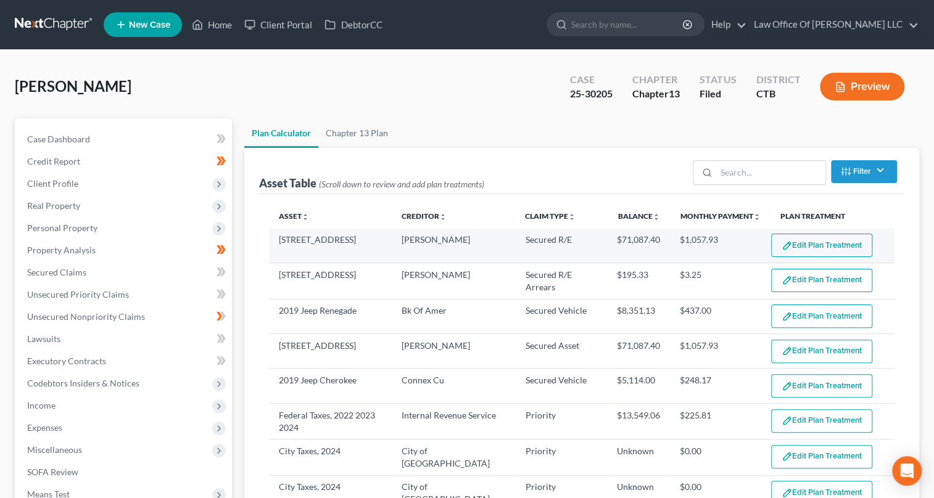
click at [810, 240] on button "Edit Plan Treatment" at bounding box center [821, 245] width 101 height 23
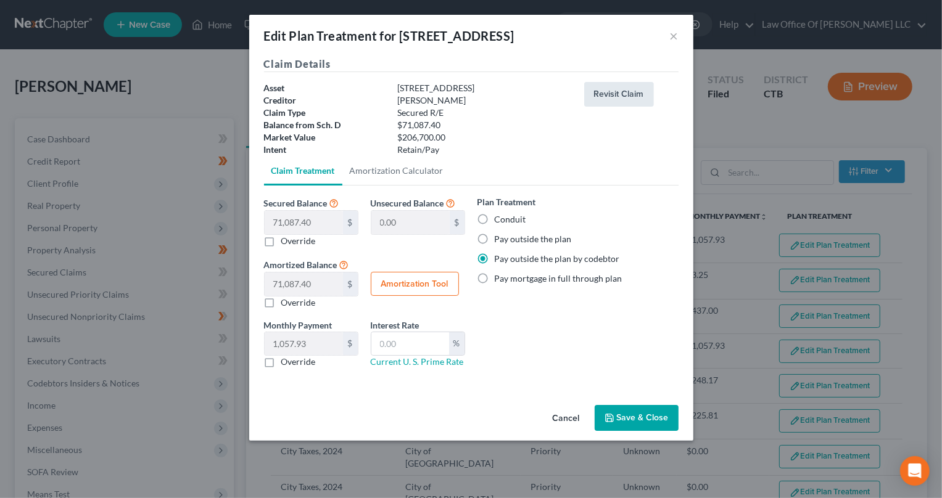
click at [618, 92] on button "Revisit Claim" at bounding box center [619, 94] width 70 height 25
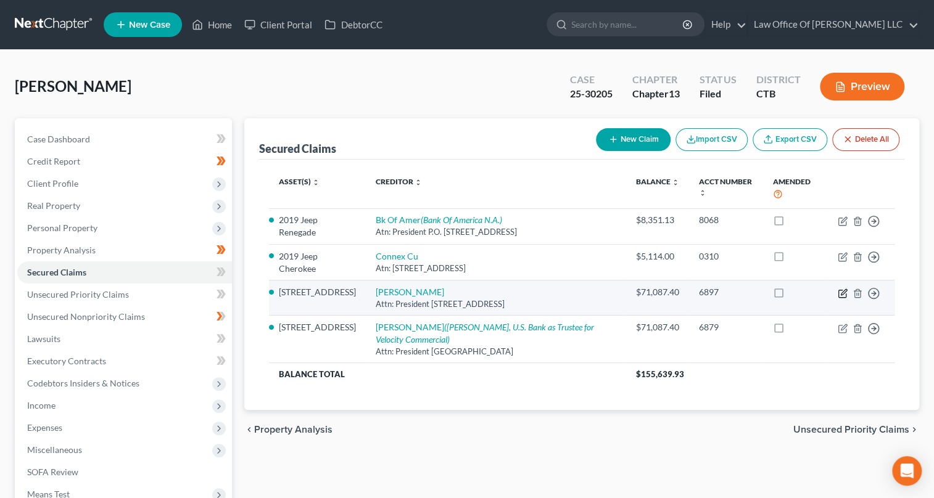
click at [842, 289] on icon "button" at bounding box center [843, 292] width 6 height 6
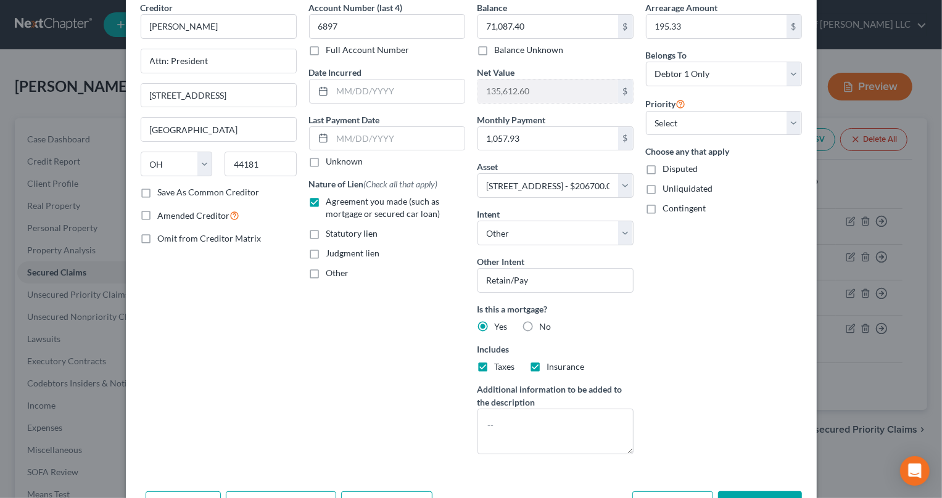
scroll to position [133, 0]
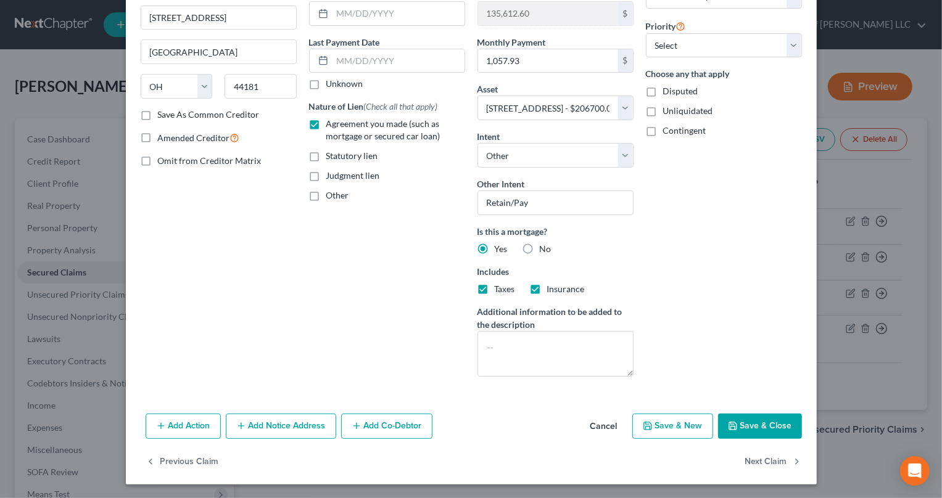
click at [774, 425] on button "Save & Close" at bounding box center [760, 427] width 84 height 26
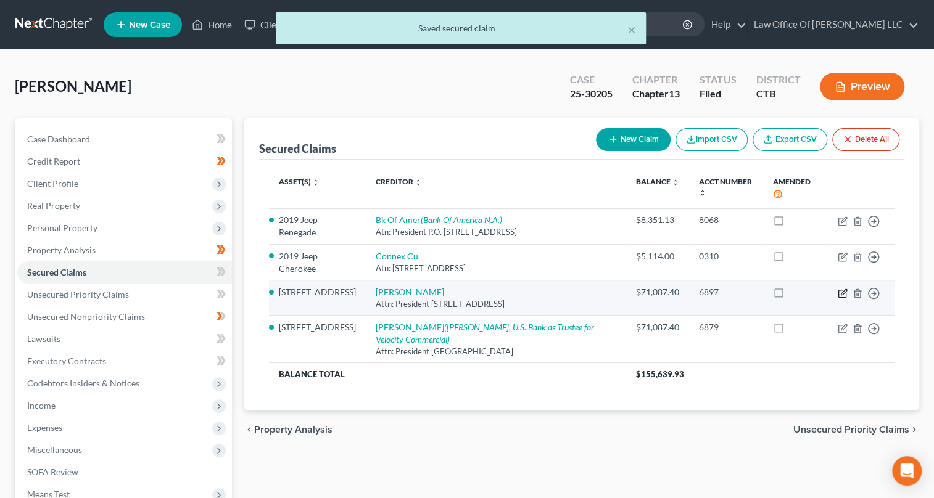
click at [842, 290] on icon "button" at bounding box center [842, 294] width 10 height 10
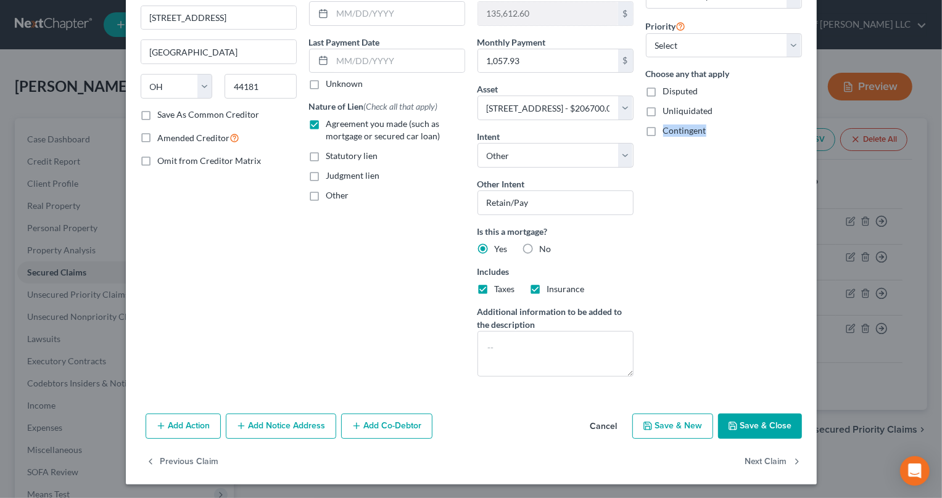
click at [759, 428] on button "Save & Close" at bounding box center [760, 427] width 84 height 26
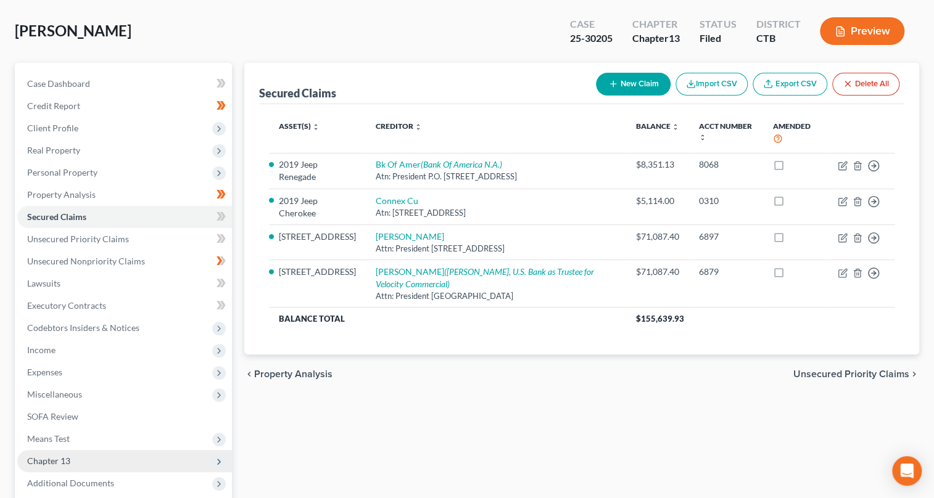
scroll to position [178, 0]
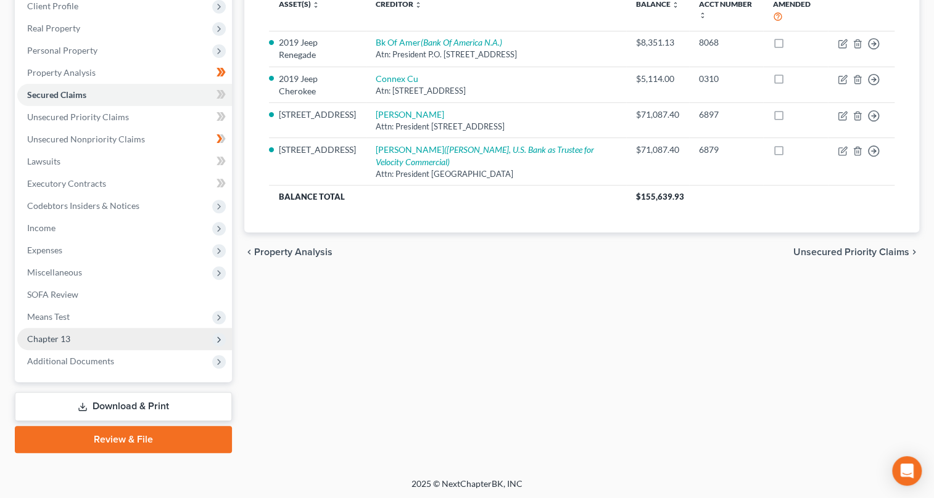
click at [130, 407] on link "Download & Print" at bounding box center [123, 406] width 217 height 29
